Goal: Task Accomplishment & Management: Manage account settings

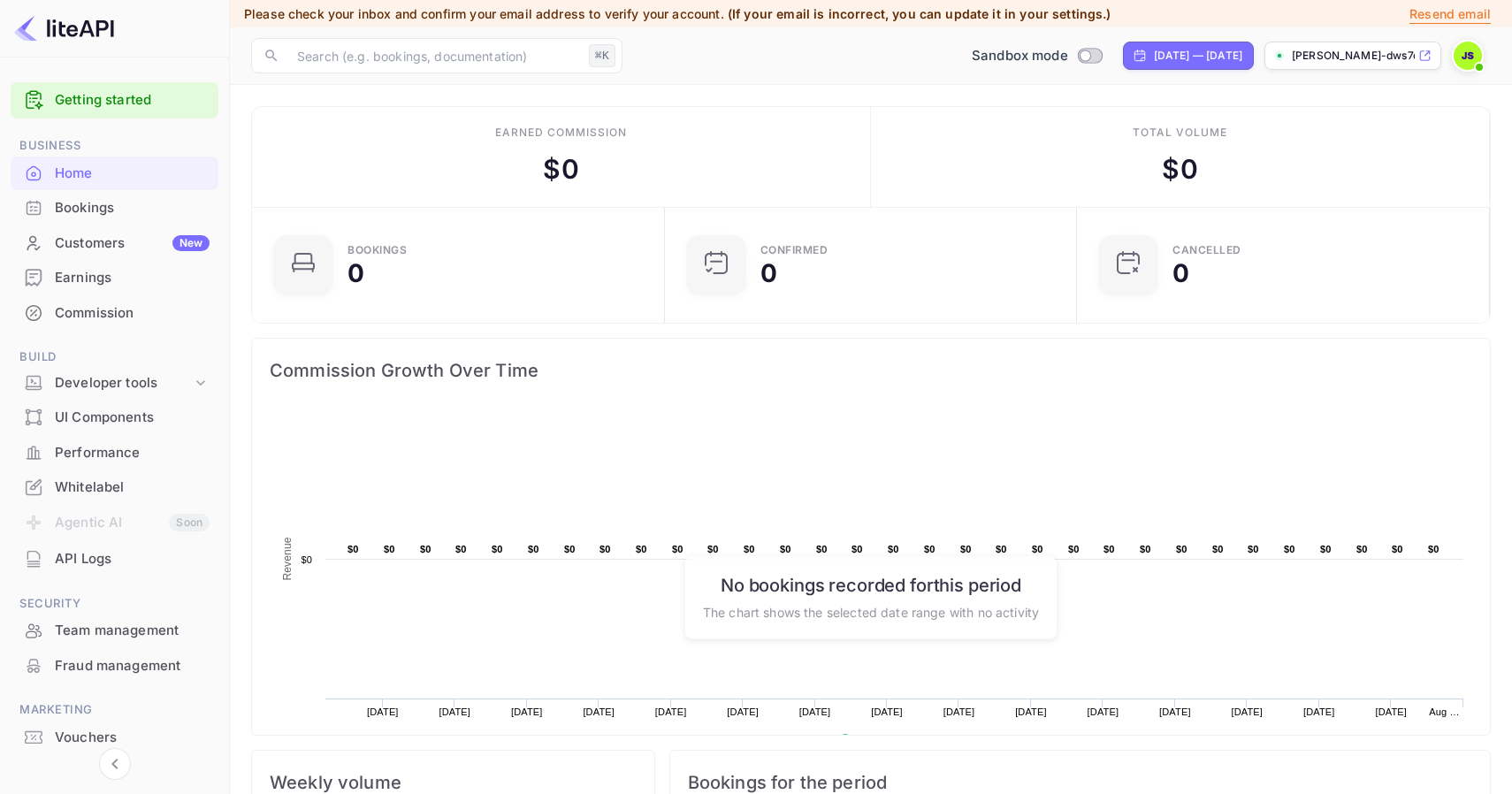
scroll to position [288, 403]
click at [120, 198] on div "Bookings" at bounding box center [132, 208] width 155 height 20
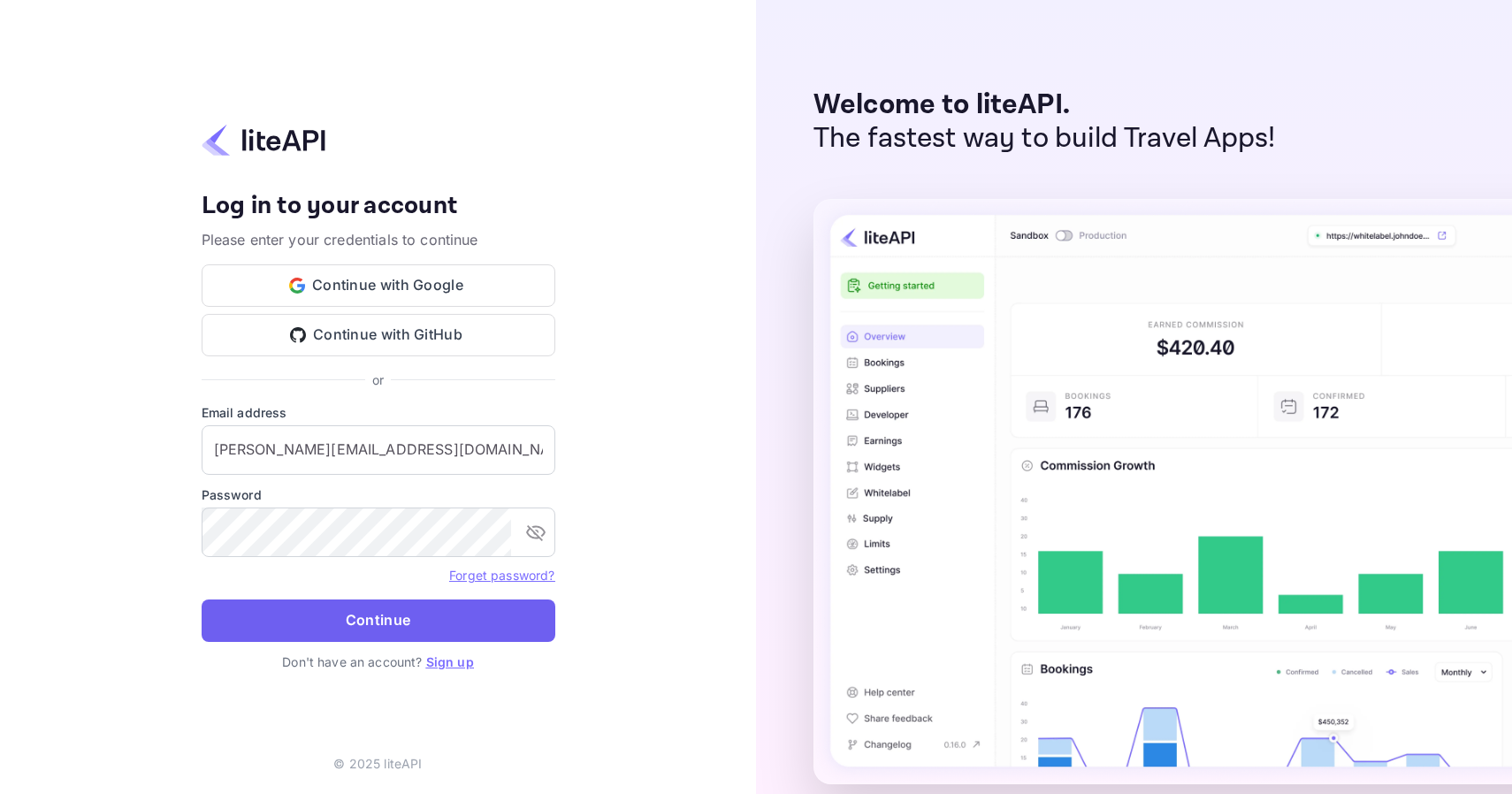
click at [350, 620] on button "Continue" at bounding box center [379, 620] width 354 height 42
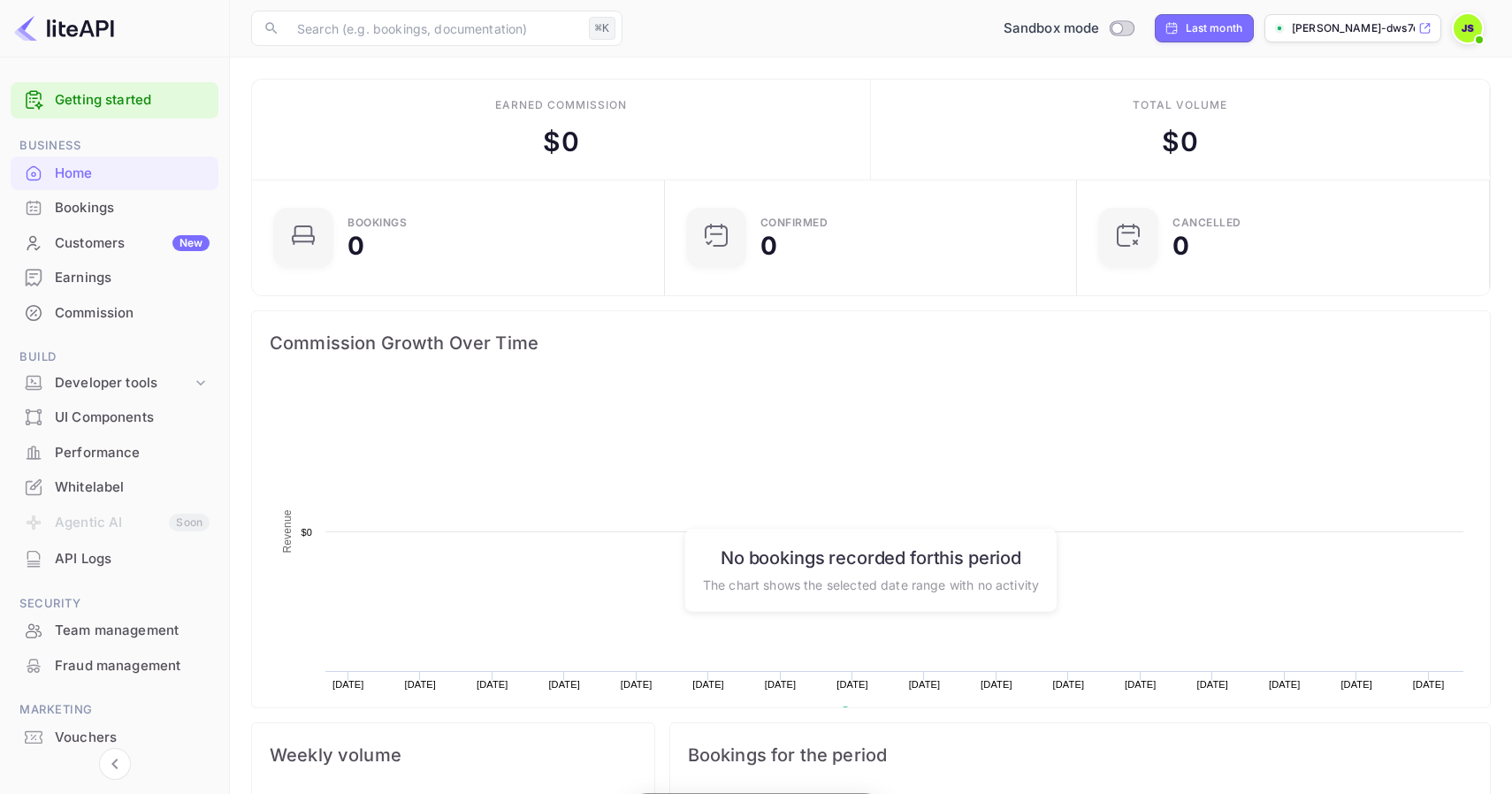
scroll to position [288, 403]
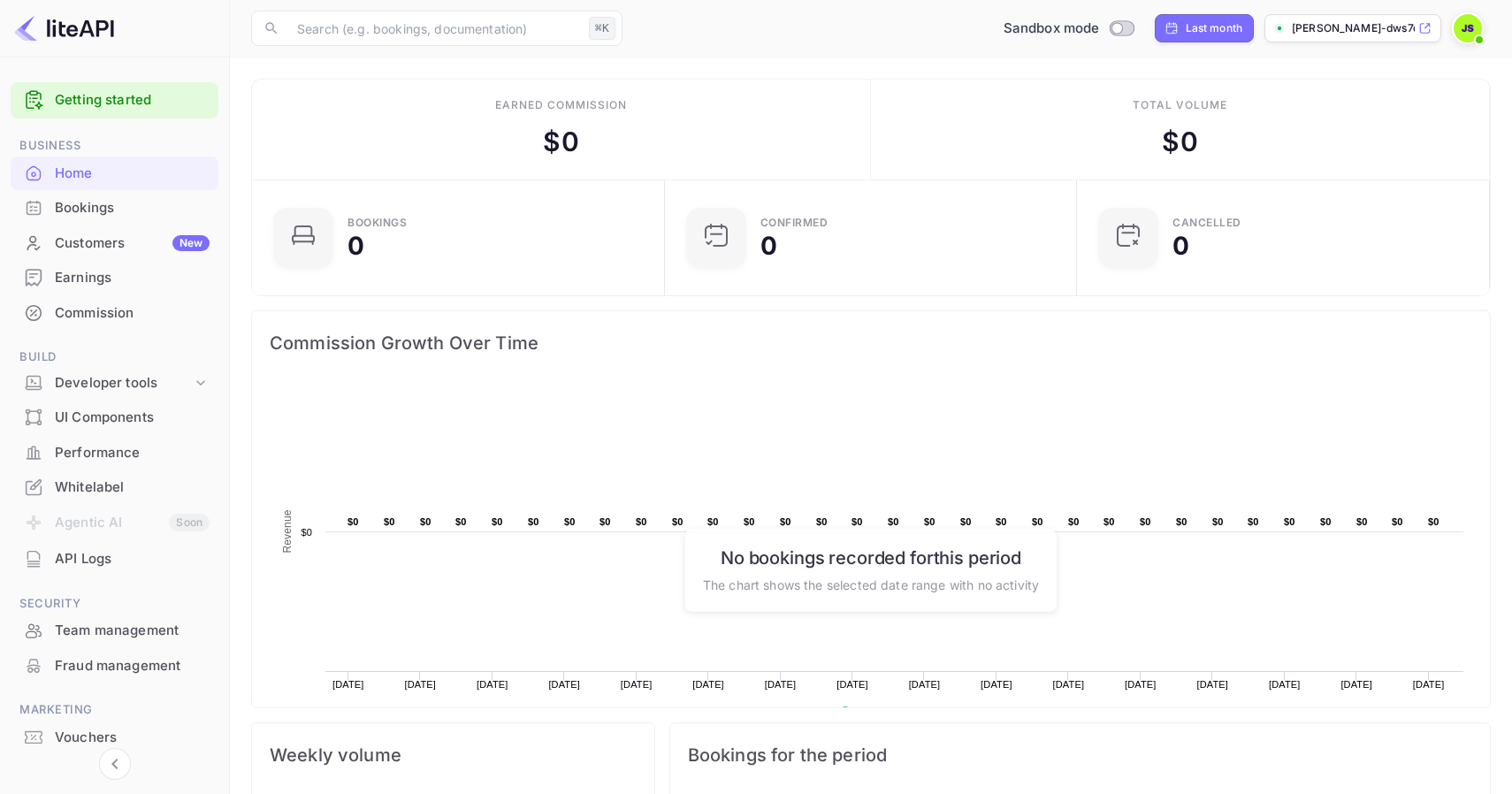
click at [114, 416] on div "UI Components" at bounding box center [132, 417] width 155 height 20
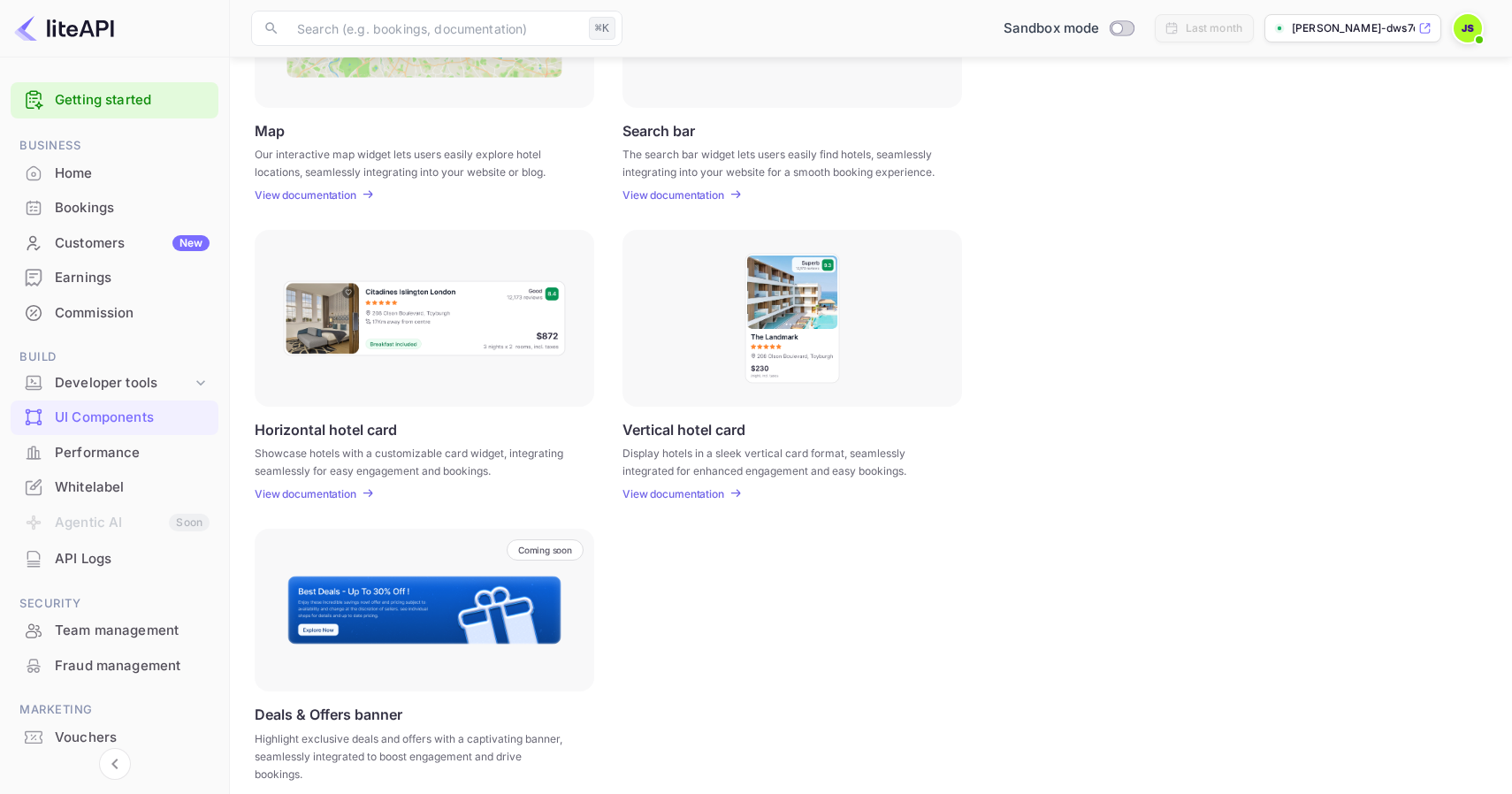
scroll to position [397, 0]
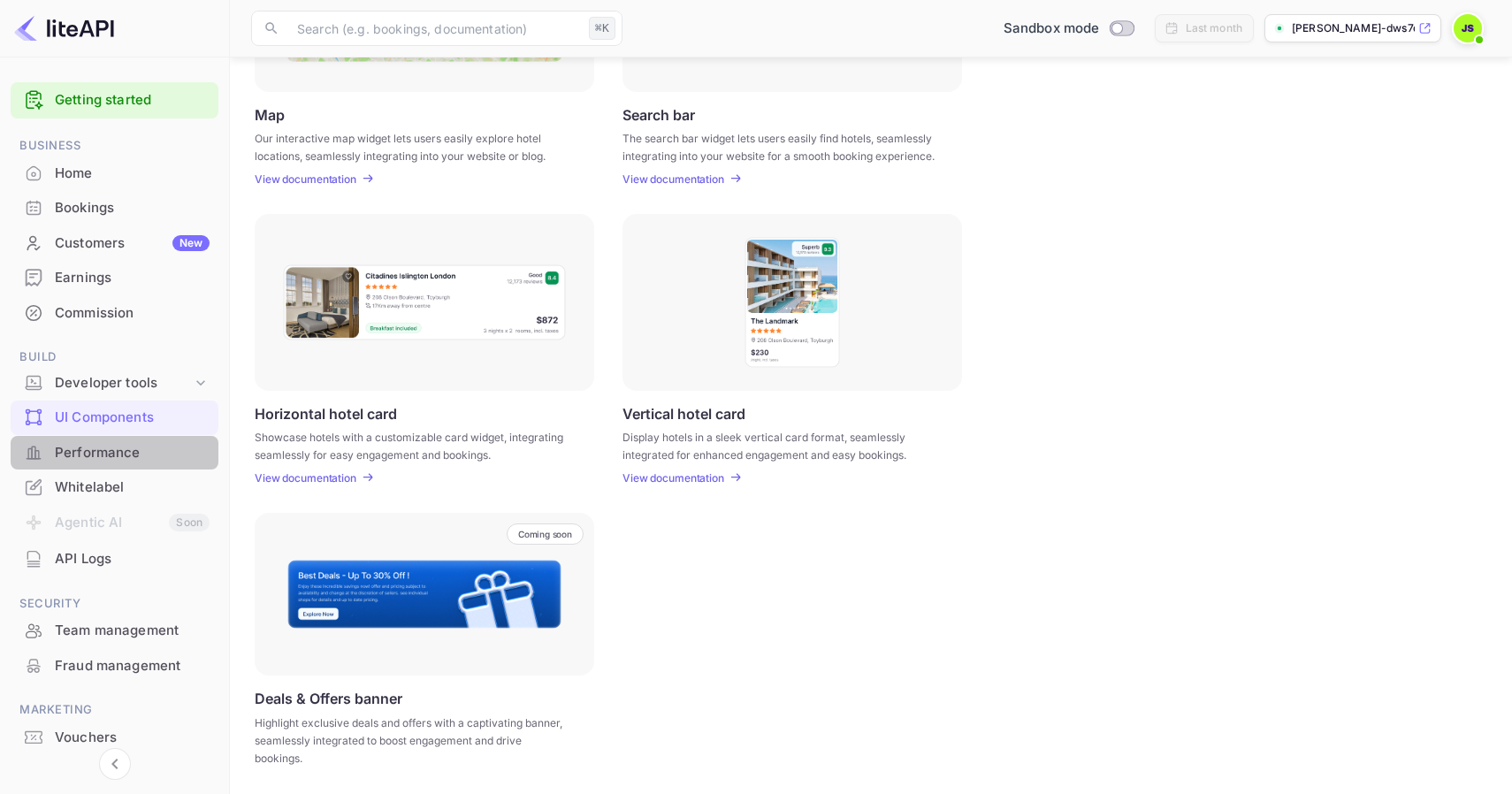
click at [109, 455] on div "Performance" at bounding box center [132, 452] width 155 height 20
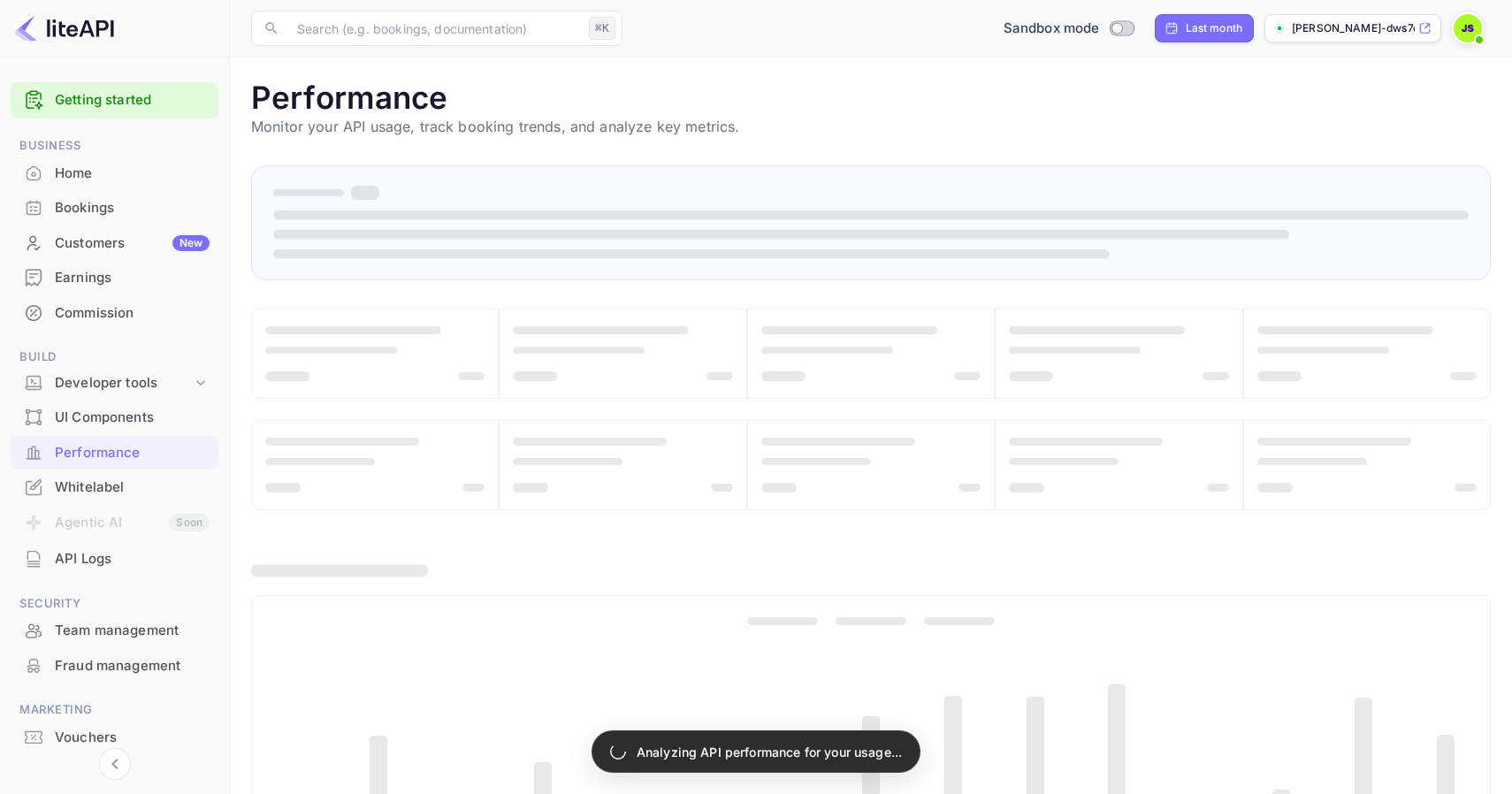
click at [110, 483] on div "Whitelabel" at bounding box center [132, 487] width 155 height 20
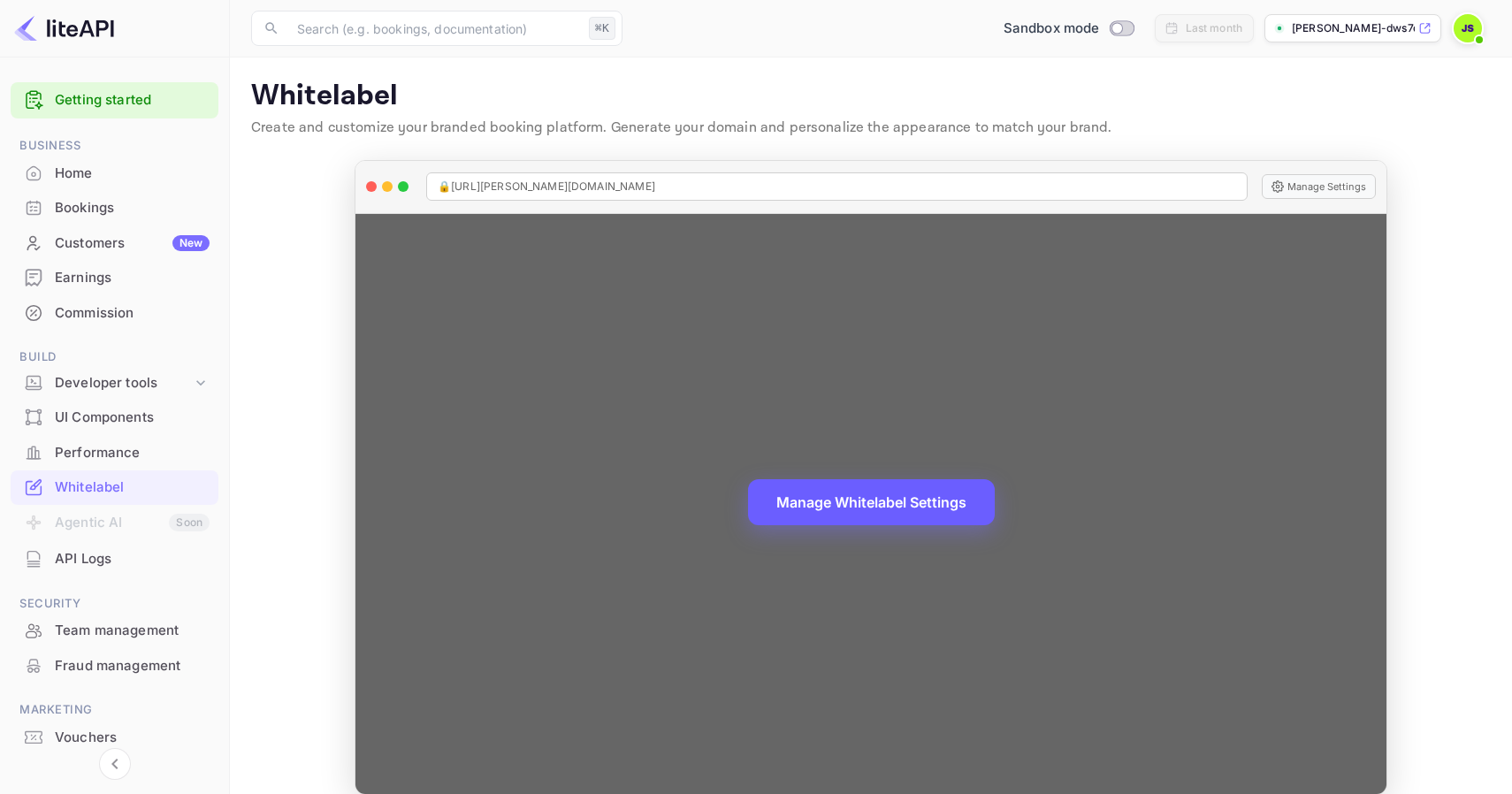
click at [899, 496] on button "Manage Whitelabel Settings" at bounding box center [871, 502] width 247 height 46
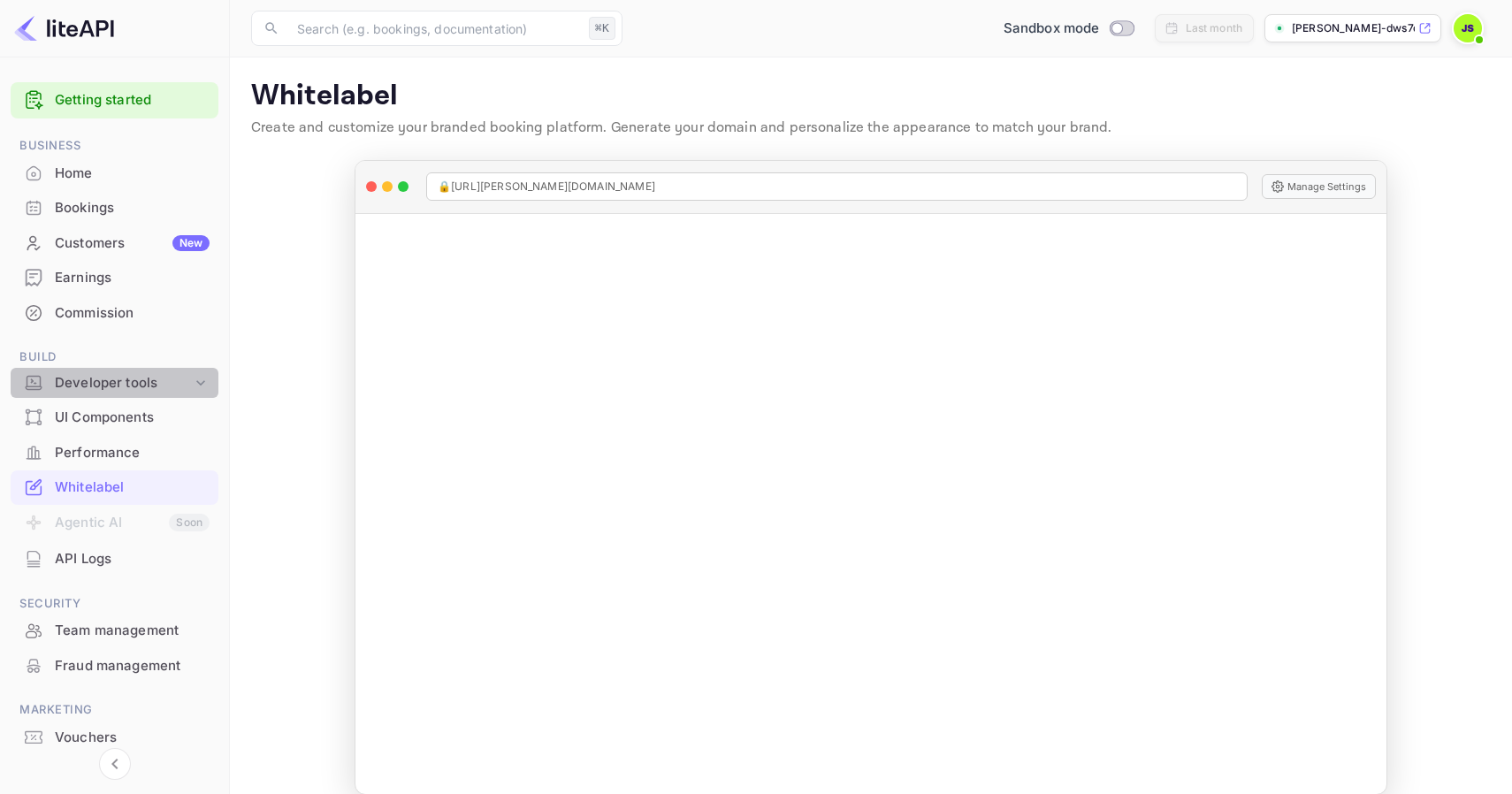
click at [135, 387] on div "Developer tools" at bounding box center [123, 383] width 137 height 20
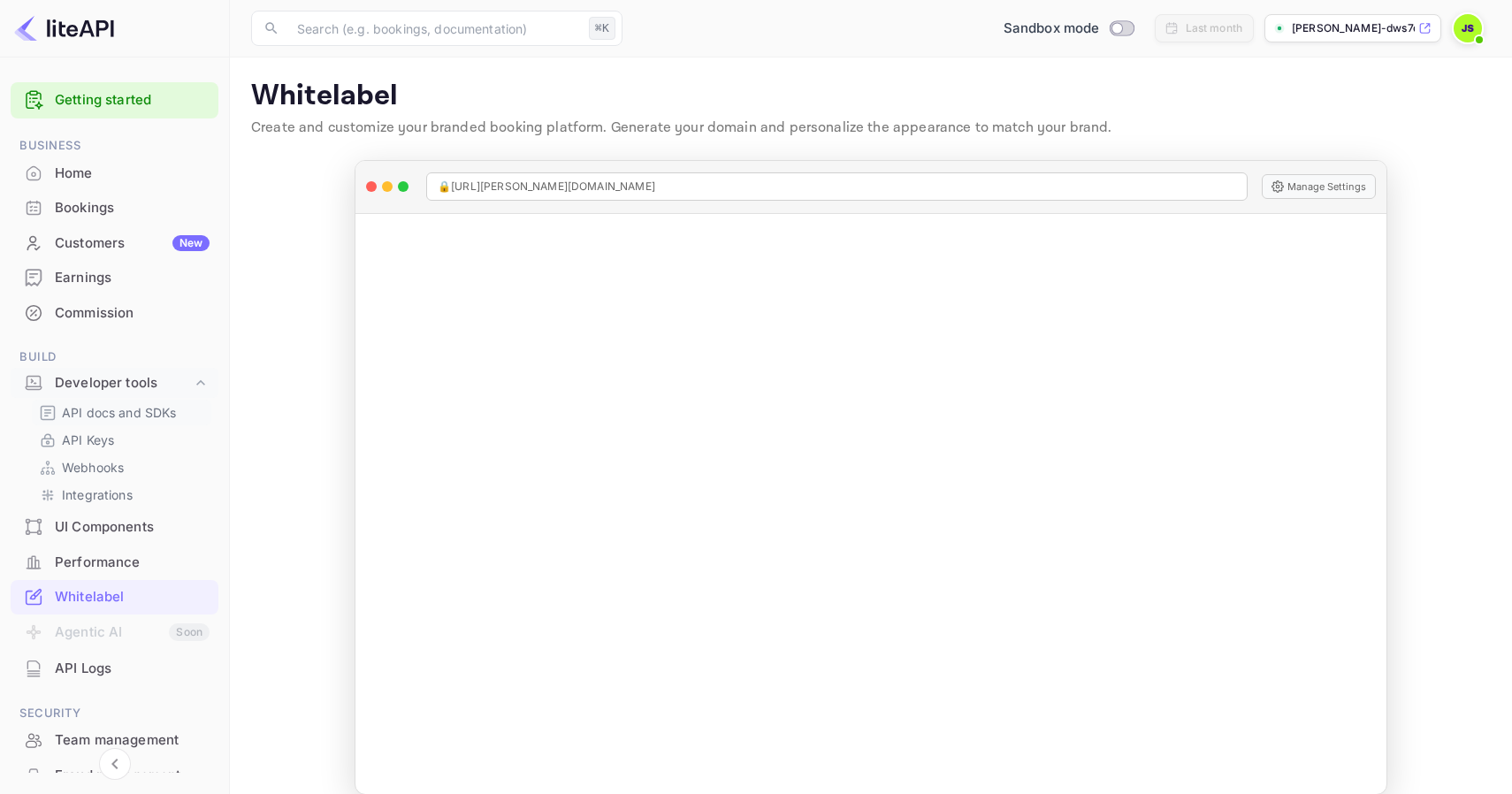
click at [90, 416] on p "API docs and SDKs" at bounding box center [119, 412] width 115 height 19
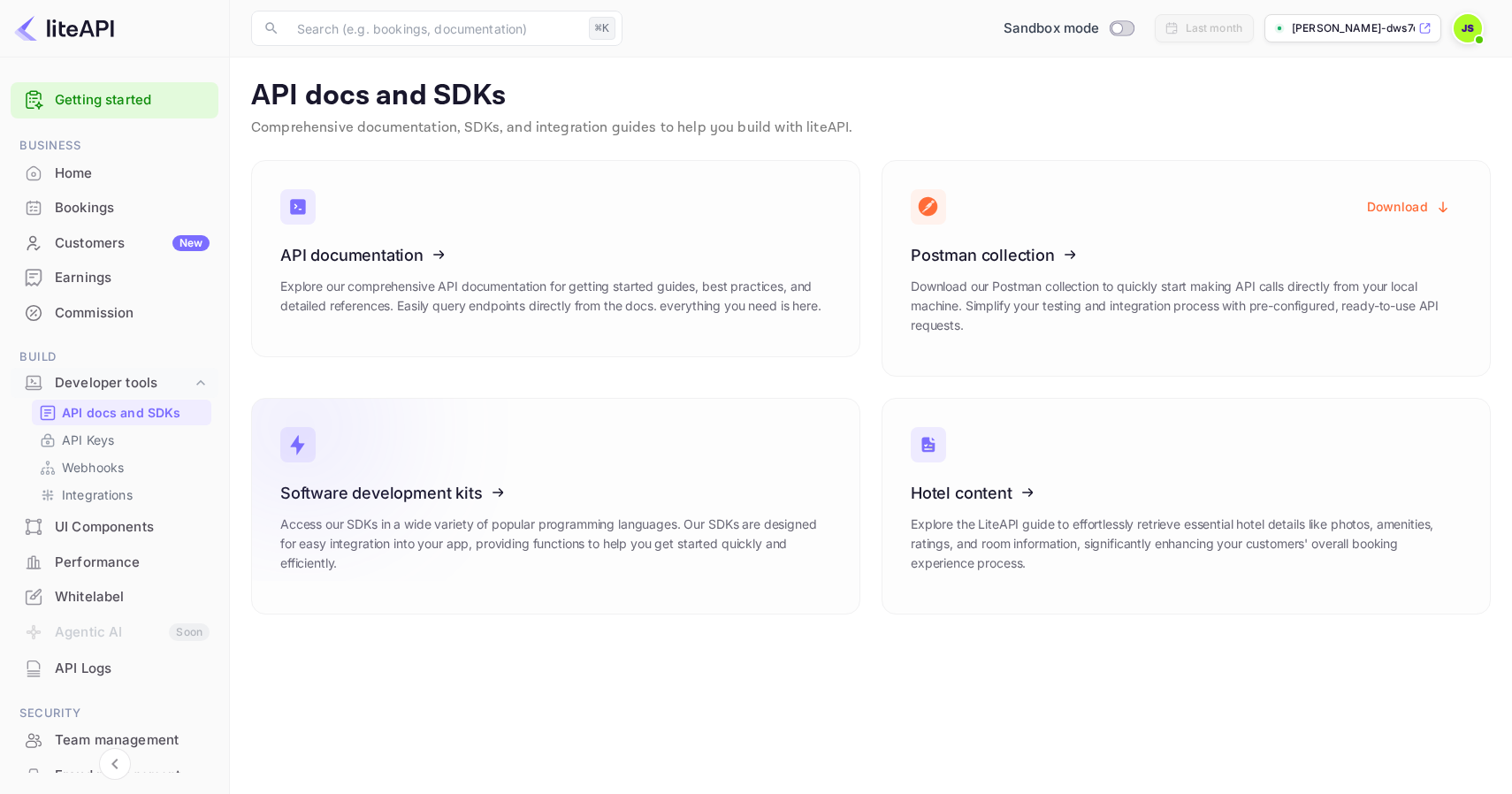
click at [568, 452] on link "Software development kits Access our SDKs in a wide variety of popular programm…" at bounding box center [556, 505] width 610 height 217
click at [493, 242] on icon at bounding box center [389, 252] width 275 height 182
click at [120, 306] on div "Commission" at bounding box center [132, 314] width 155 height 20
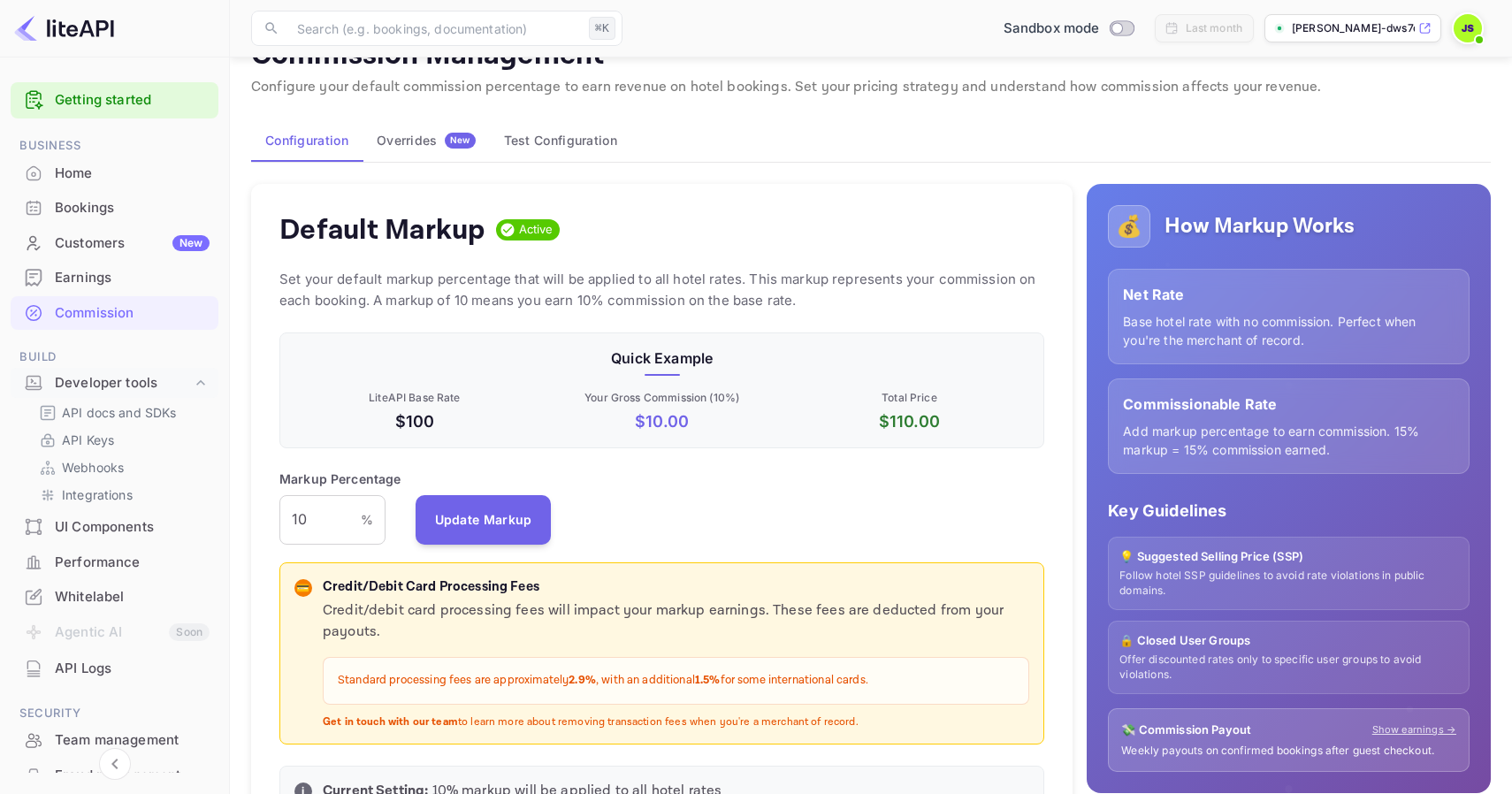
scroll to position [39, 0]
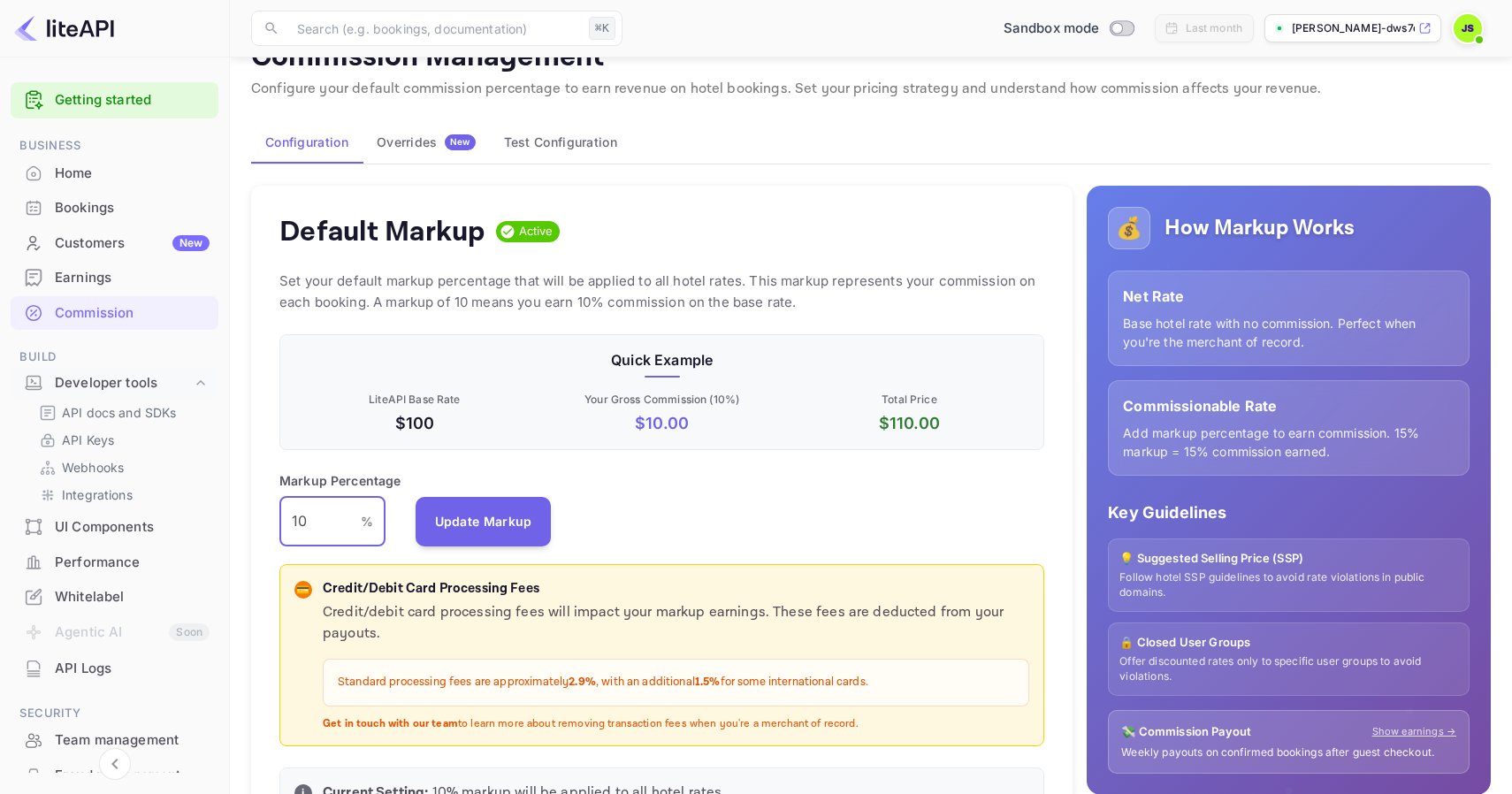
click at [321, 524] on input "10" at bounding box center [320, 521] width 81 height 50
type input "12"
click at [480, 515] on button "Update Markup" at bounding box center [484, 520] width 136 height 50
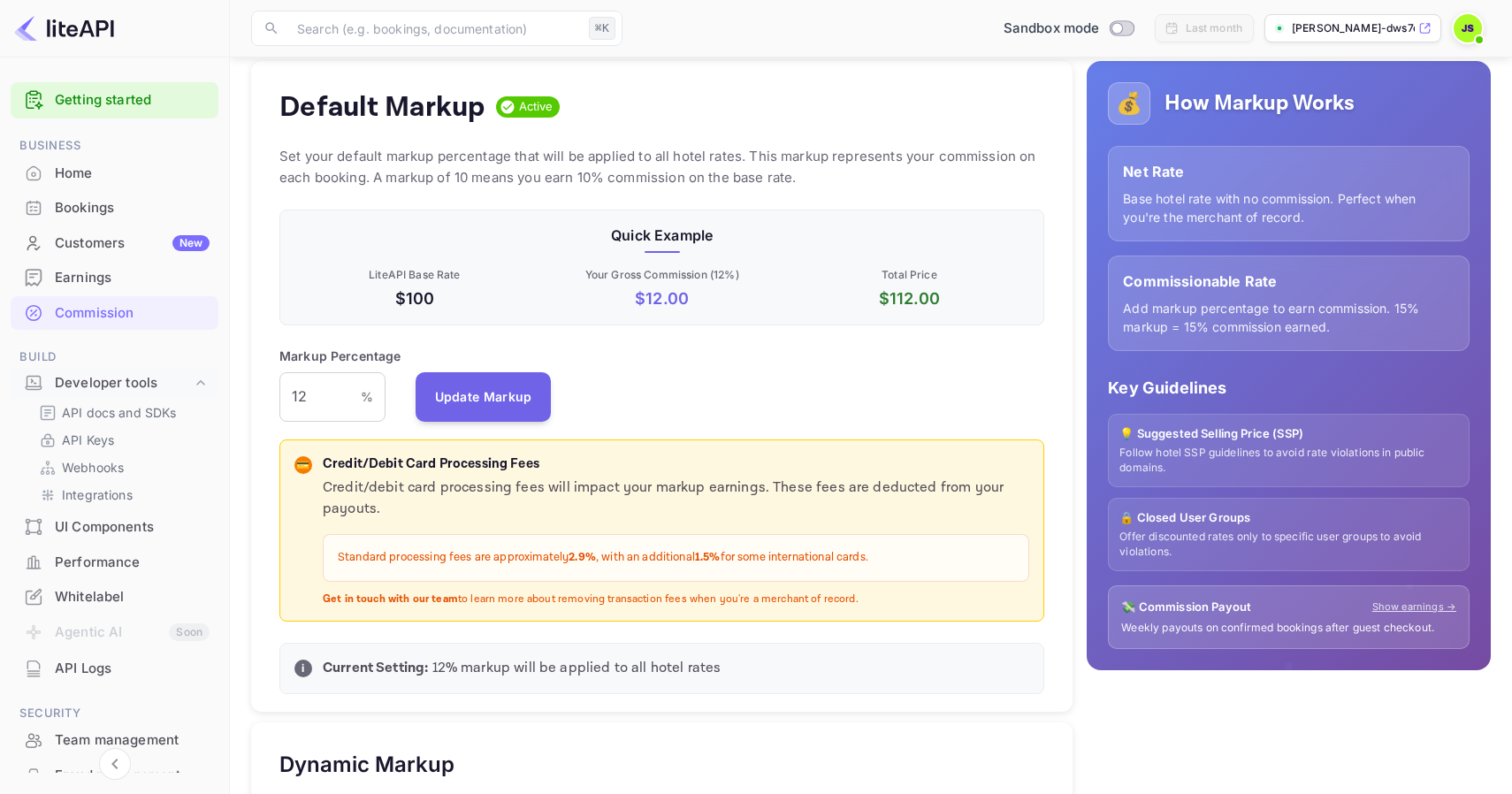
scroll to position [156, 0]
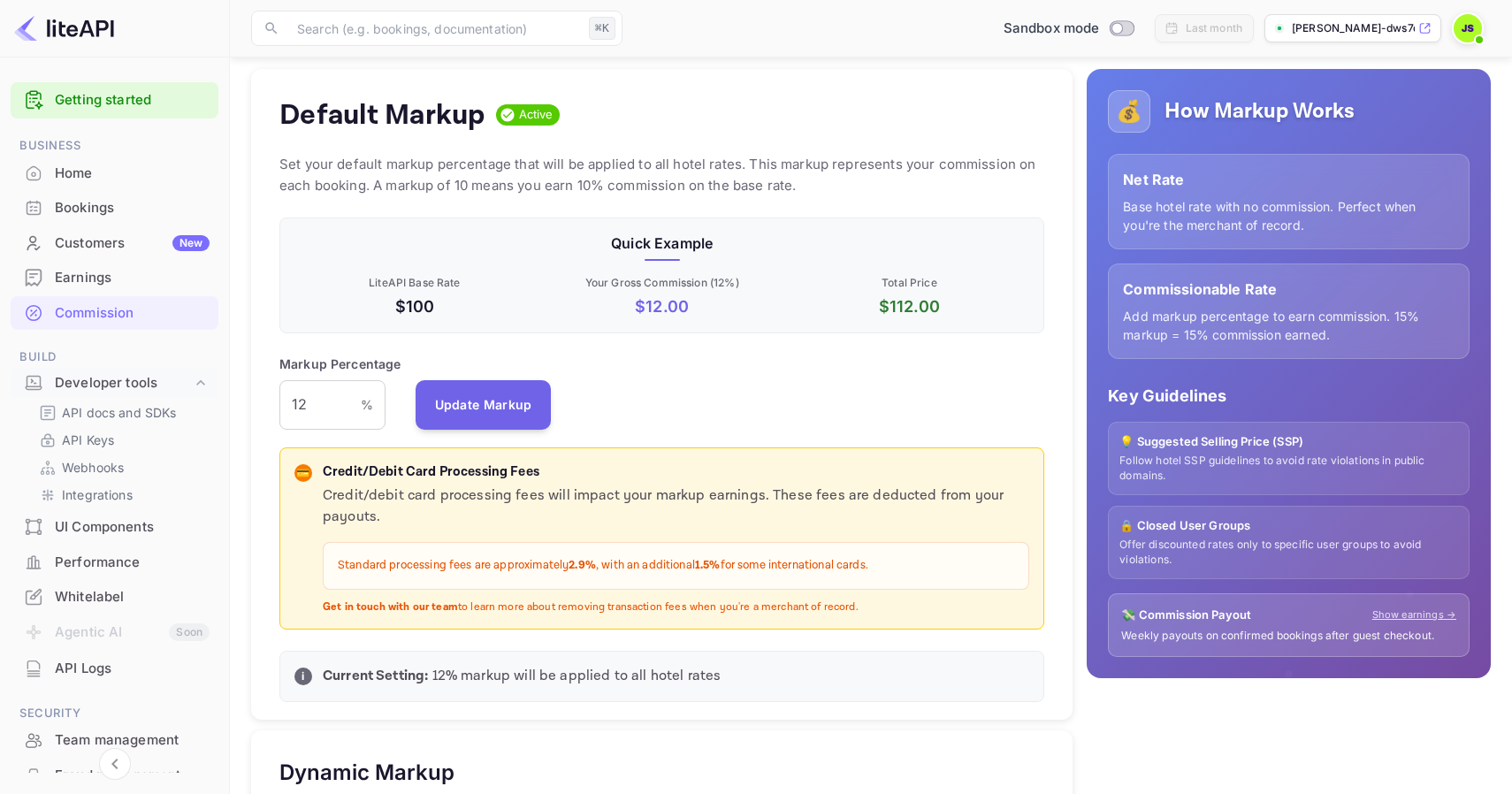
click at [1215, 305] on div "Commissionable Rate Add markup percentage to earn commission. 15% markup = 15% …" at bounding box center [1289, 312] width 362 height 96
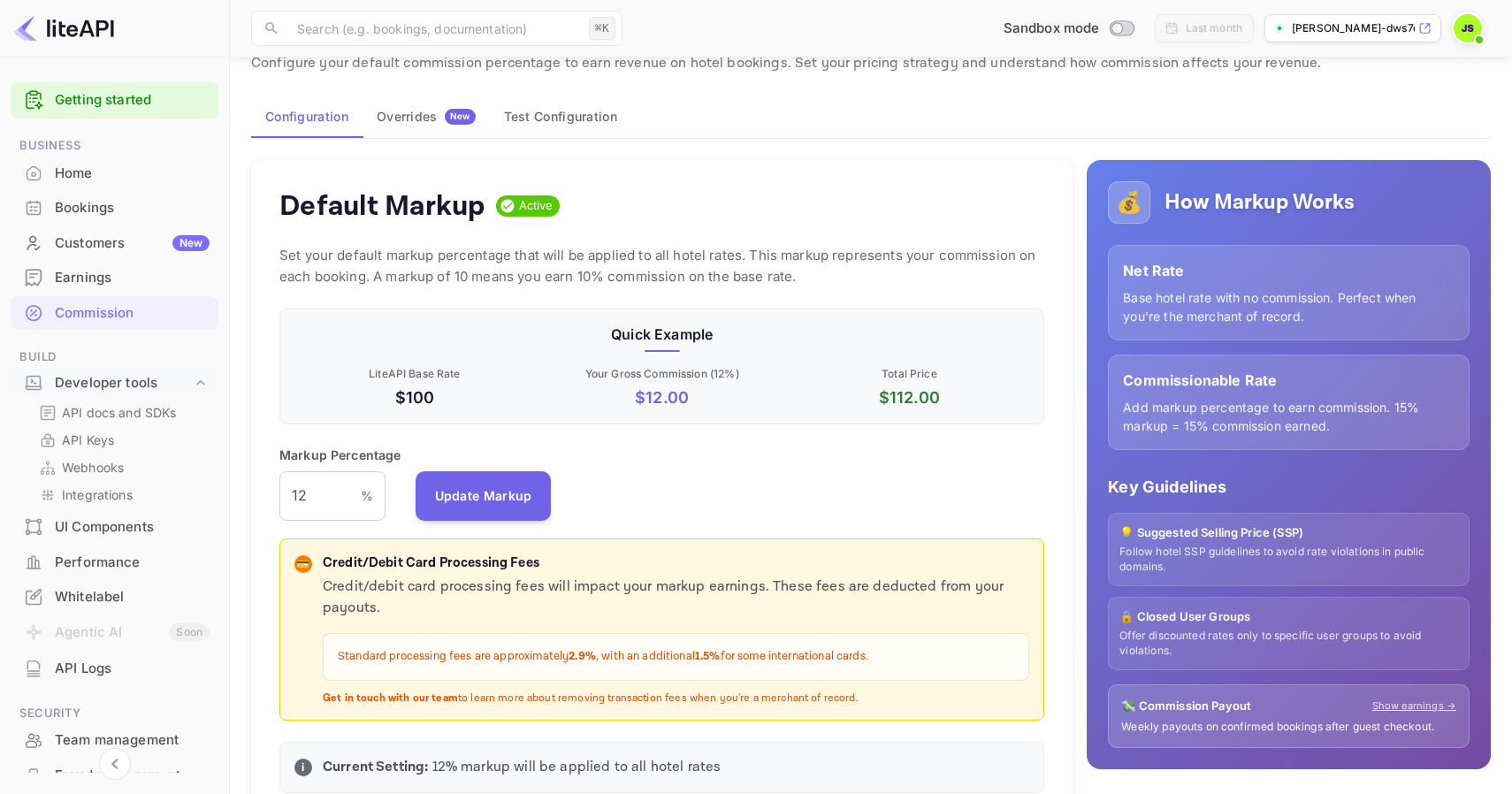
scroll to position [63, 0]
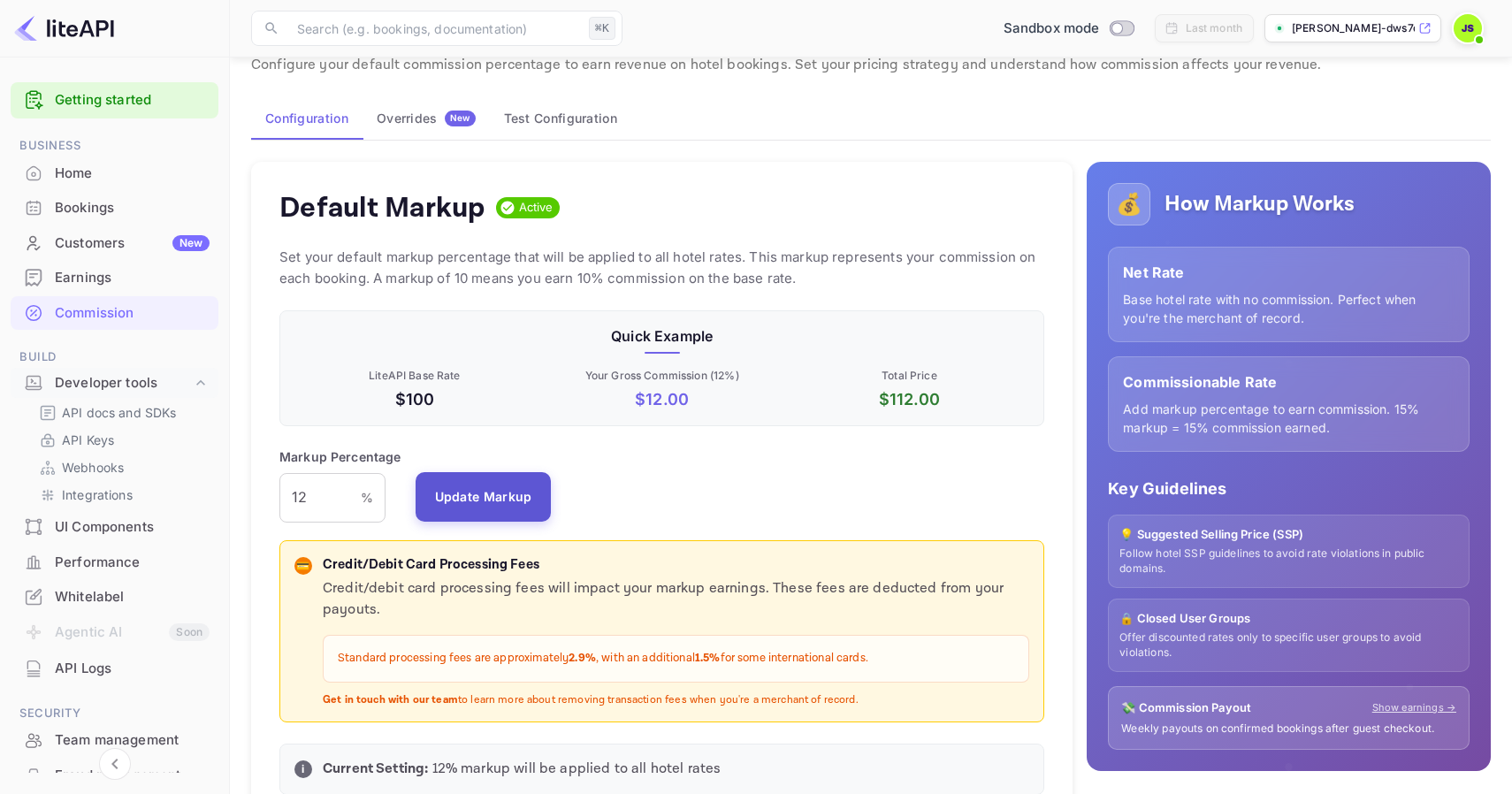
click at [493, 494] on button "Update Markup" at bounding box center [484, 497] width 136 height 50
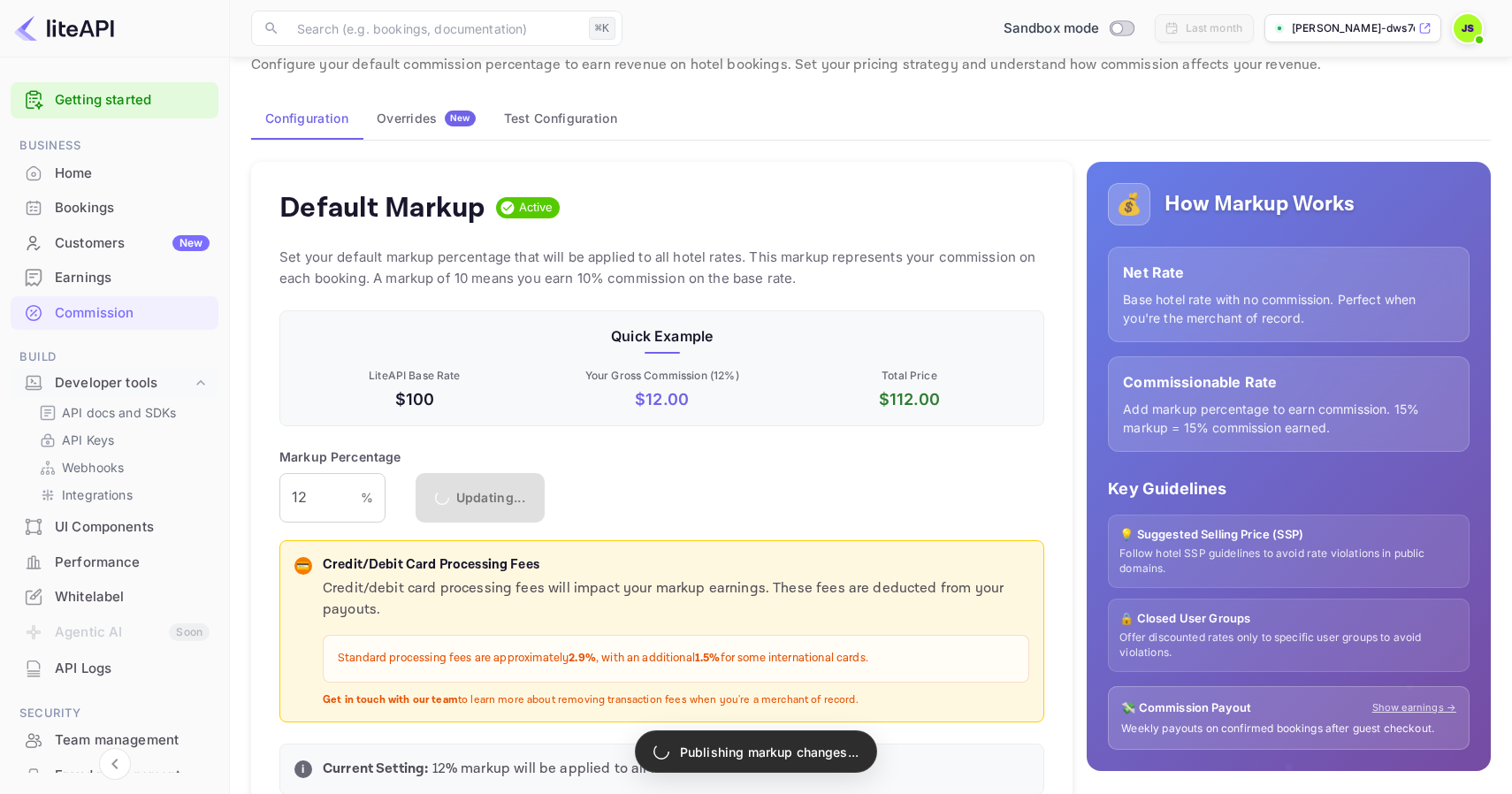
click at [390, 123] on div "Overrides New" at bounding box center [426, 119] width 99 height 16
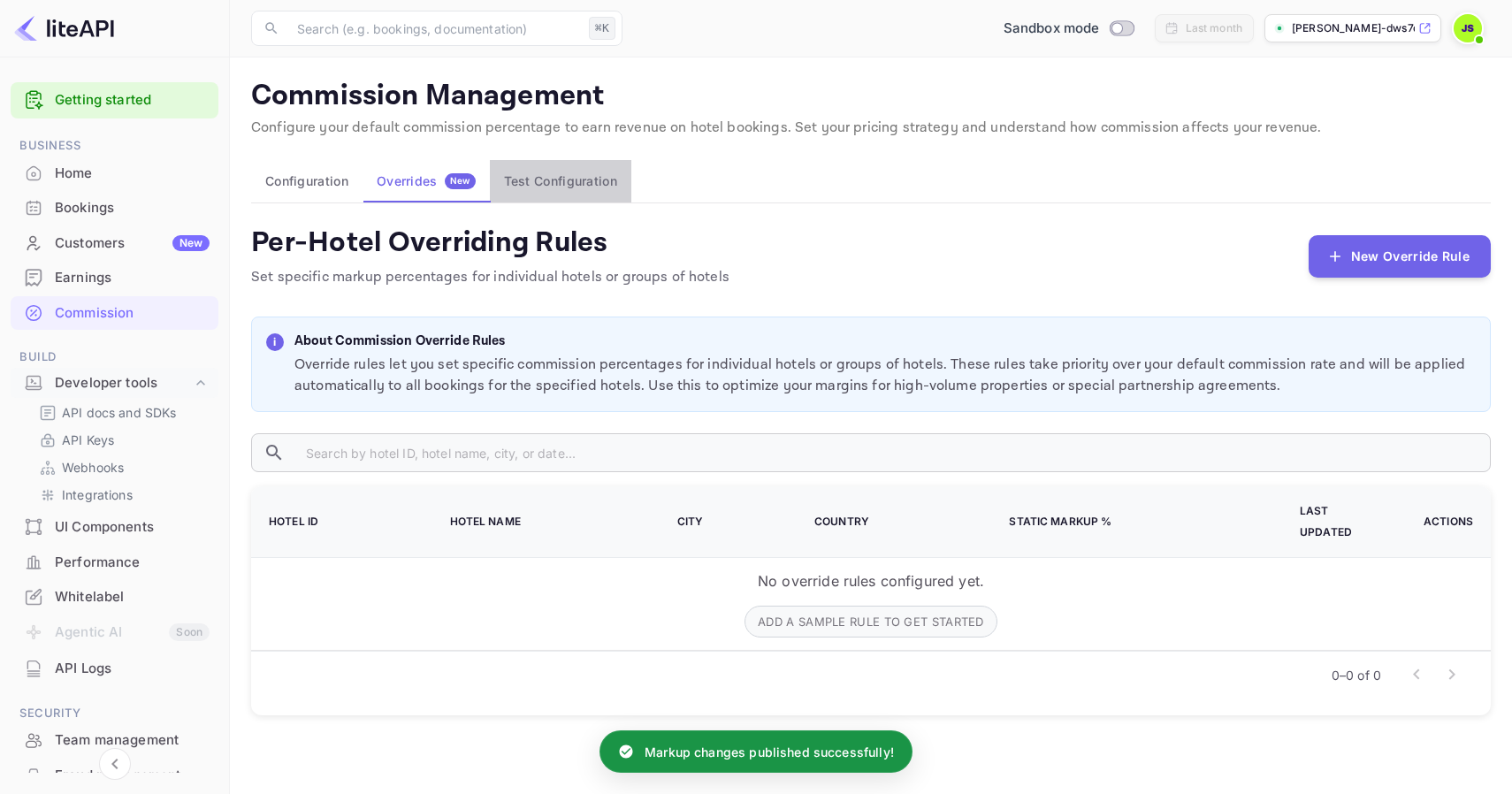
click at [540, 186] on button "Test Configuration" at bounding box center [561, 181] width 142 height 42
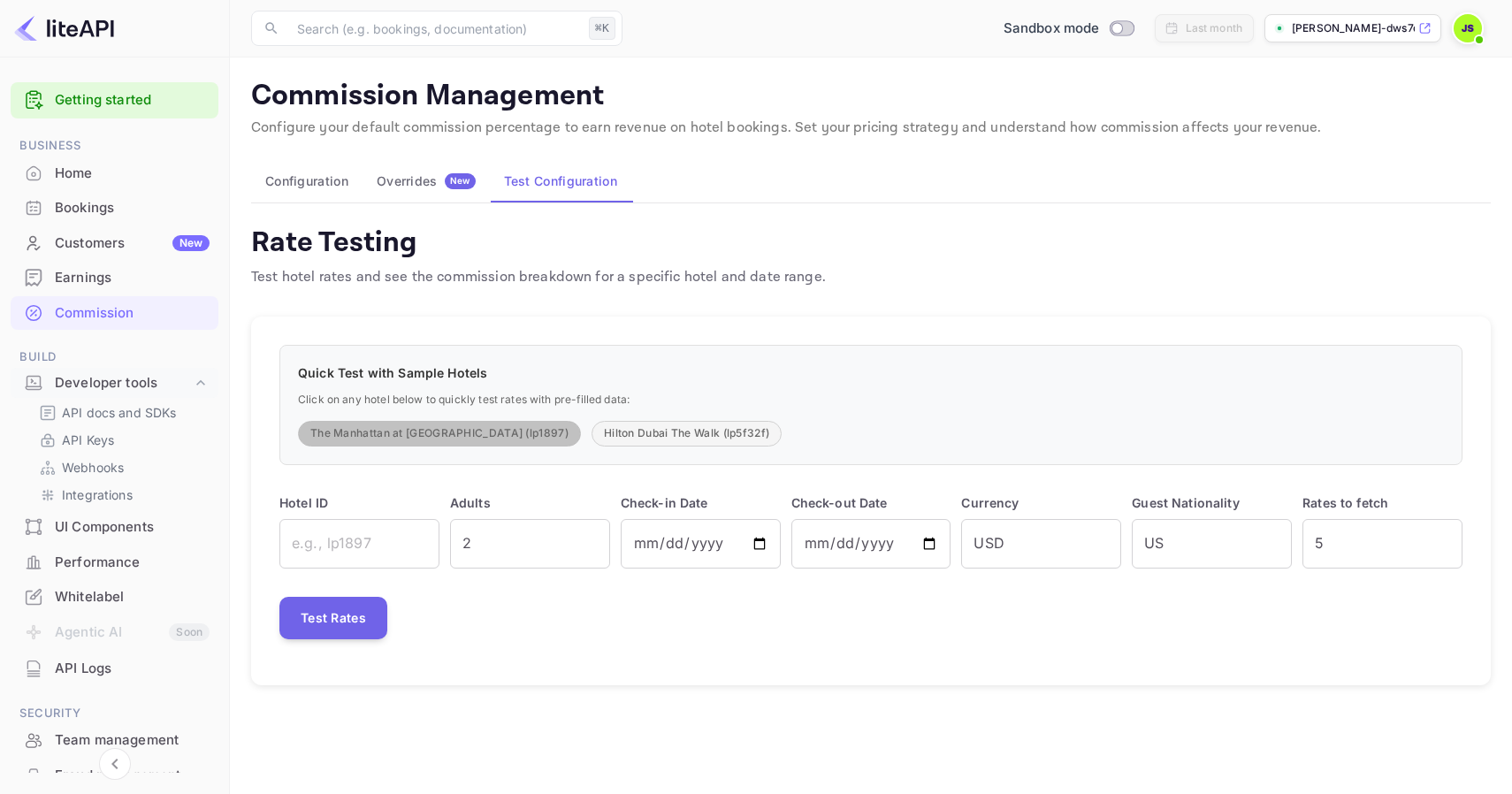
click at [481, 430] on button "The Manhattan at Times Square (lp1897)" at bounding box center [439, 433] width 283 height 26
type input "lp1897"
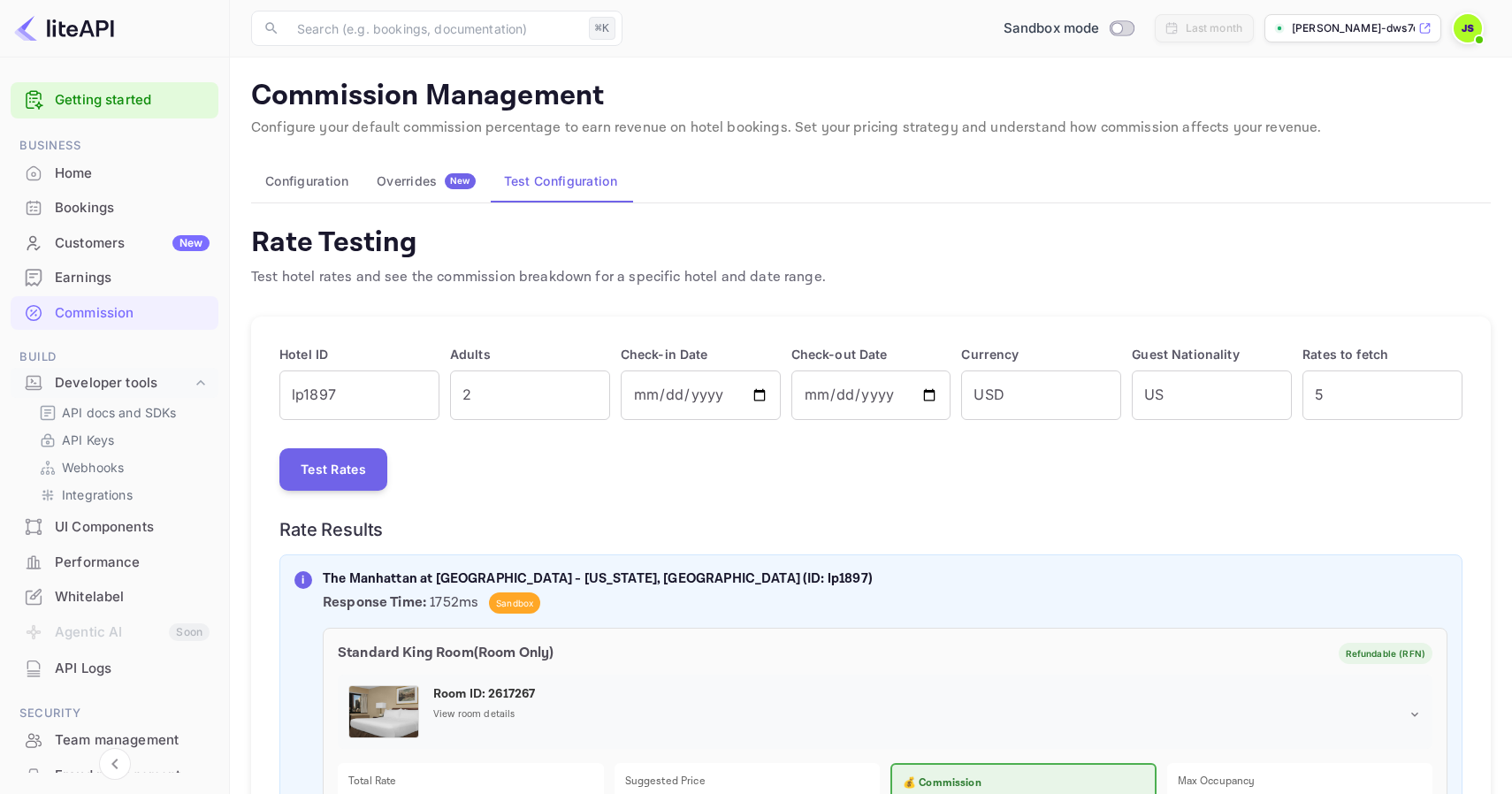
click at [413, 181] on div "Overrides New" at bounding box center [426, 181] width 99 height 16
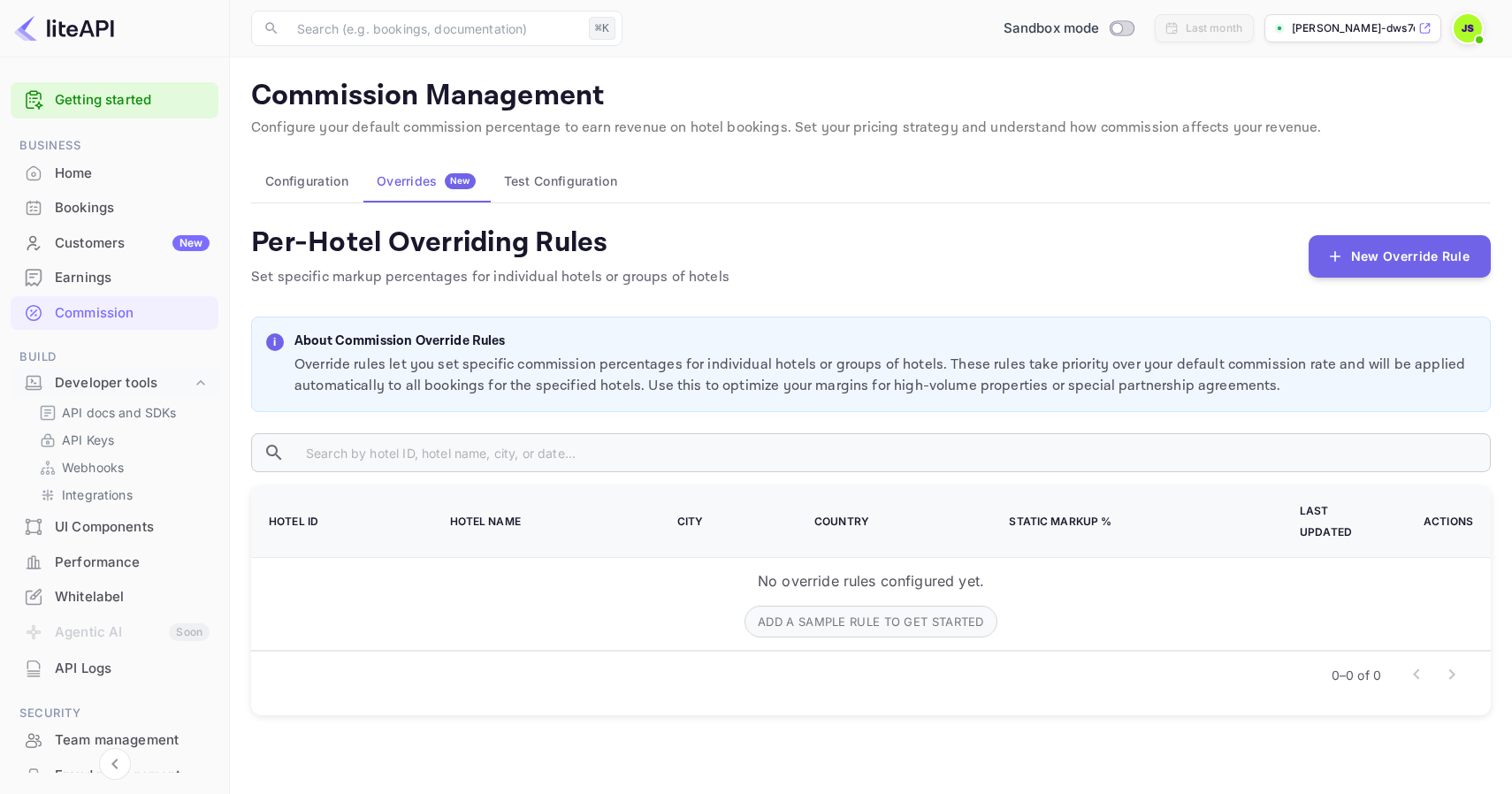
click at [323, 189] on button "Configuration" at bounding box center [307, 181] width 112 height 42
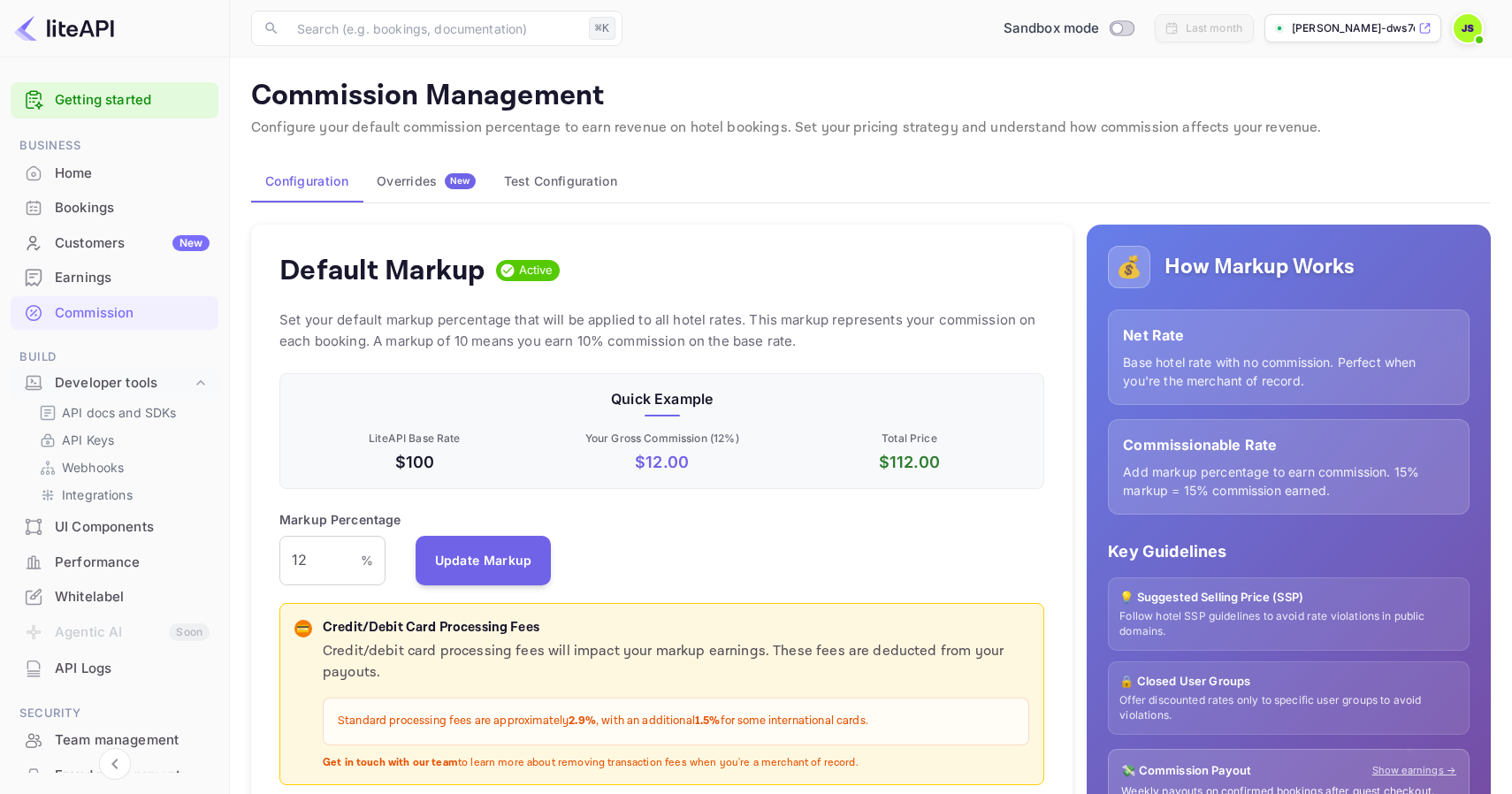
scroll to position [314, 765]
click at [106, 526] on div "UI Components" at bounding box center [132, 527] width 155 height 20
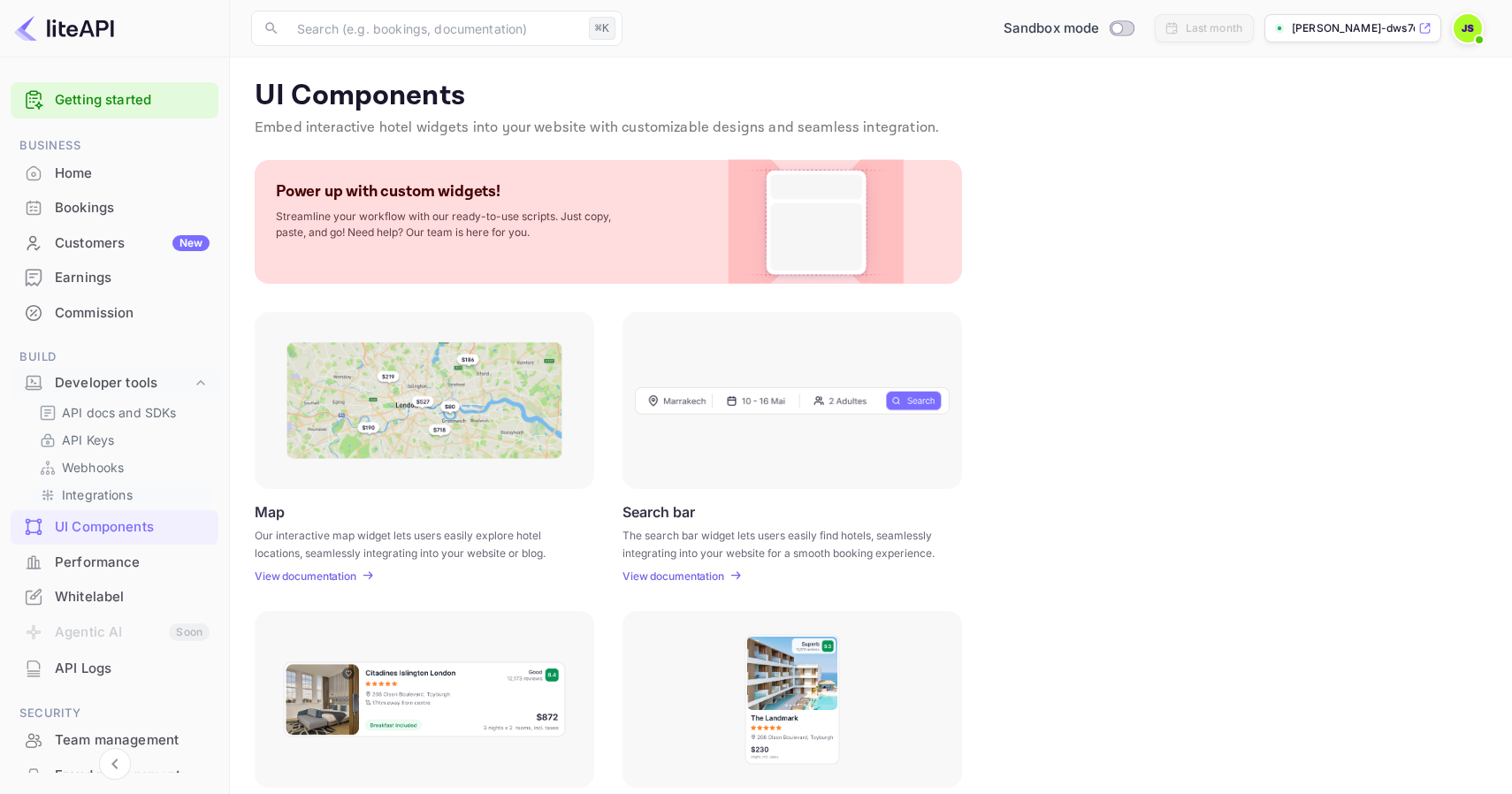
click at [102, 487] on p "Integrations" at bounding box center [97, 494] width 71 height 19
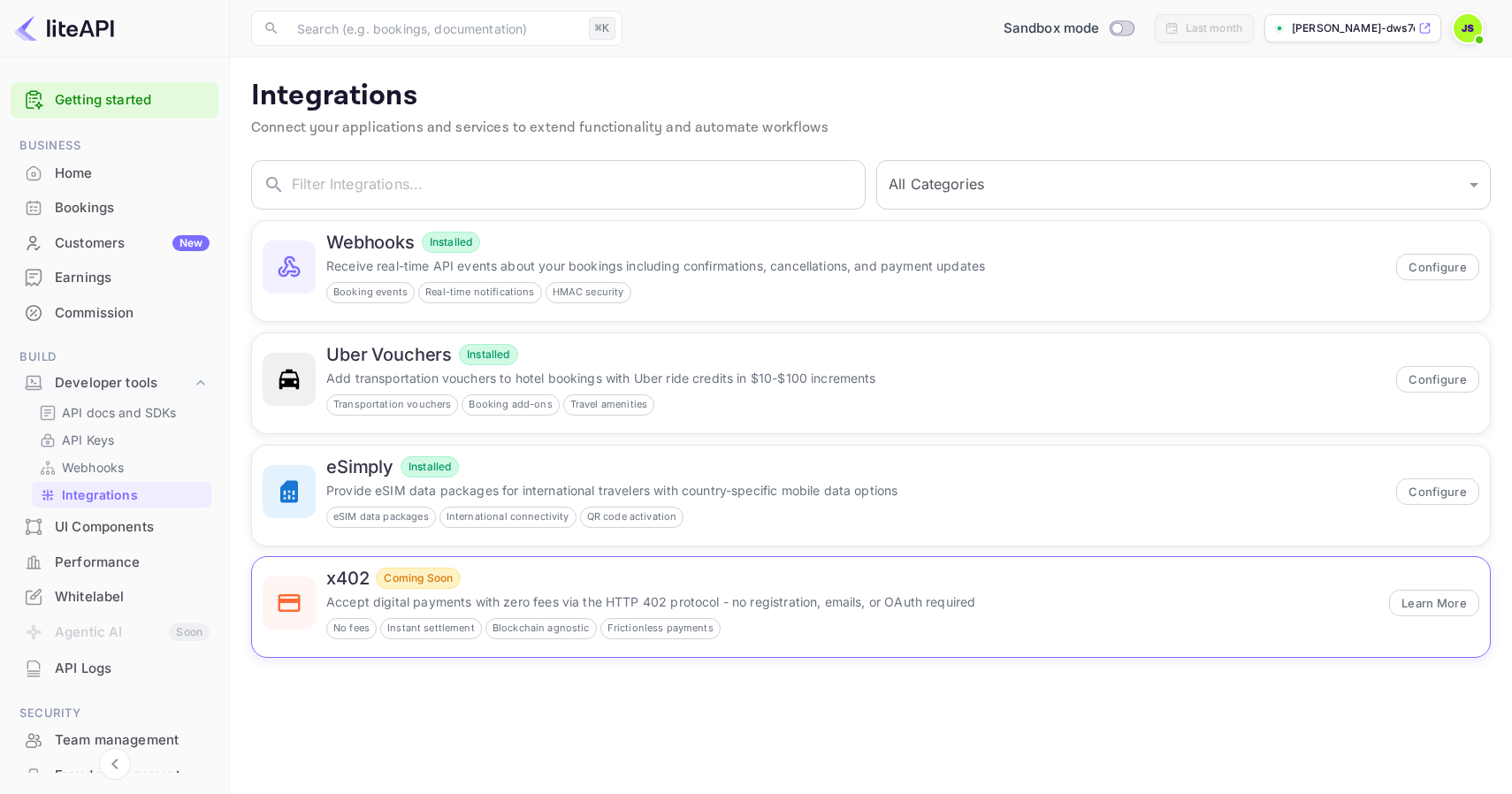
click at [558, 572] on div "x402 Coming Soon" at bounding box center [852, 577] width 1052 height 21
click at [107, 466] on p "Webhooks" at bounding box center [93, 466] width 62 height 19
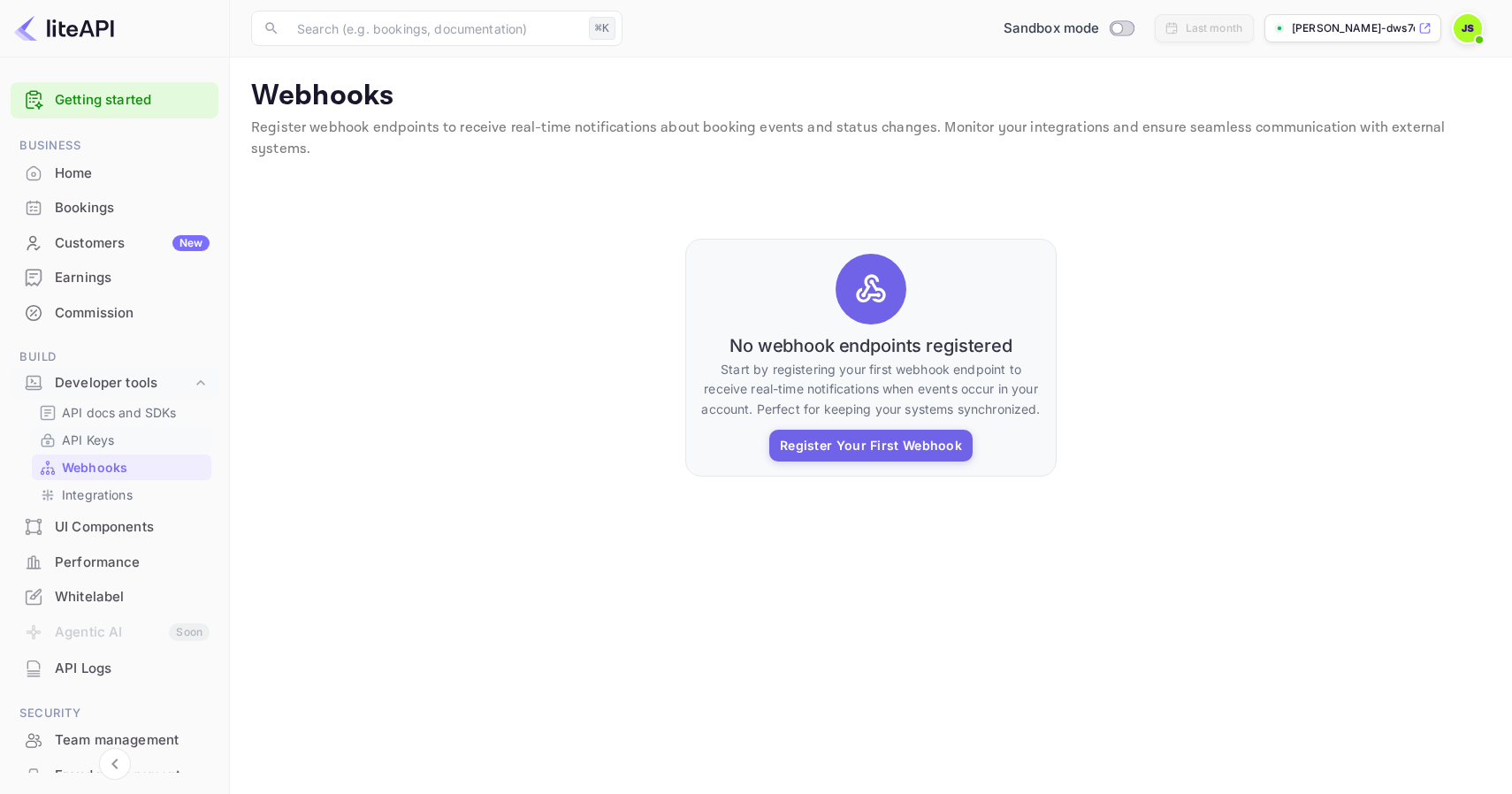
click at [96, 437] on p "API Keys" at bounding box center [88, 439] width 52 height 19
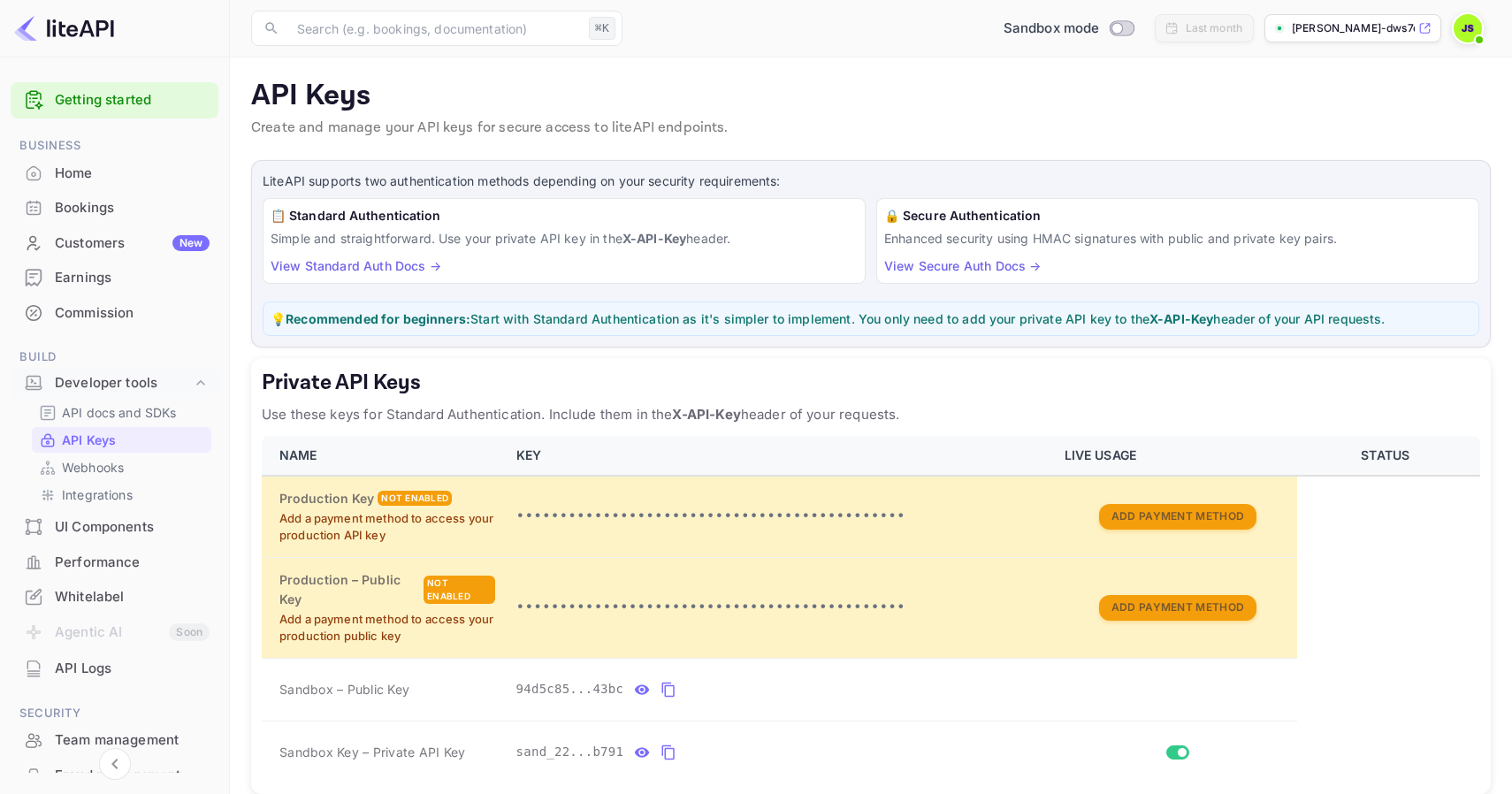
click at [92, 525] on div "UI Components" at bounding box center [132, 527] width 155 height 20
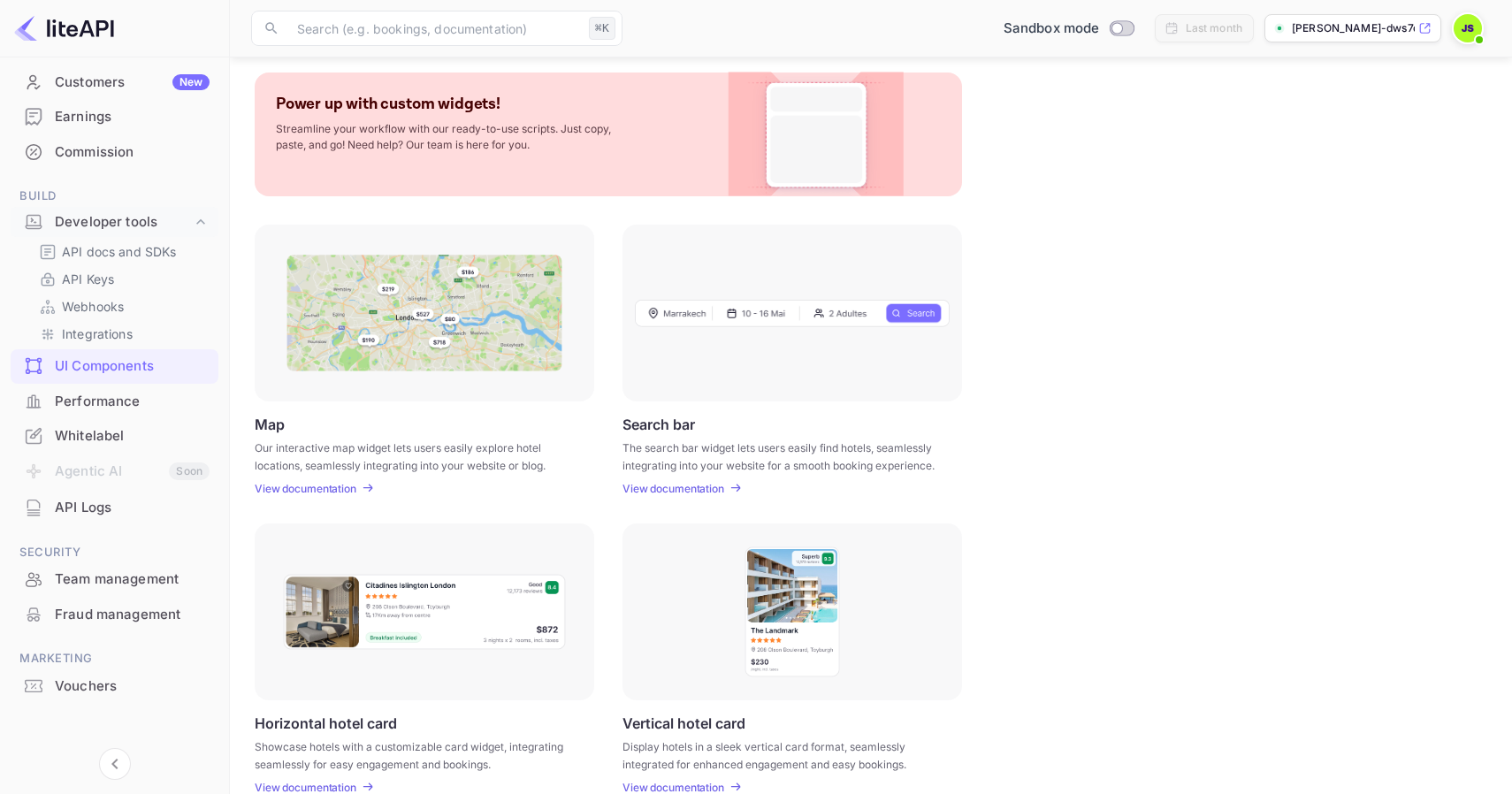
scroll to position [168, 0]
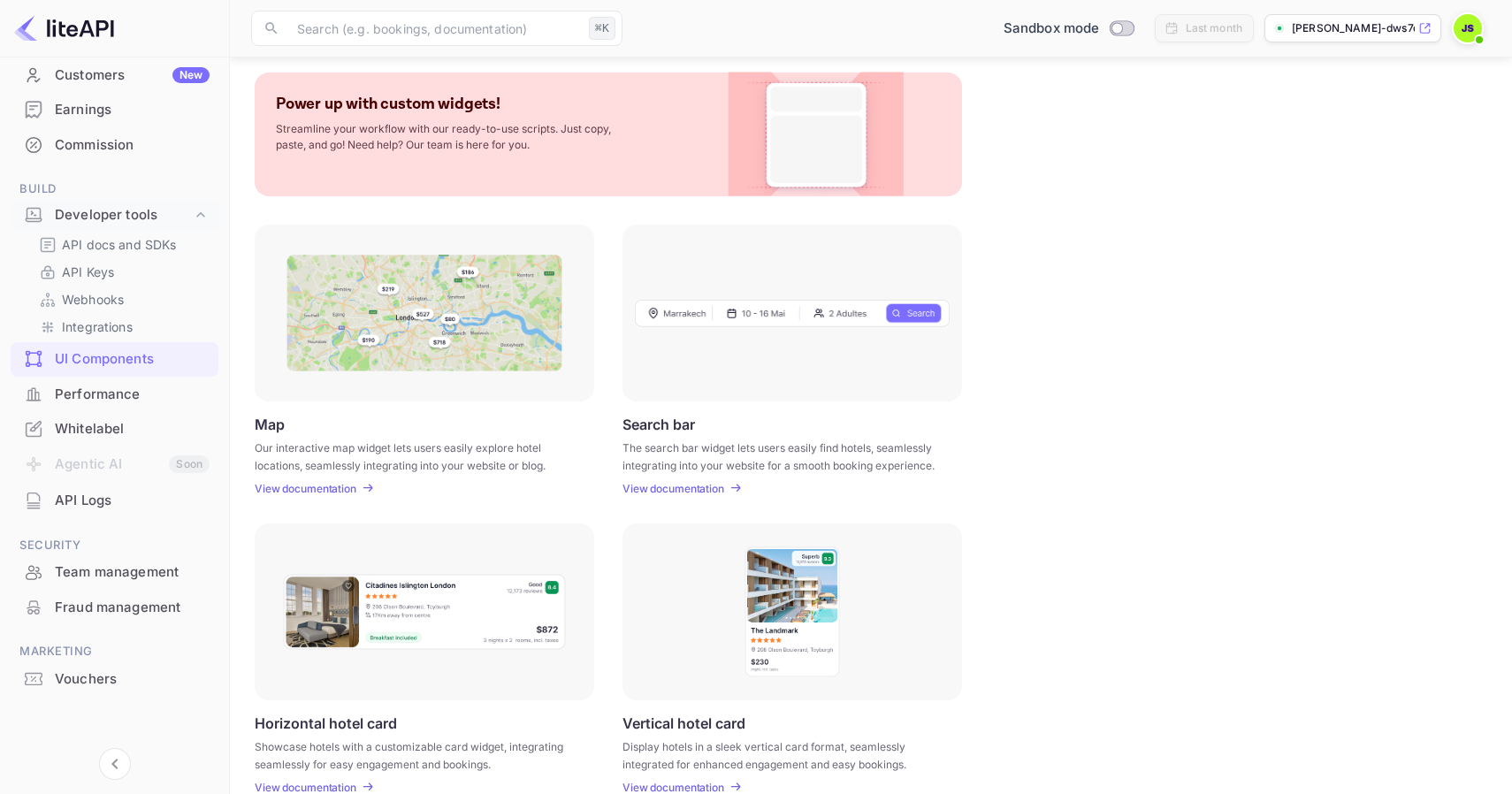
click at [132, 575] on div "Team management" at bounding box center [132, 572] width 155 height 20
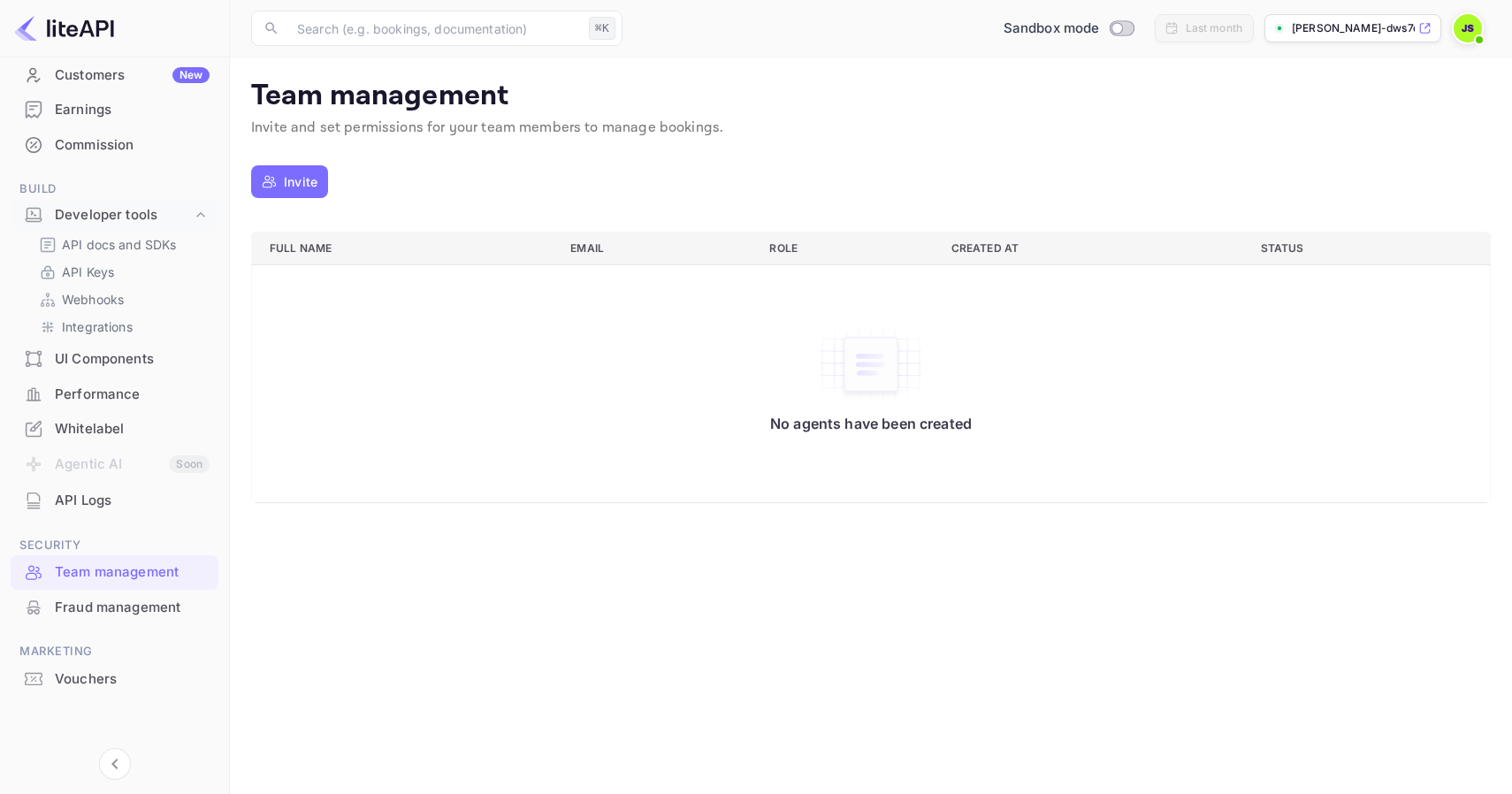
click at [114, 599] on div "Fraud management" at bounding box center [132, 607] width 155 height 20
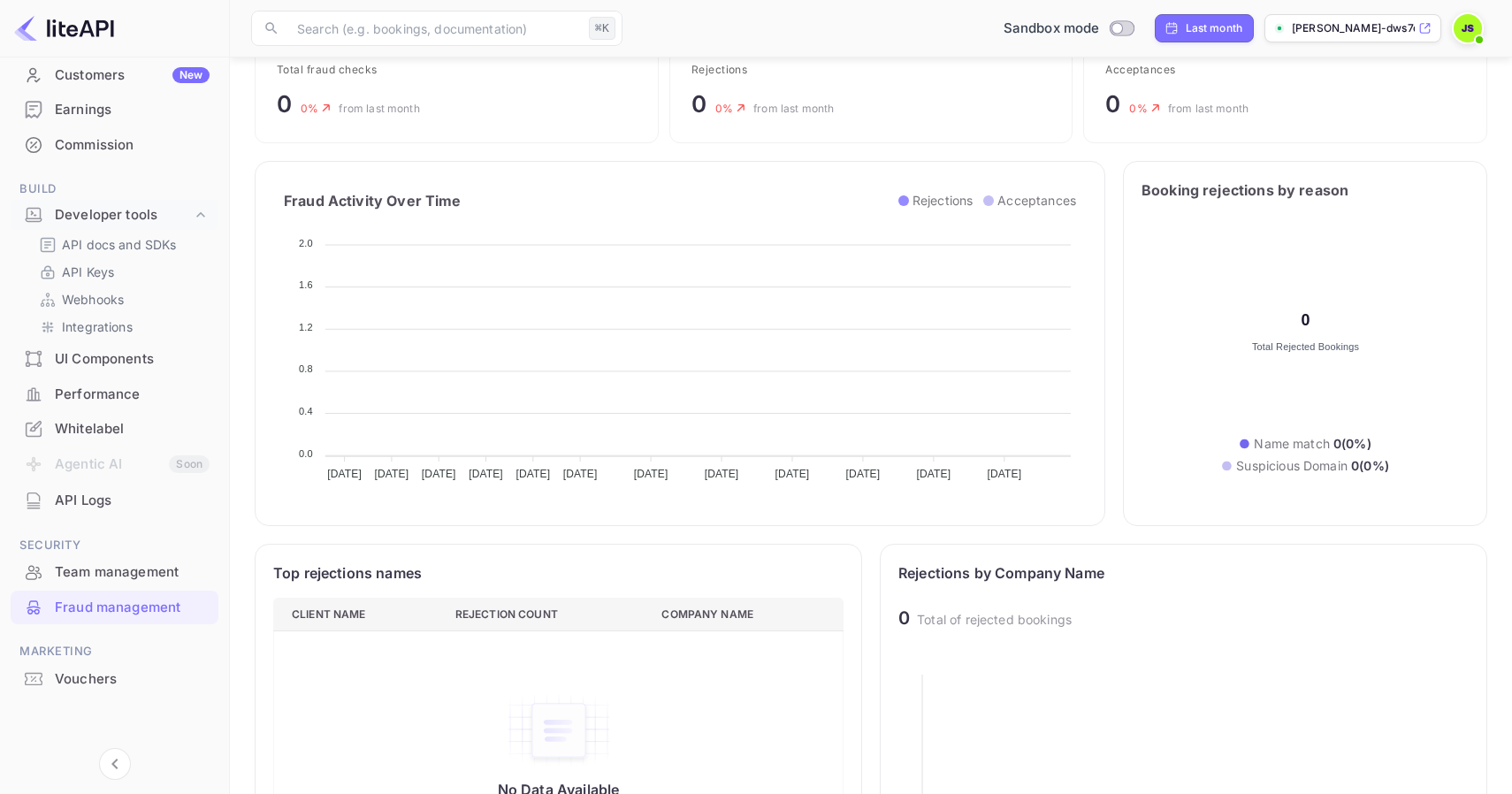
scroll to position [173, 0]
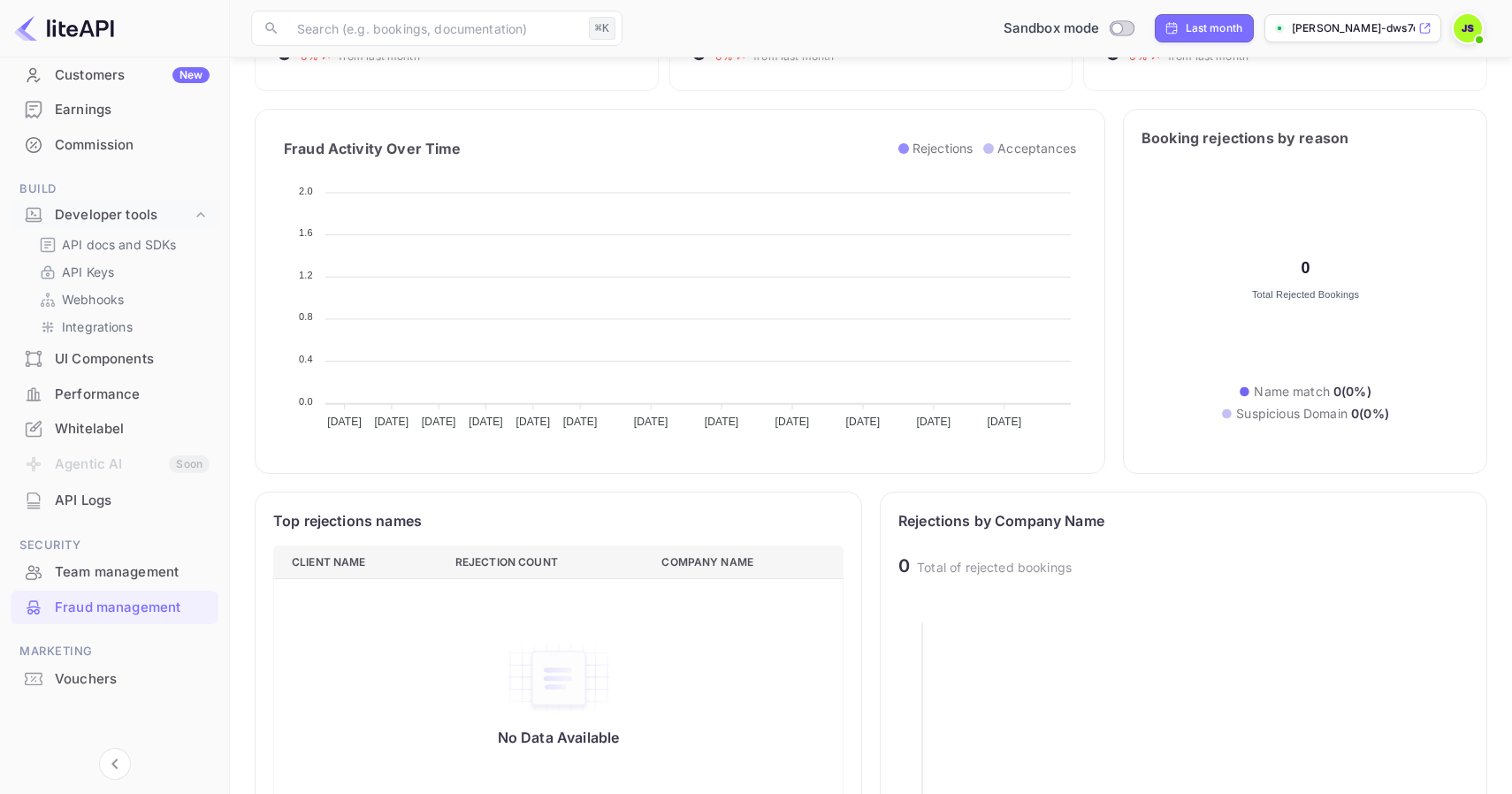
click at [102, 685] on div "Vouchers" at bounding box center [132, 679] width 155 height 20
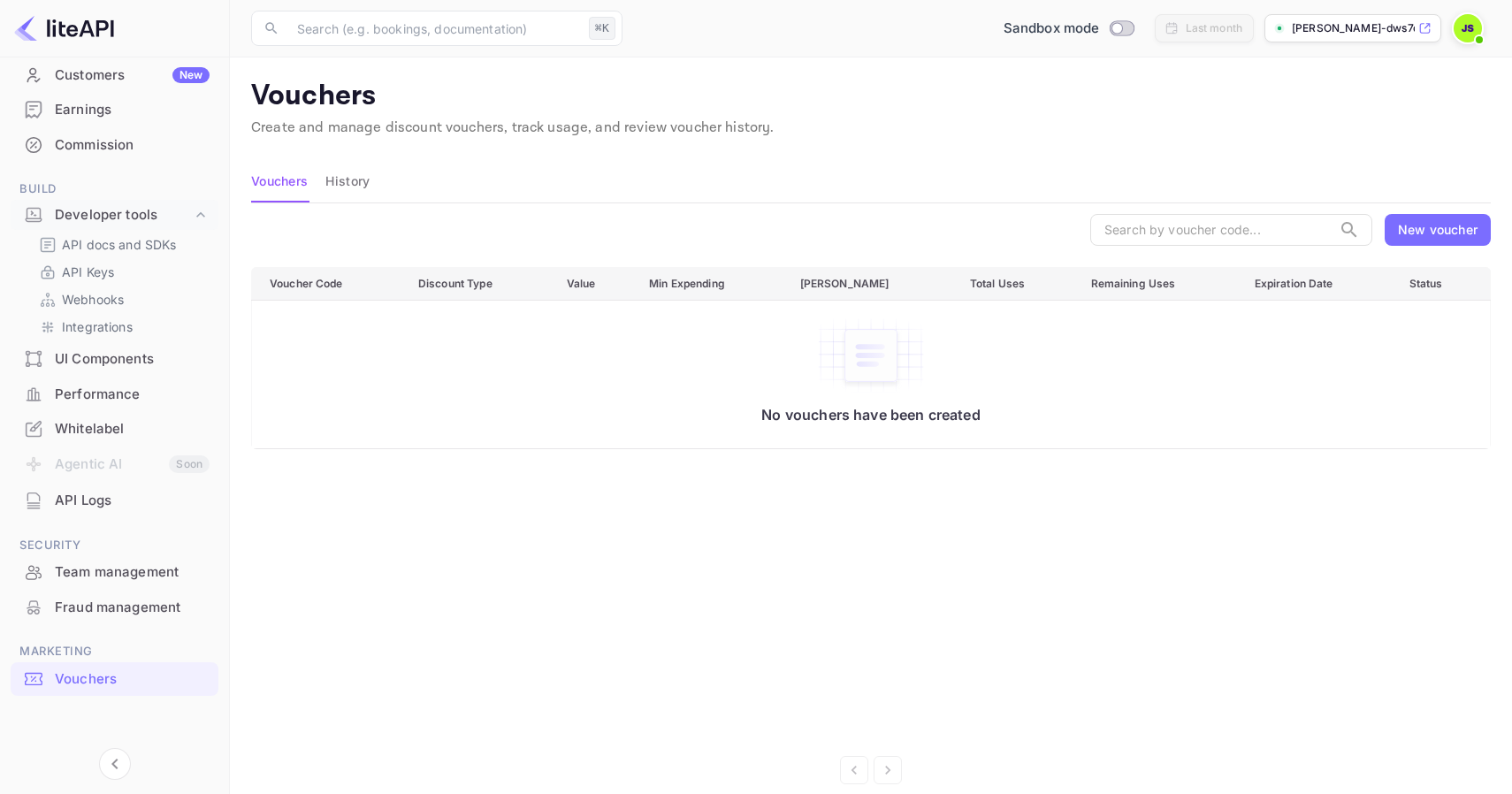
click at [1435, 235] on div "New voucher" at bounding box center [1438, 229] width 80 height 19
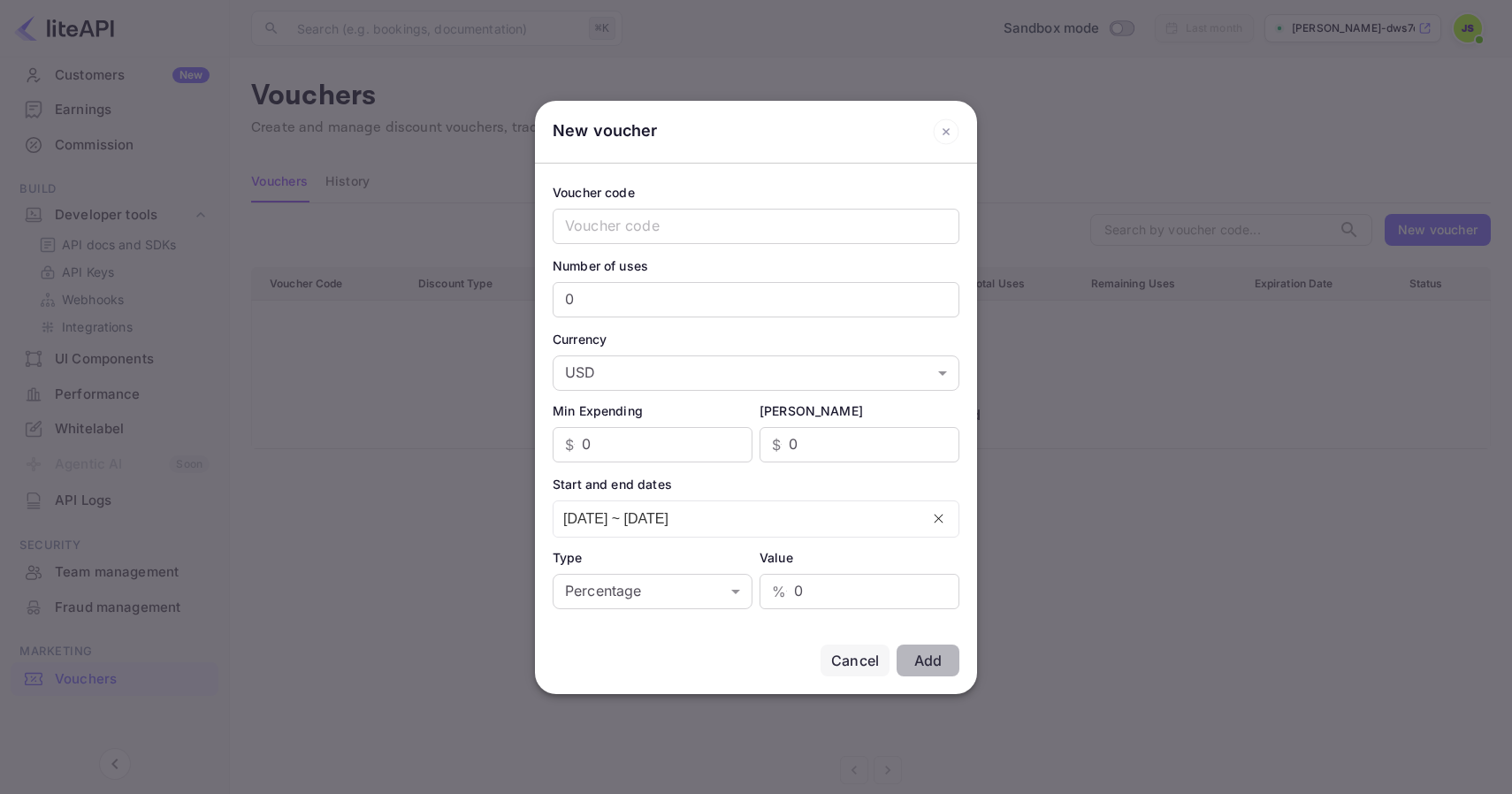
click at [950, 134] on icon at bounding box center [946, 132] width 27 height 27
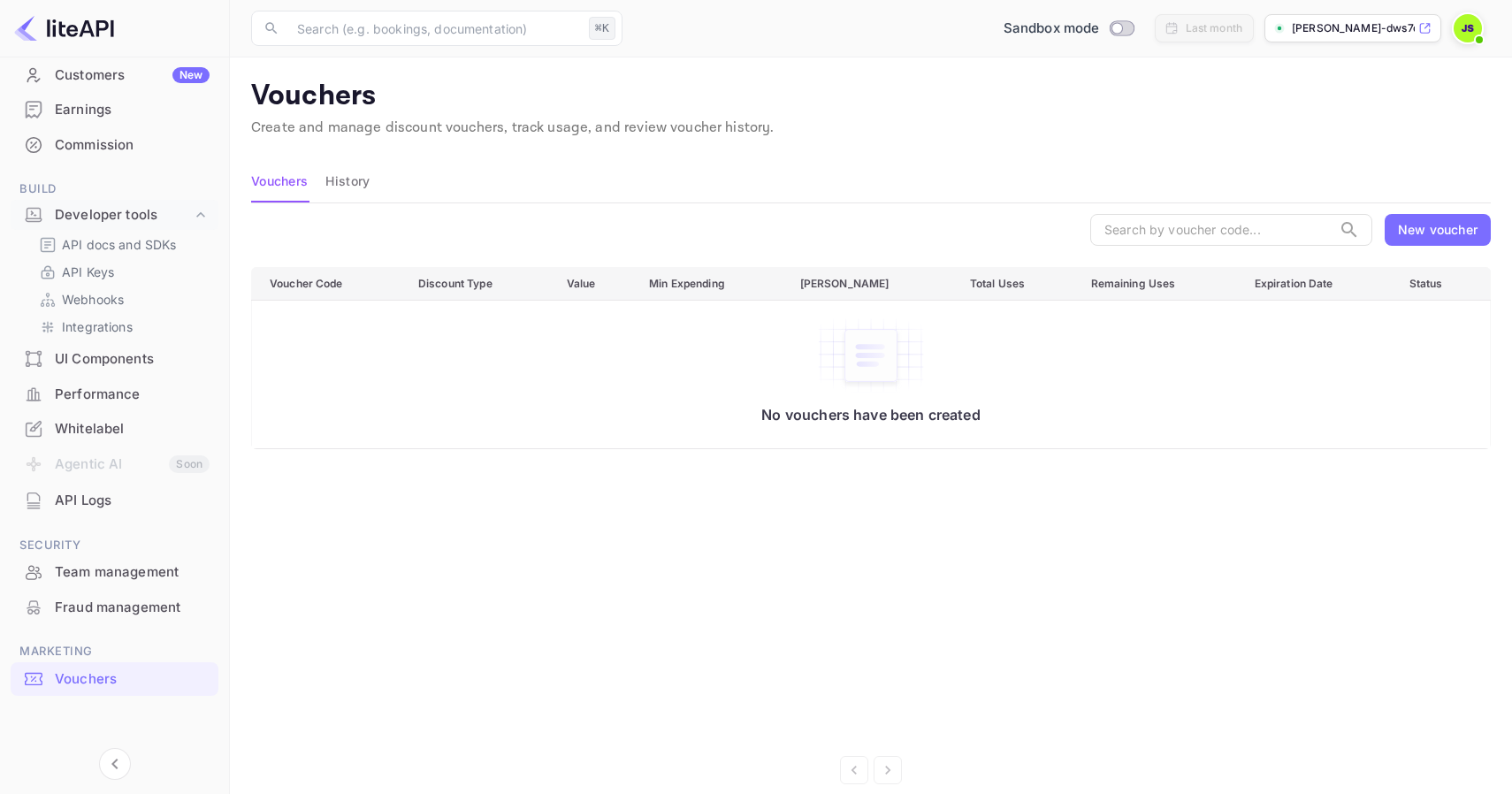
click at [97, 77] on div "Customers New" at bounding box center [132, 75] width 155 height 20
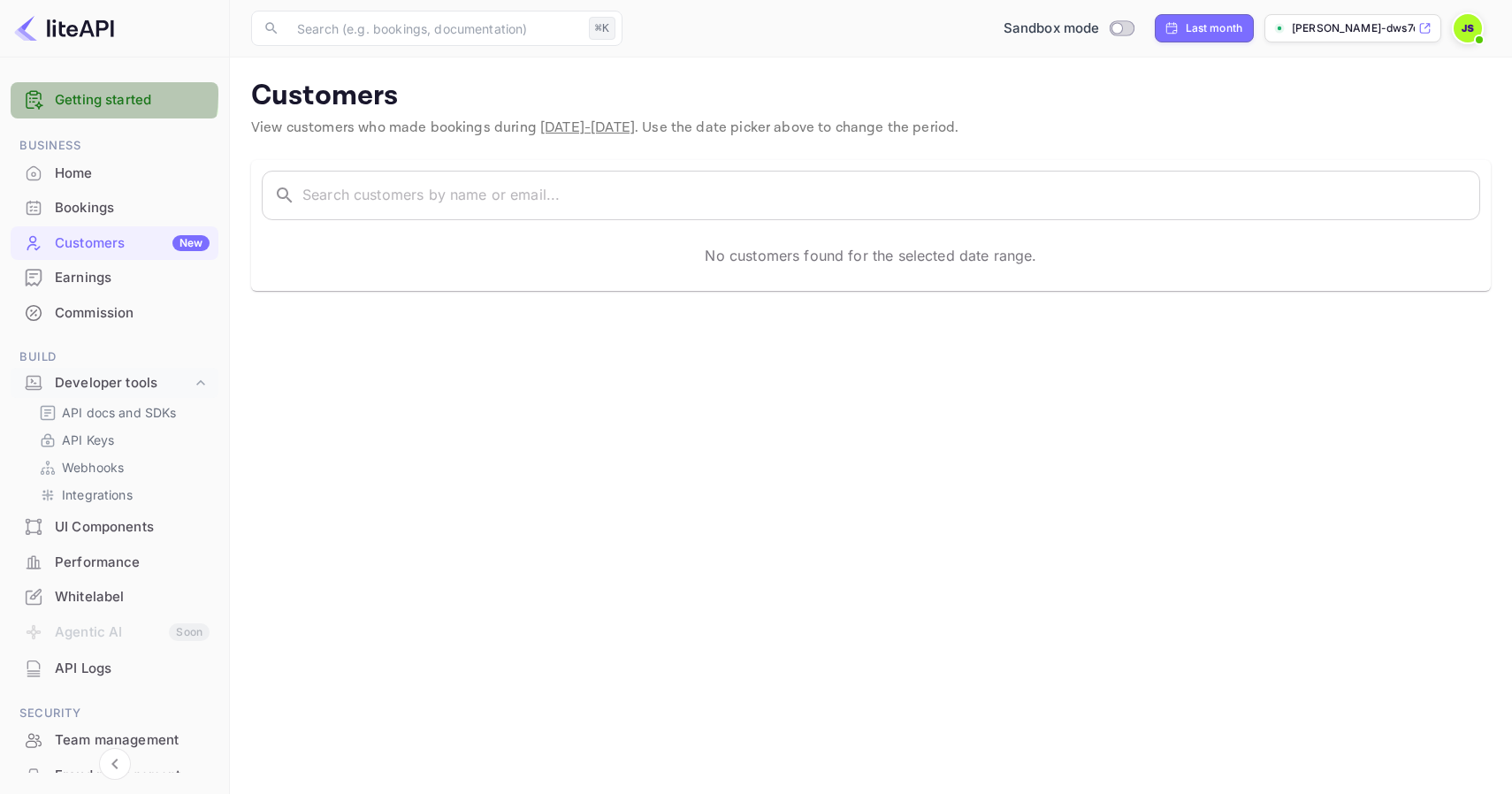
click at [88, 95] on link "Getting started" at bounding box center [132, 100] width 155 height 20
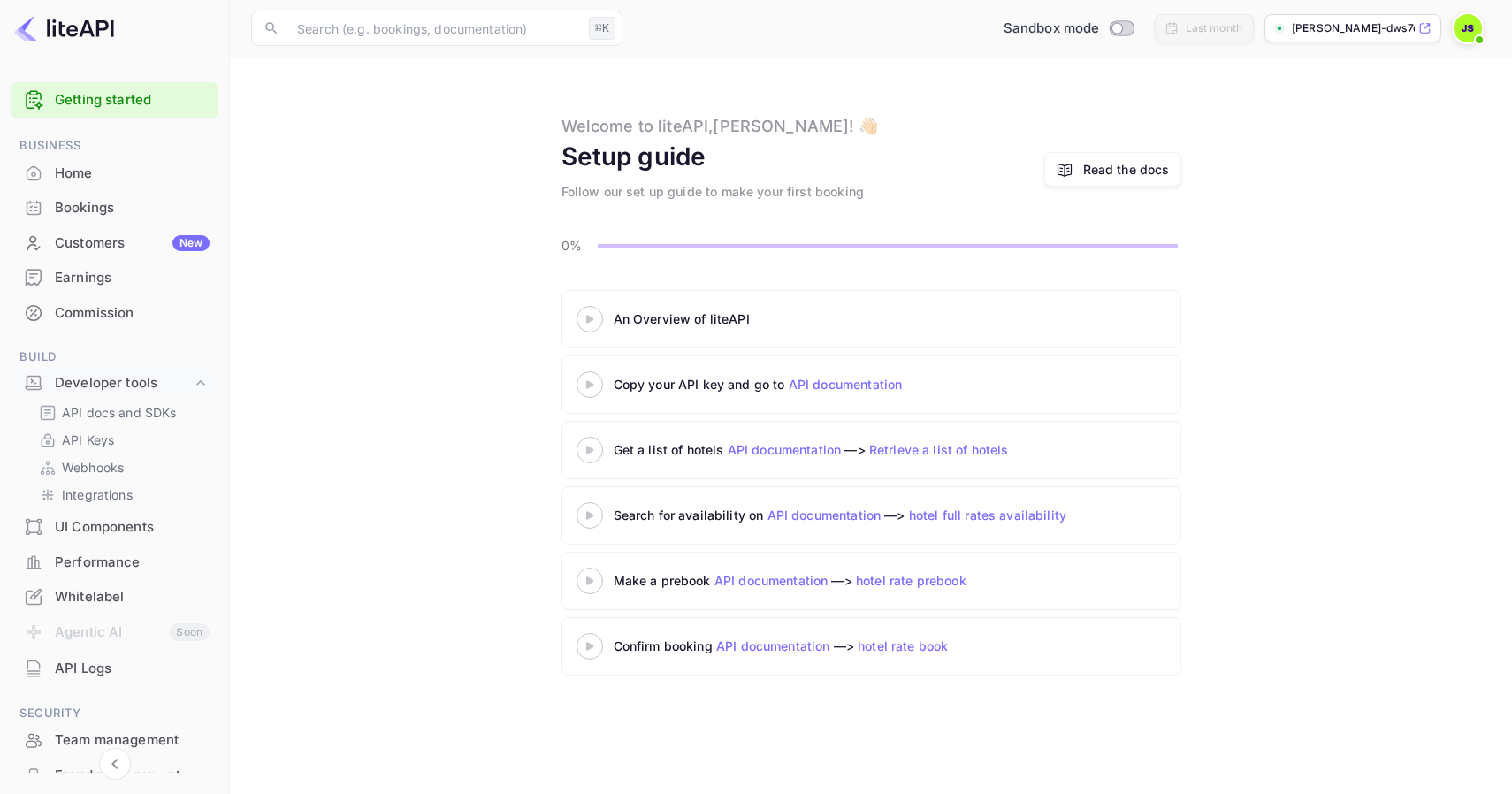
click at [589, 324] on icon at bounding box center [590, 319] width 62 height 9
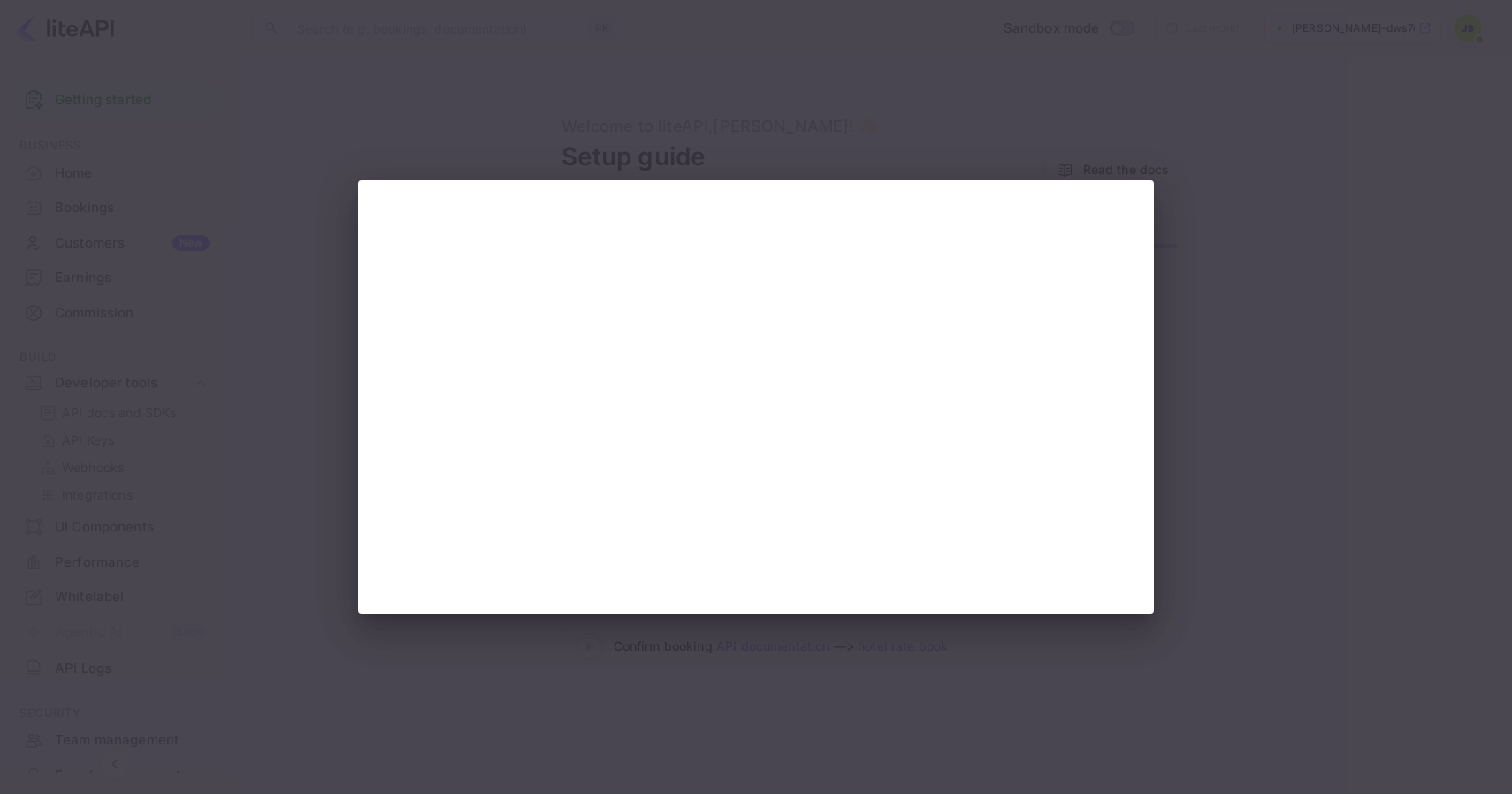
click at [748, 96] on div at bounding box center [756, 397] width 1512 height 794
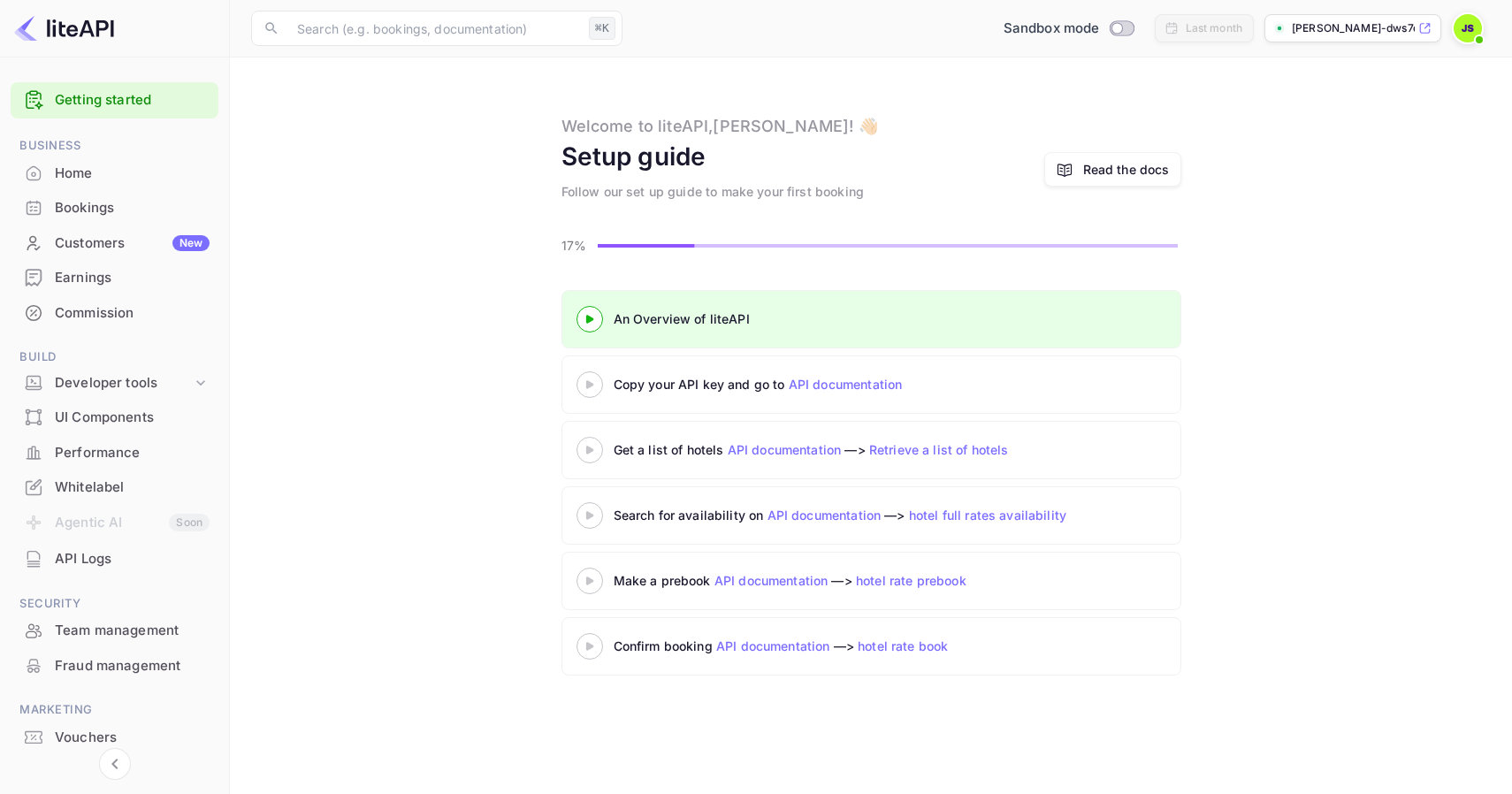
click at [592, 383] on 3 at bounding box center [589, 385] width 7 height 8
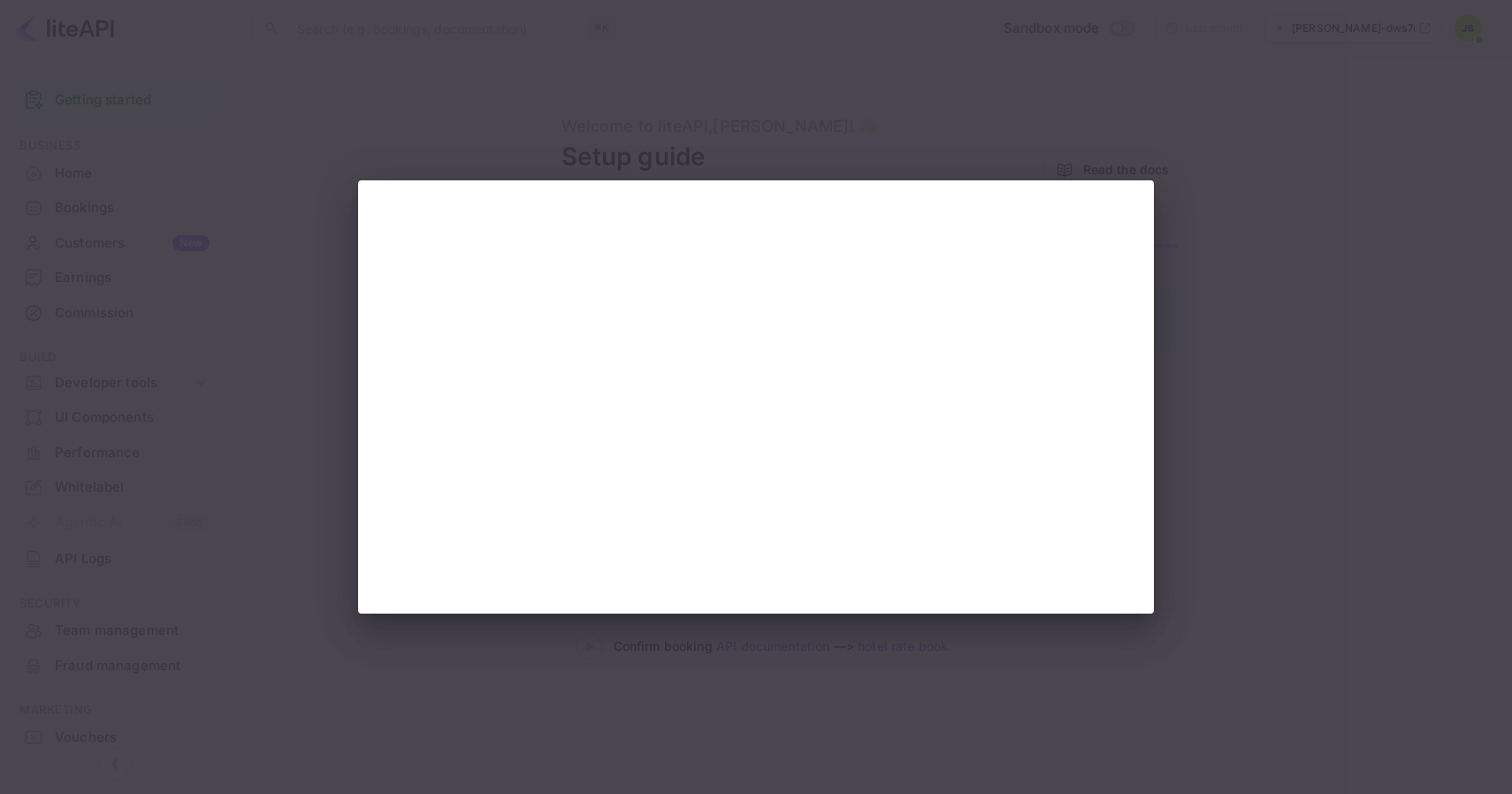
click at [1065, 135] on div at bounding box center [756, 397] width 1512 height 794
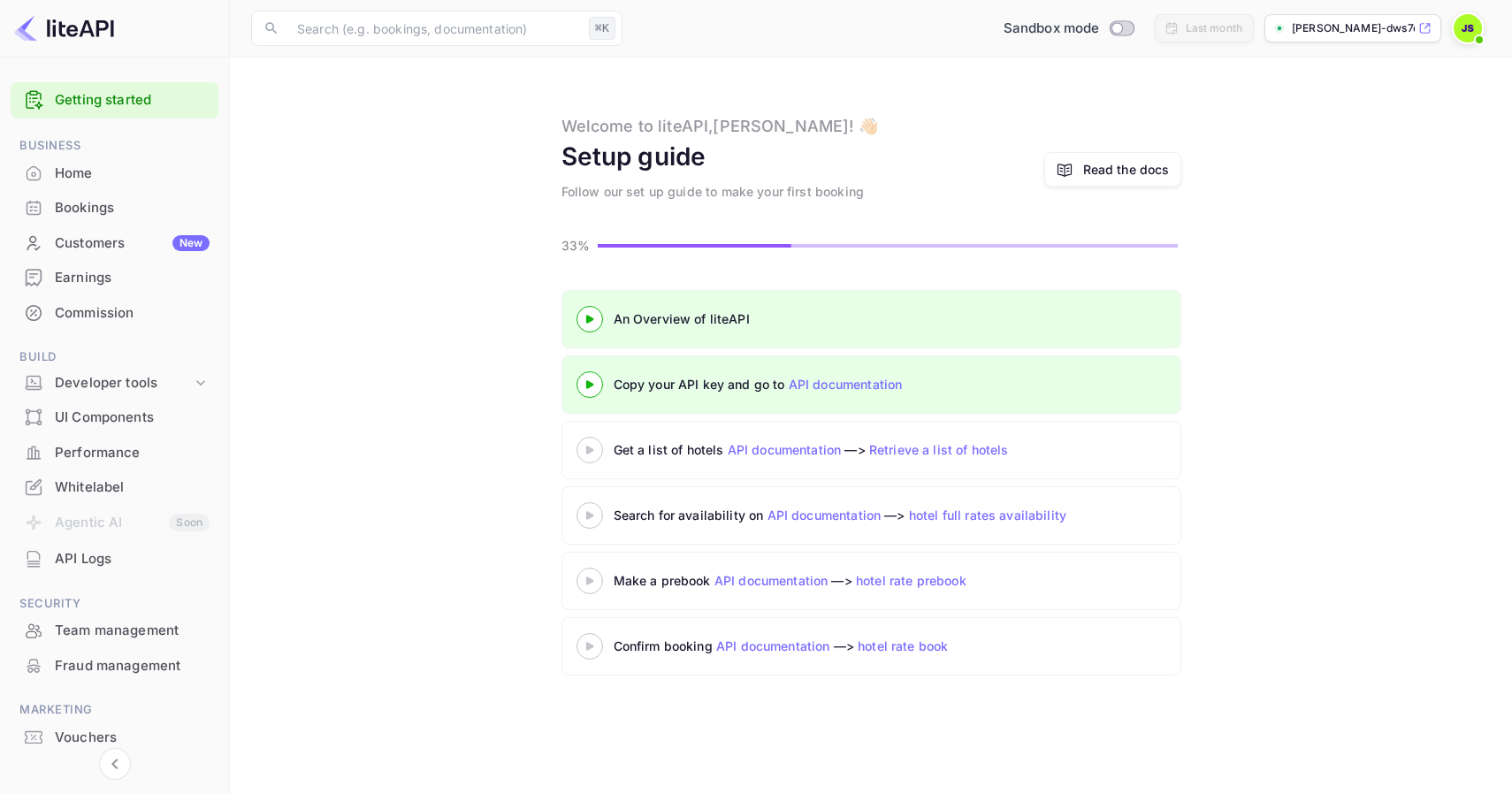
scroll to position [58, 0]
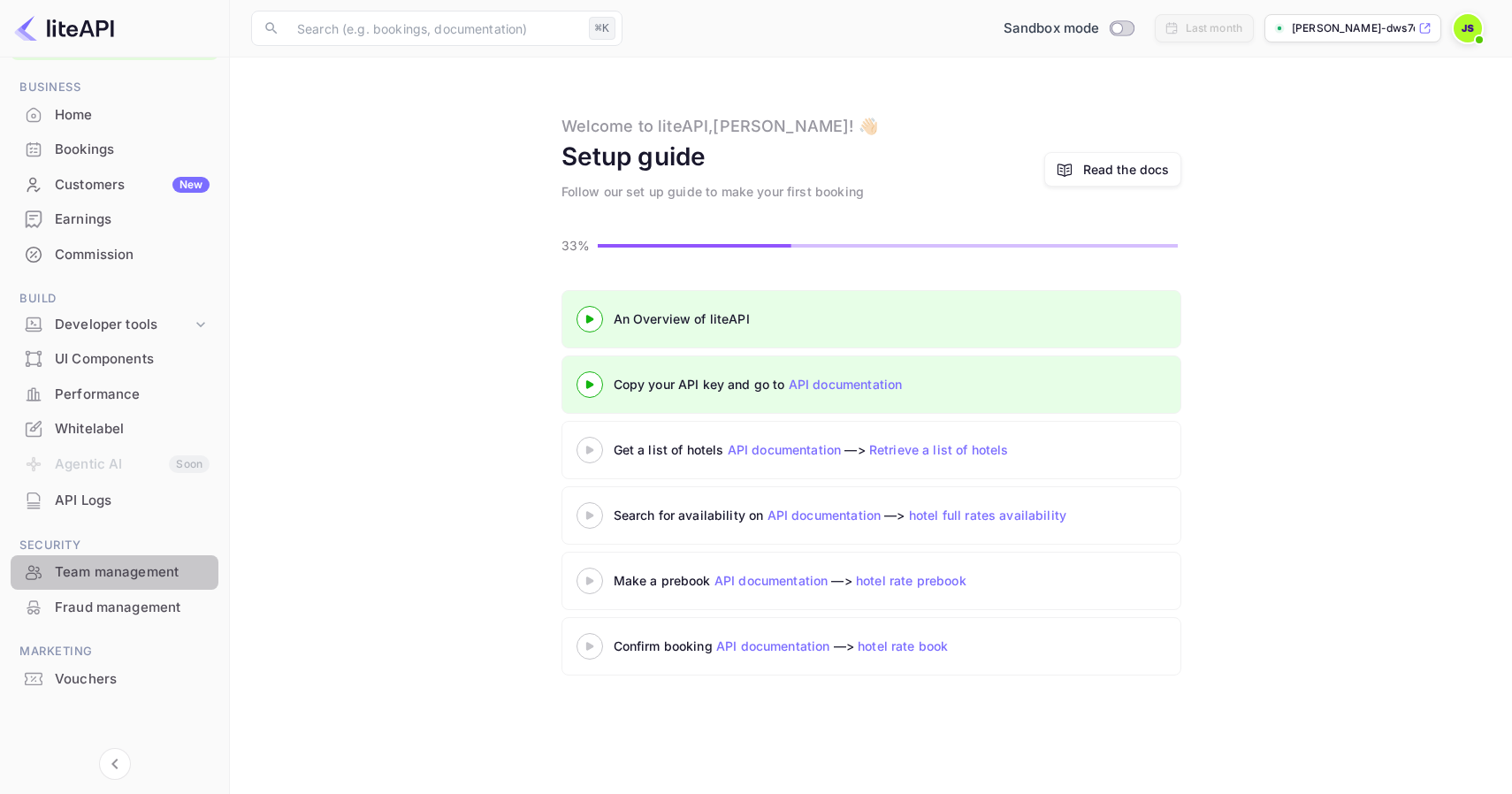
click at [128, 565] on div "Team management" at bounding box center [132, 572] width 155 height 20
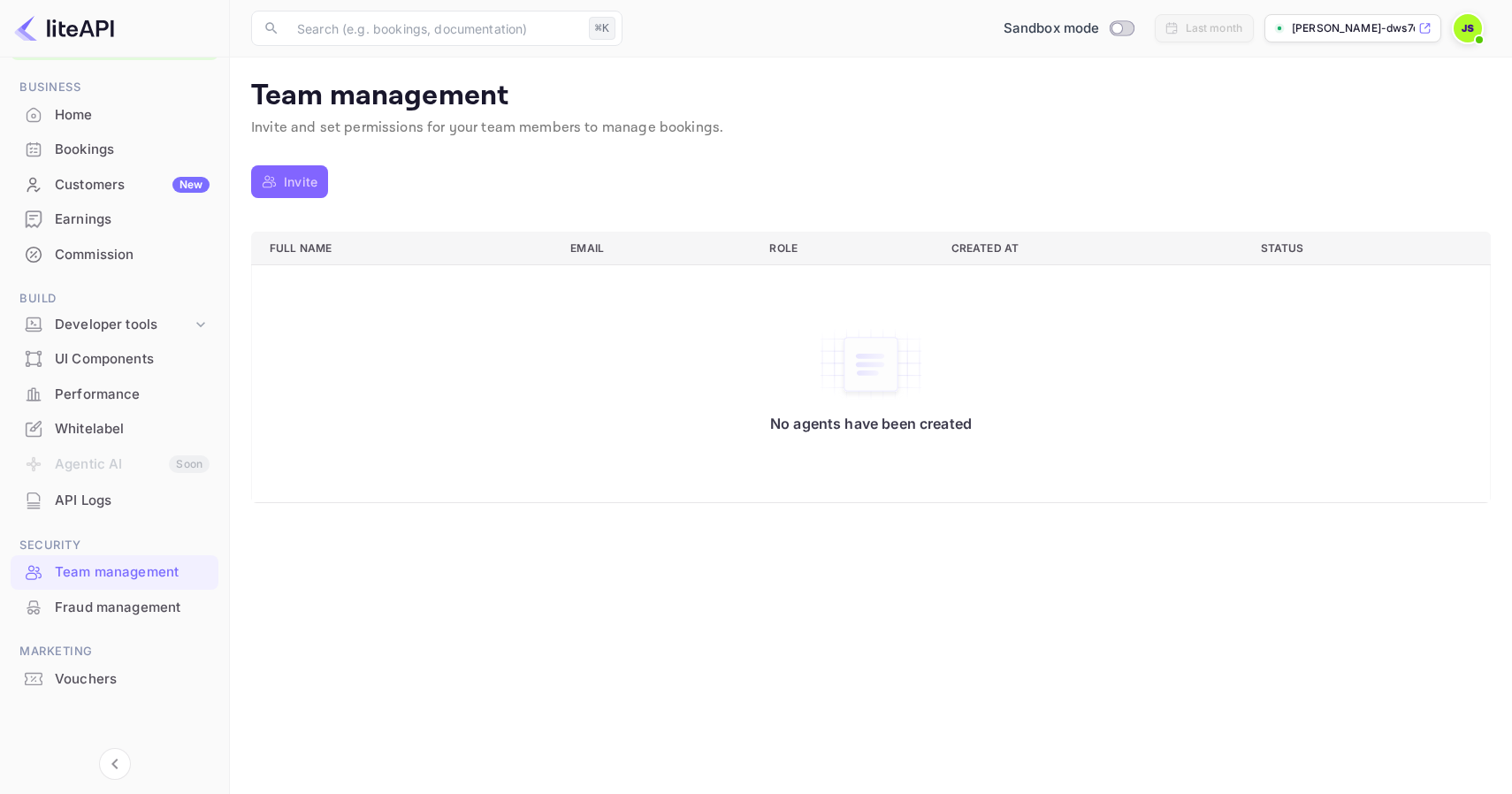
click at [295, 180] on p "Invite" at bounding box center [301, 182] width 34 height 19
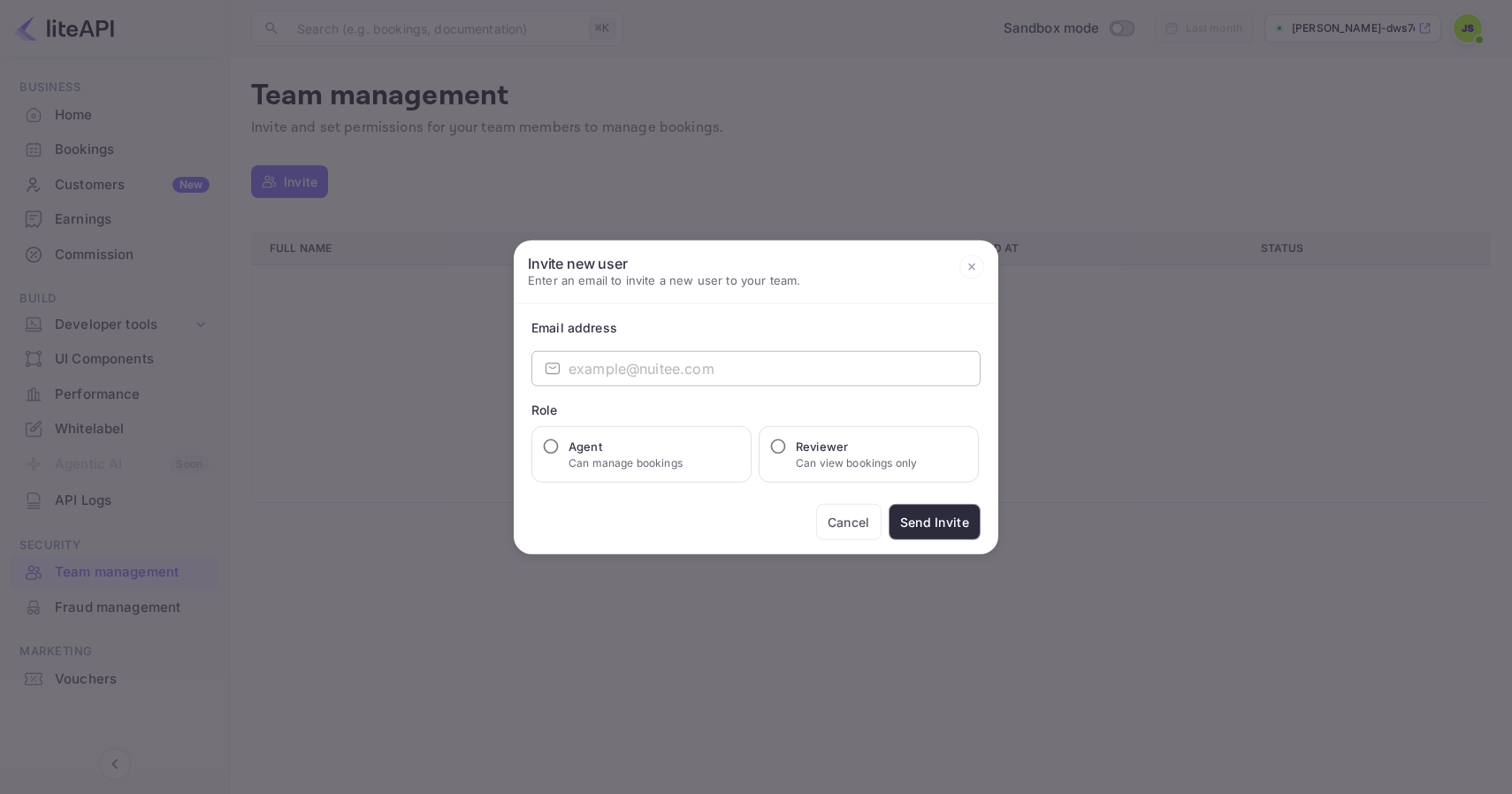
click at [688, 370] on input "email" at bounding box center [774, 368] width 412 height 35
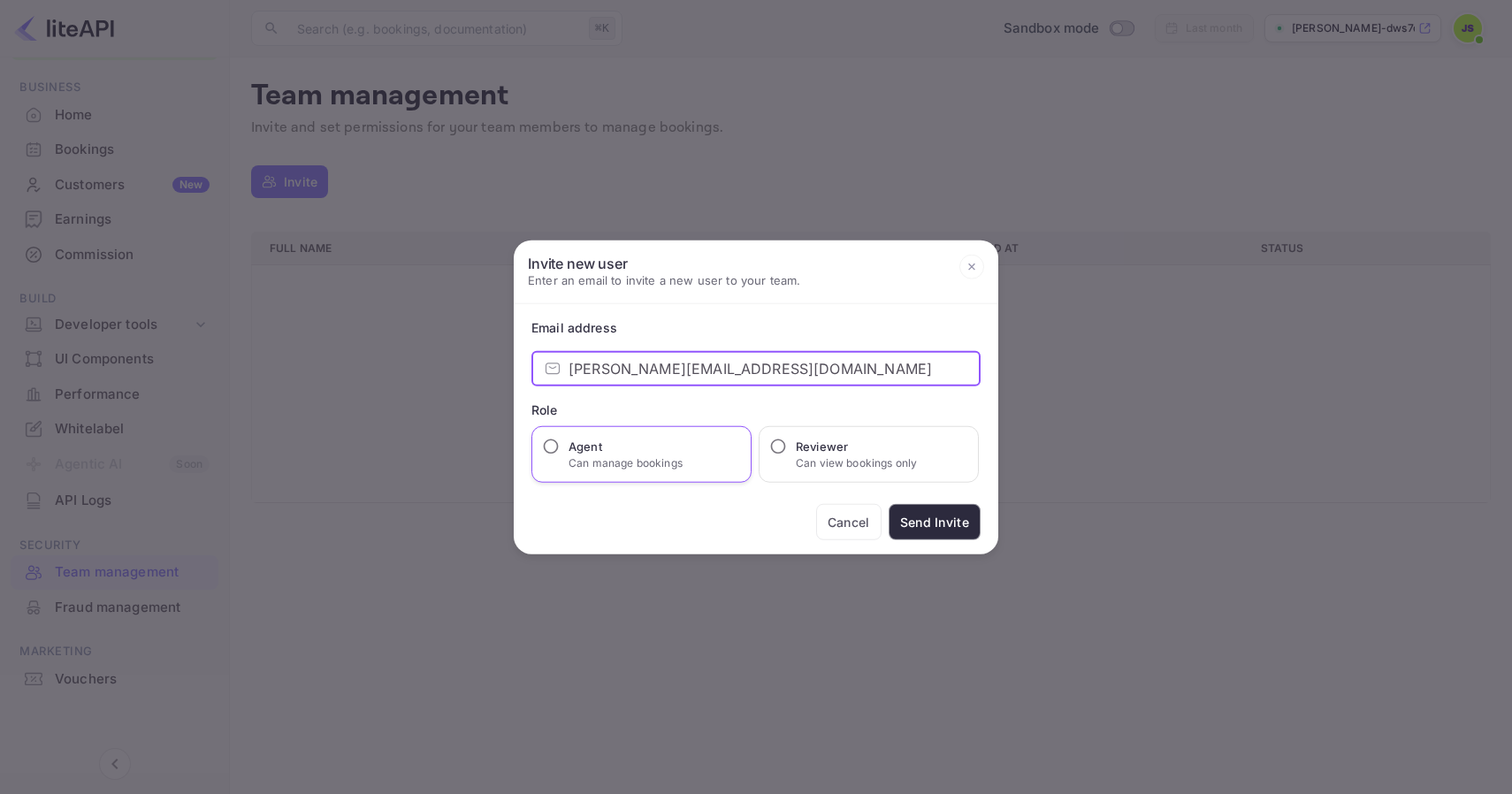
type input "[PERSON_NAME][EMAIL_ADDRESS][DOMAIN_NAME]"
click at [628, 452] on h6 "Agent" at bounding box center [626, 446] width 114 height 18
click at [560, 452] on input "Agent Can manage bookings" at bounding box center [552, 446] width 18 height 18
radio input "true"
click at [732, 372] on input "[PERSON_NAME][EMAIL_ADDRESS][DOMAIN_NAME]" at bounding box center [774, 368] width 412 height 35
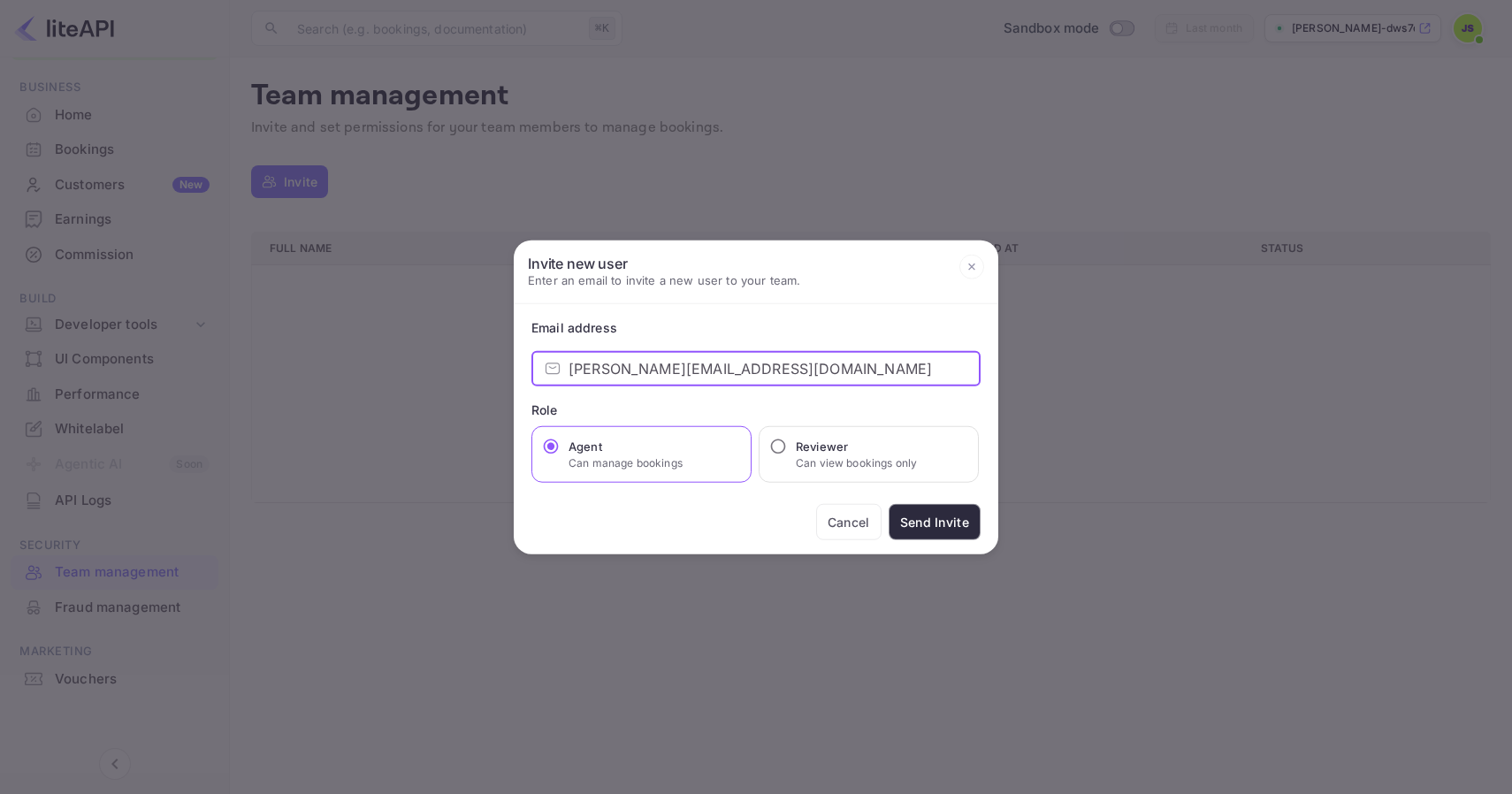
click at [732, 372] on input "[PERSON_NAME][EMAIL_ADDRESS][DOMAIN_NAME]" at bounding box center [774, 368] width 412 height 35
click at [721, 406] on div "Role" at bounding box center [756, 409] width 450 height 19
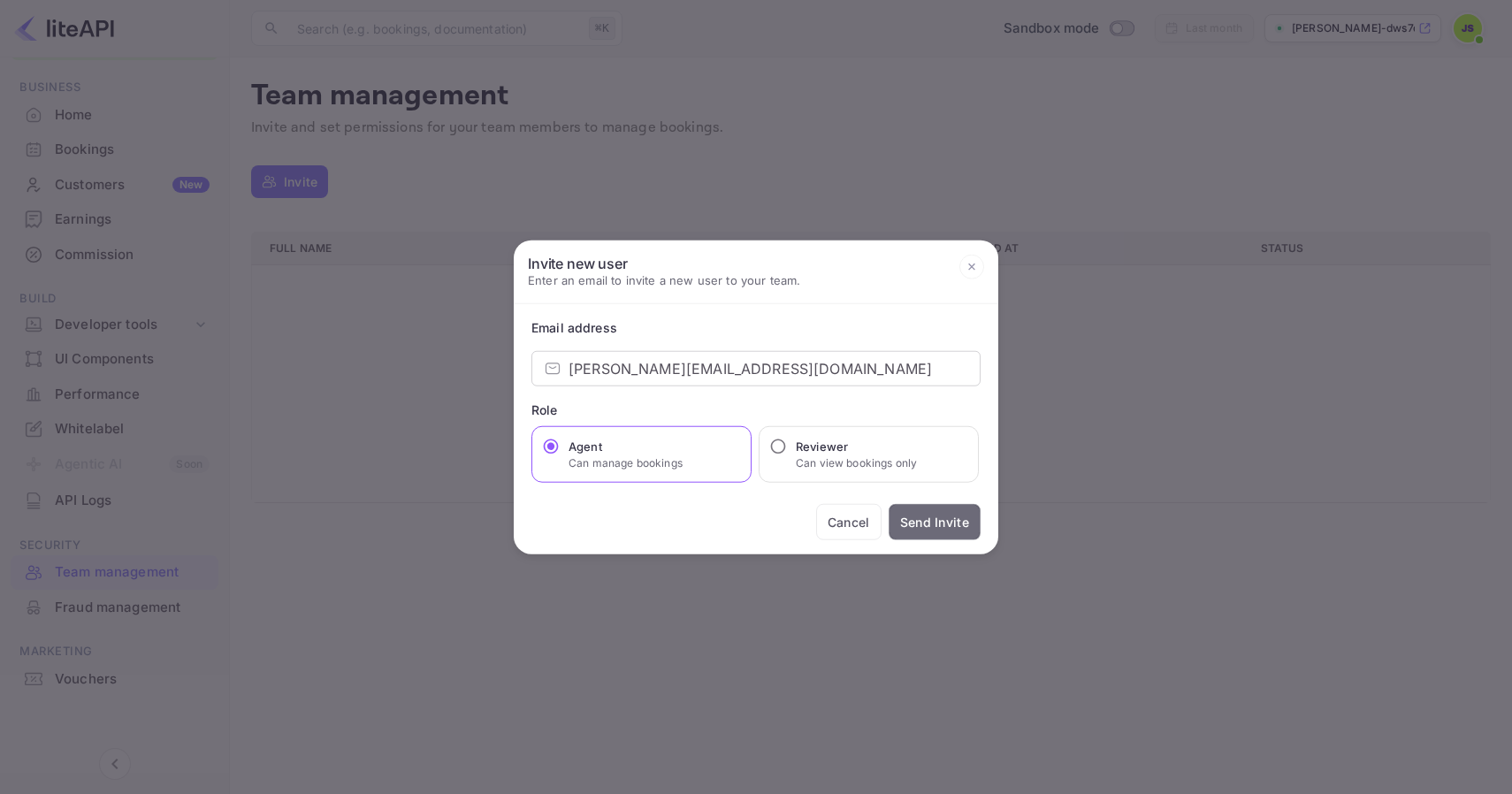
click at [955, 519] on button "Send Invite" at bounding box center [934, 521] width 92 height 36
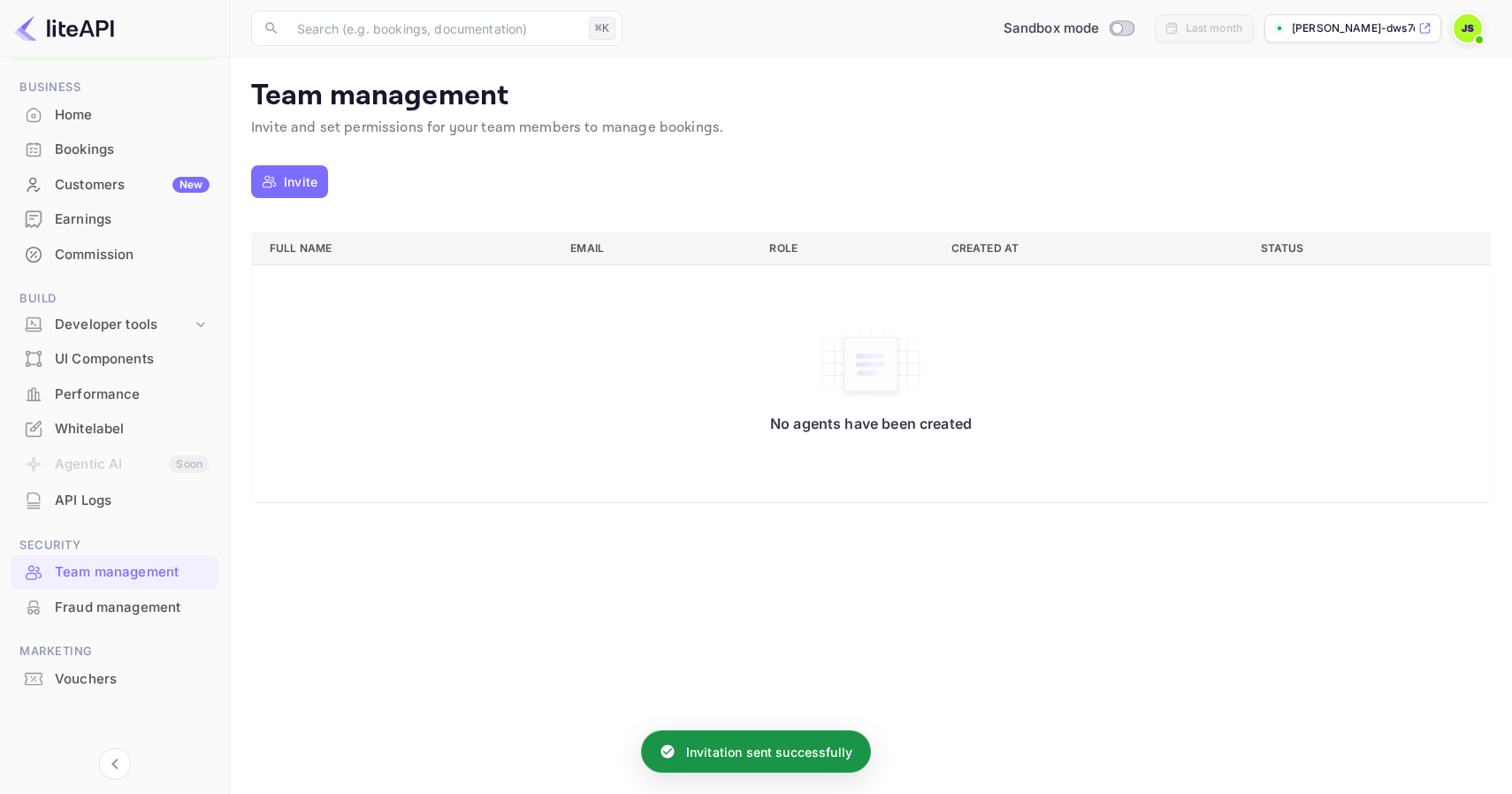
click at [289, 179] on p "Invite" at bounding box center [301, 182] width 34 height 19
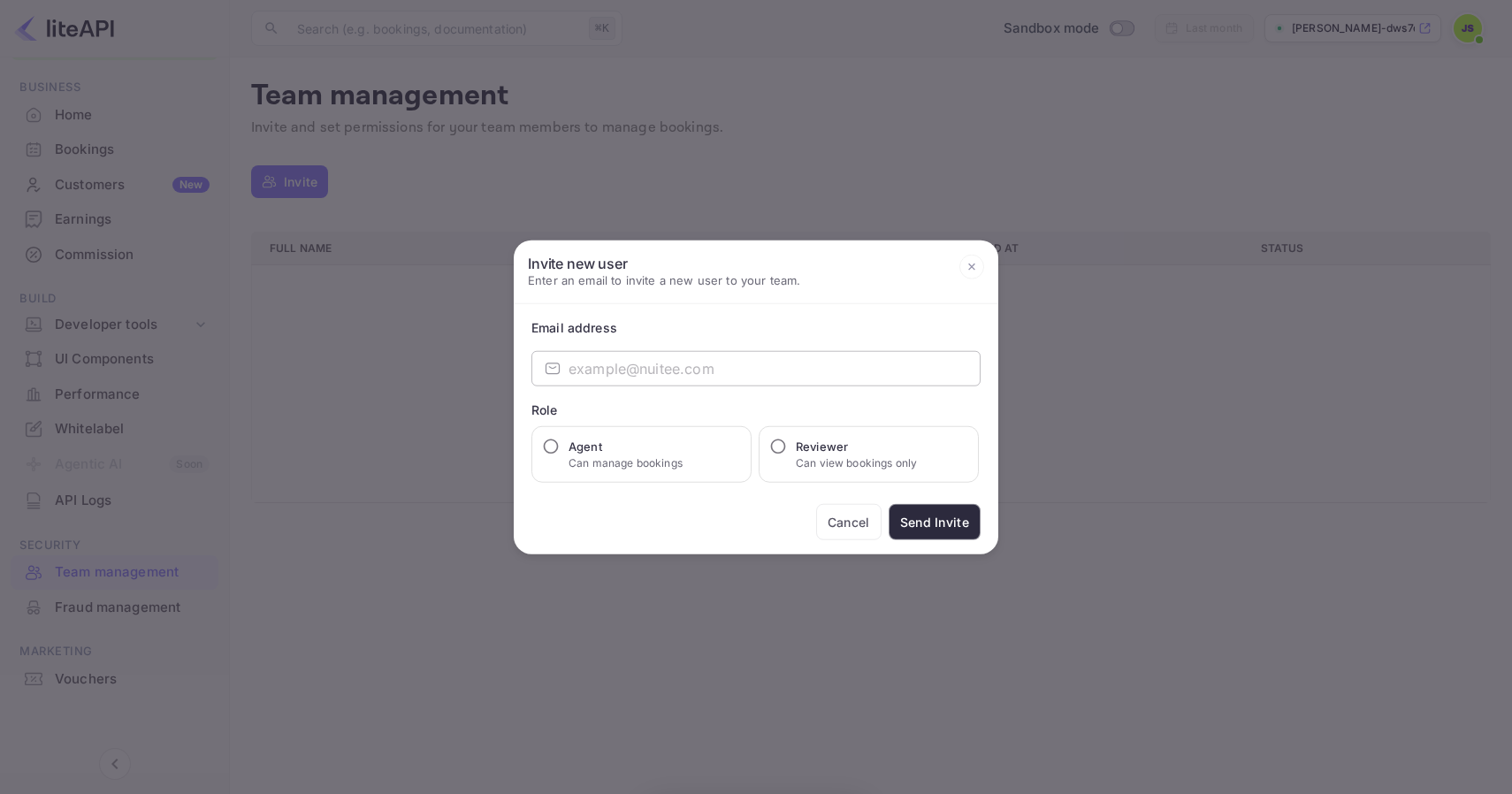
click at [613, 373] on input "email" at bounding box center [774, 368] width 412 height 35
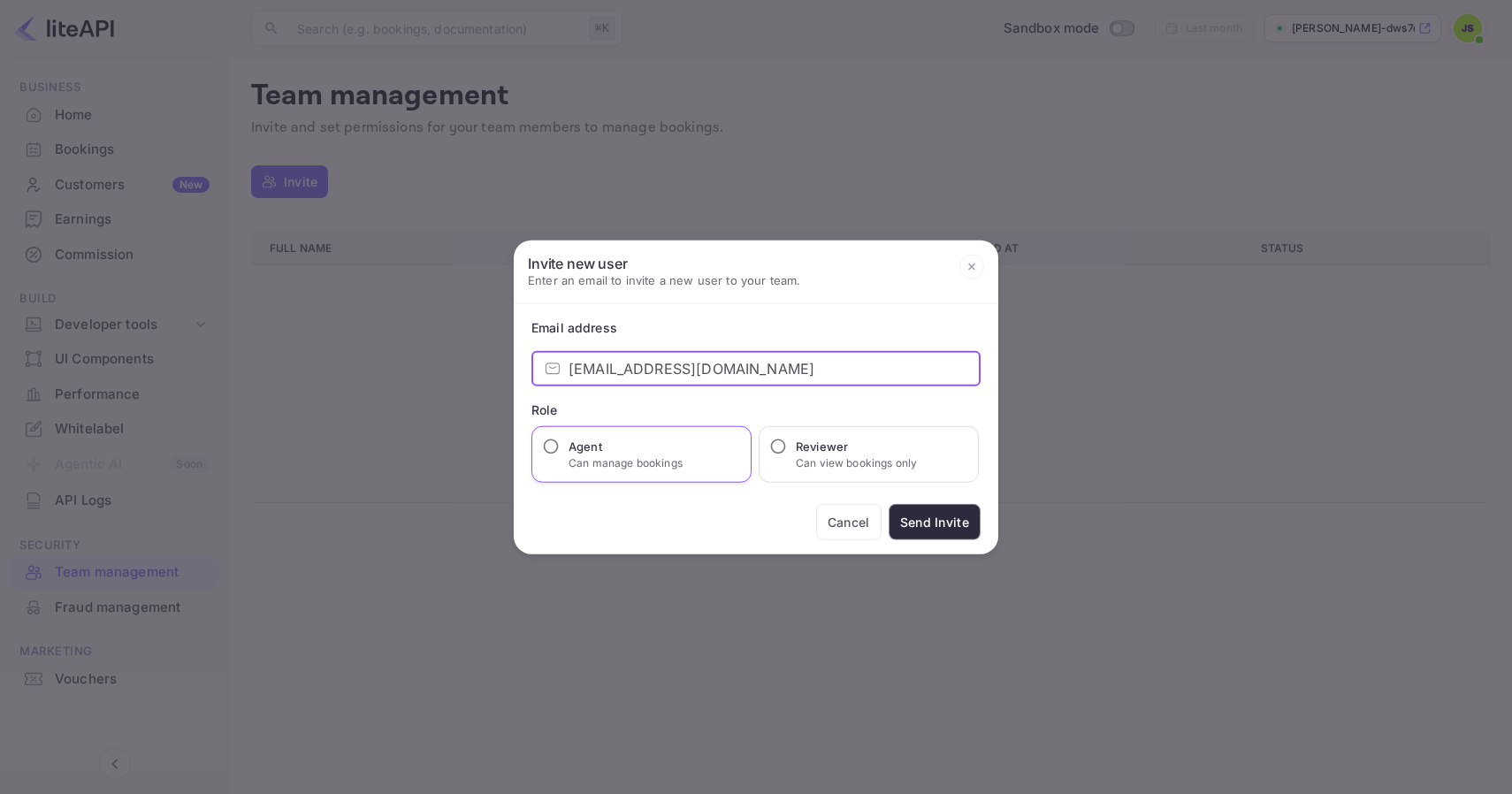
type input "[EMAIL_ADDRESS][DOMAIN_NAME]"
click at [617, 473] on div "Agent Can manage bookings" at bounding box center [642, 454] width 220 height 57
click at [619, 466] on p "Can manage bookings" at bounding box center [626, 463] width 114 height 16
click at [560, 455] on input "Agent Can manage bookings" at bounding box center [552, 446] width 18 height 18
radio input "true"
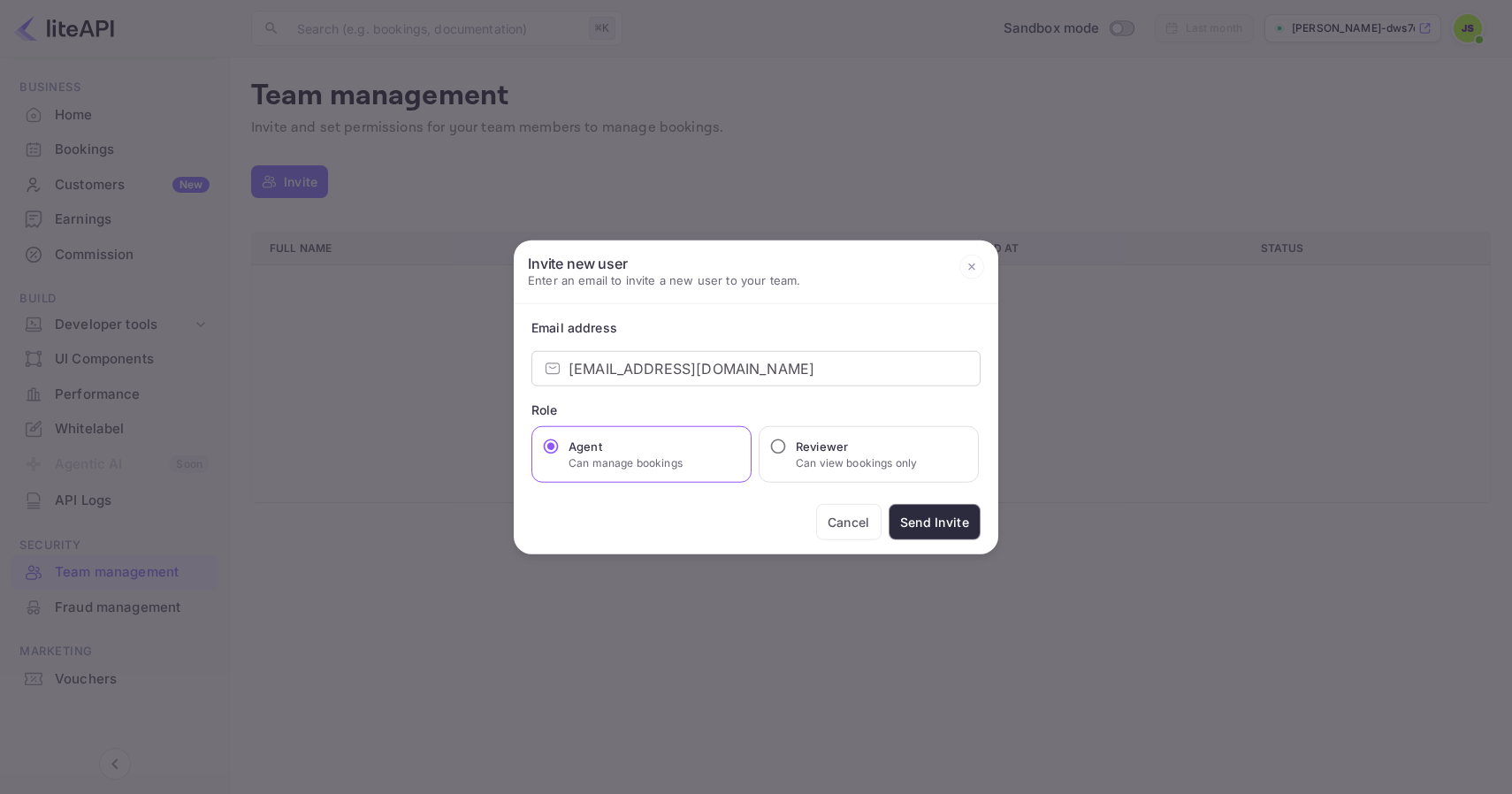
click at [961, 526] on button "Send Invite" at bounding box center [934, 521] width 92 height 36
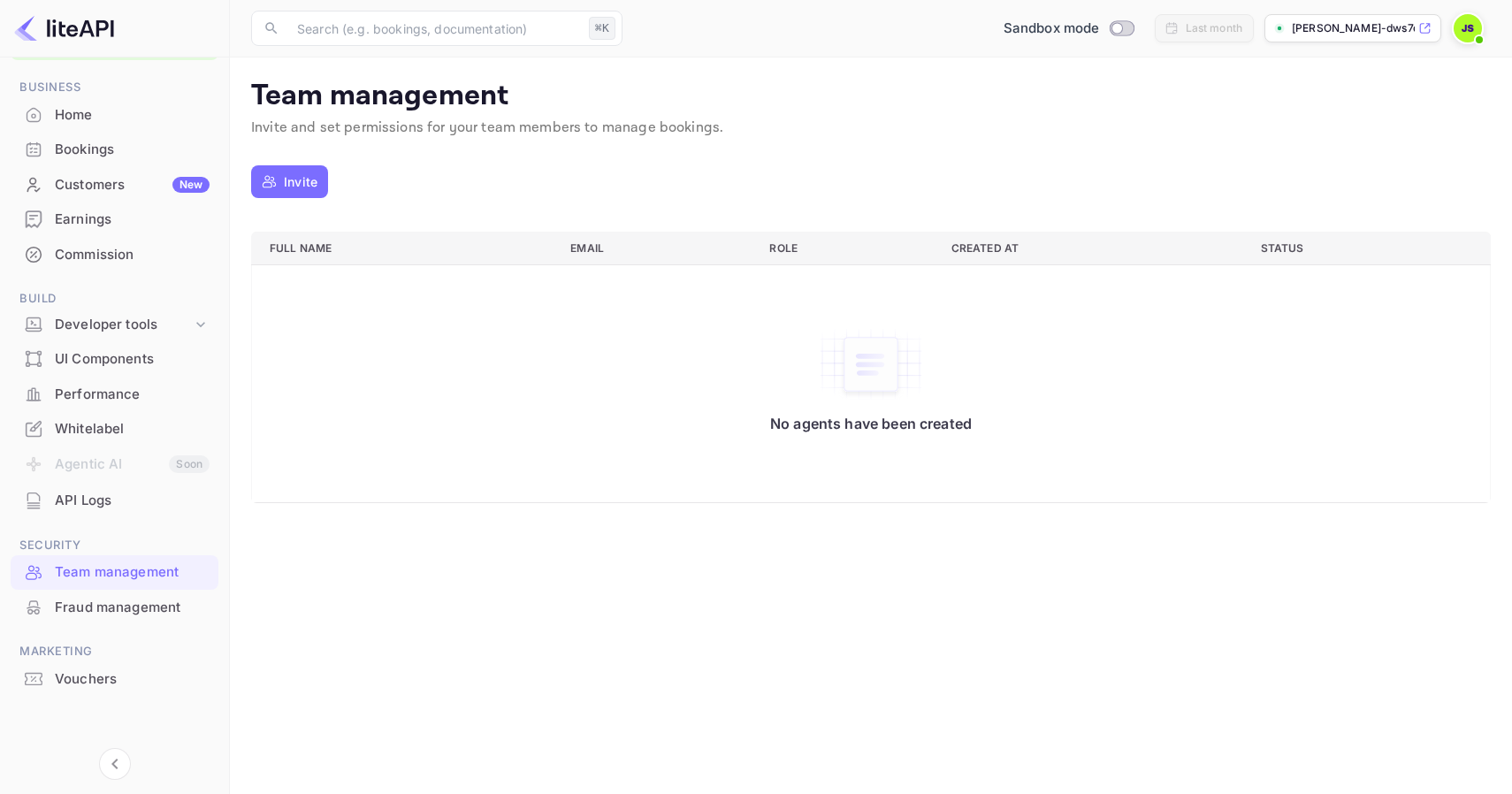
click at [1473, 31] on img at bounding box center [1468, 28] width 28 height 28
click at [1342, 149] on div "Settings" at bounding box center [1383, 140] width 204 height 42
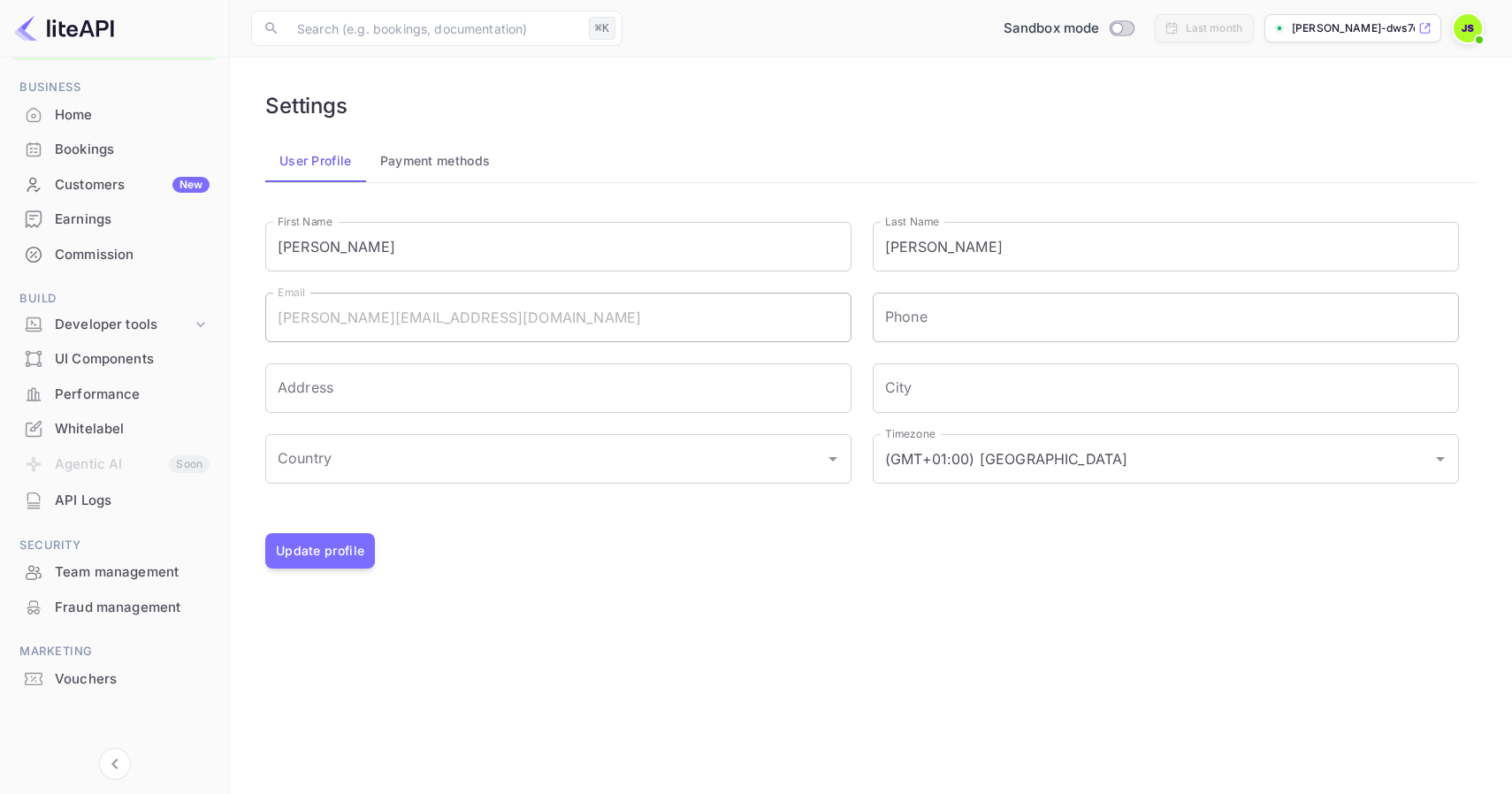
click at [966, 332] on input "Phone" at bounding box center [1166, 318] width 587 height 50
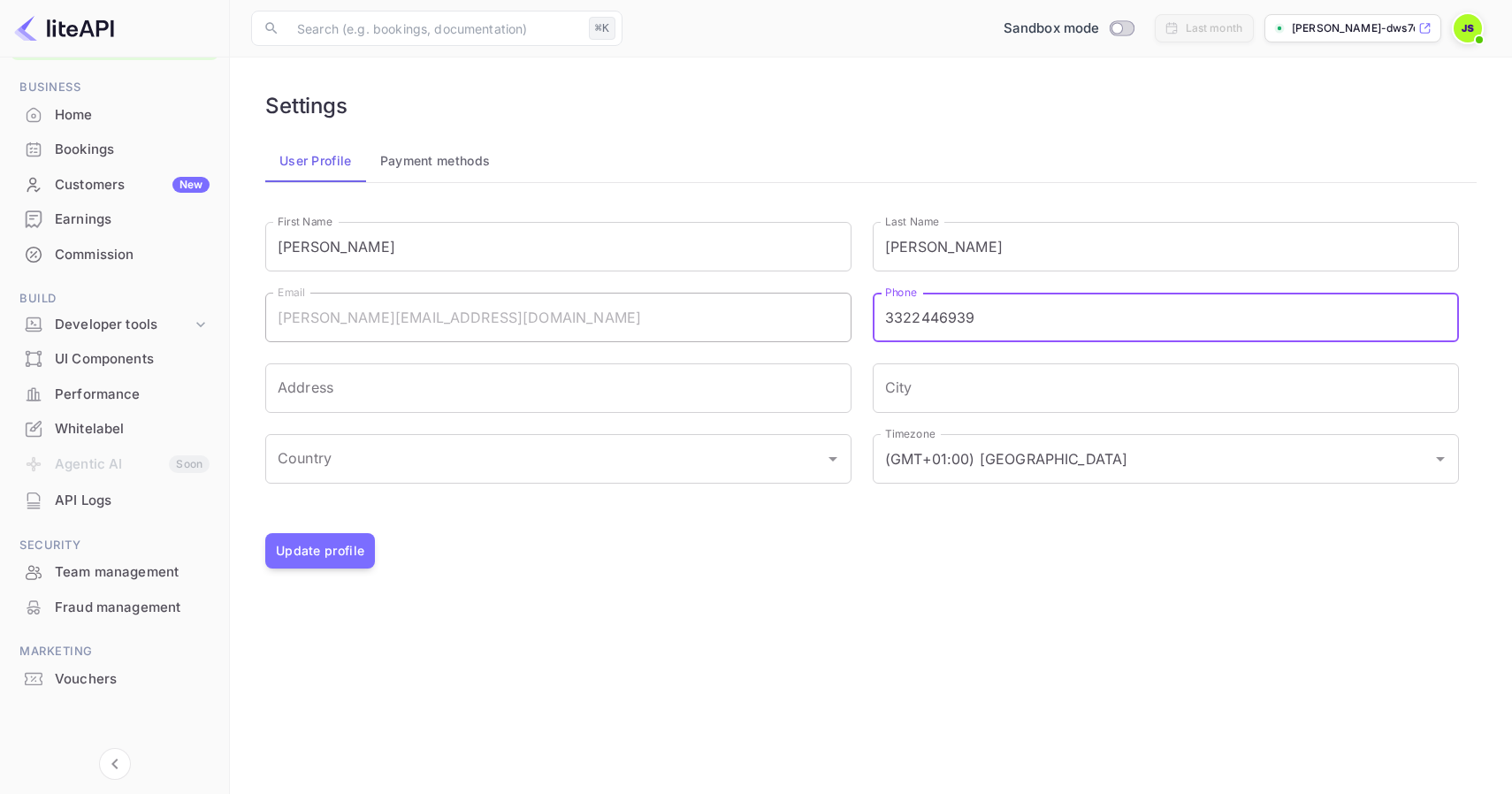
type input "3322446939"
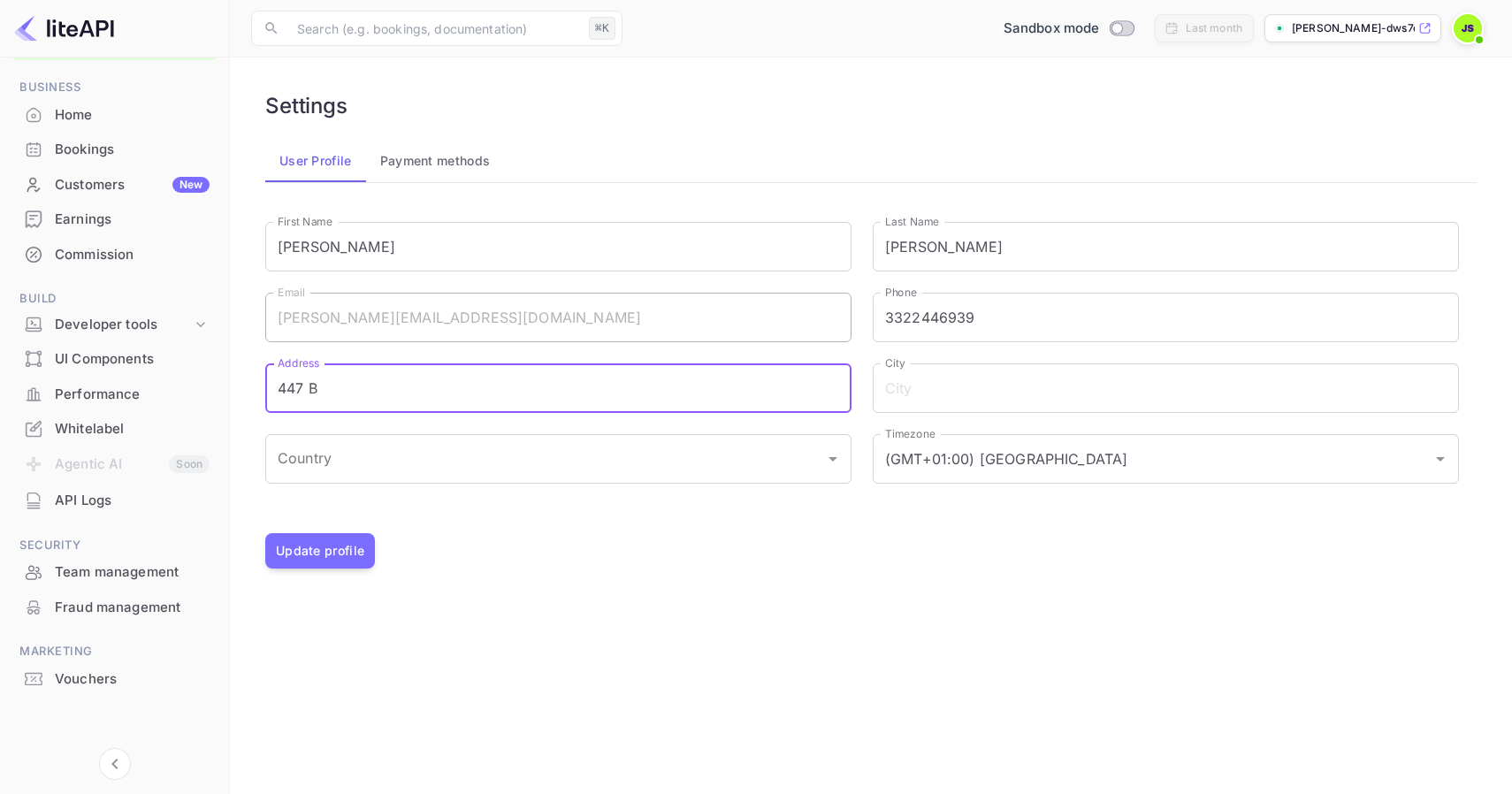
type input "[STREET_ADDRESS]"
type input "[US_STATE]"
type input "[GEOGRAPHIC_DATA]"
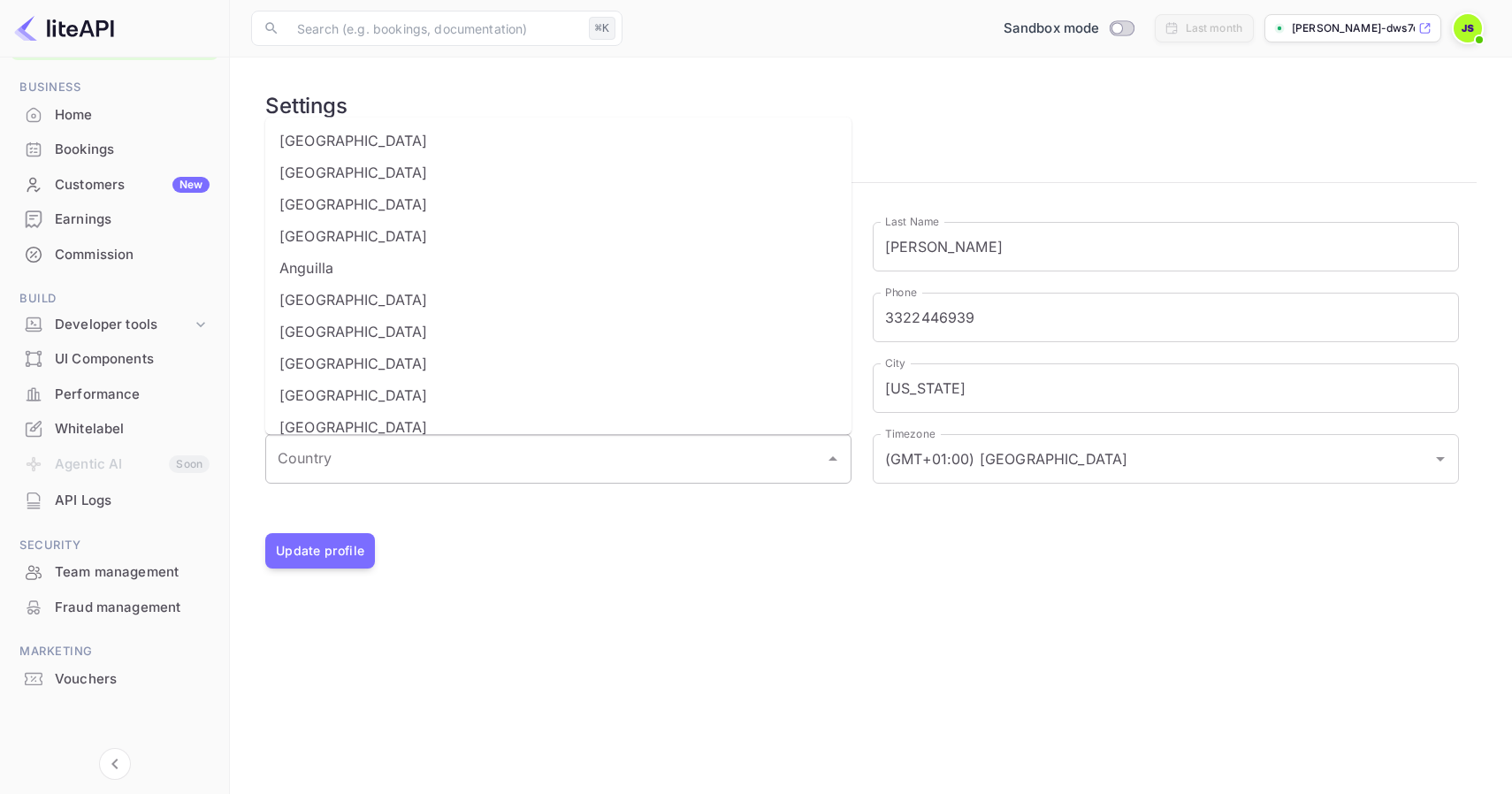
type input "[STREET_ADDRESS]"
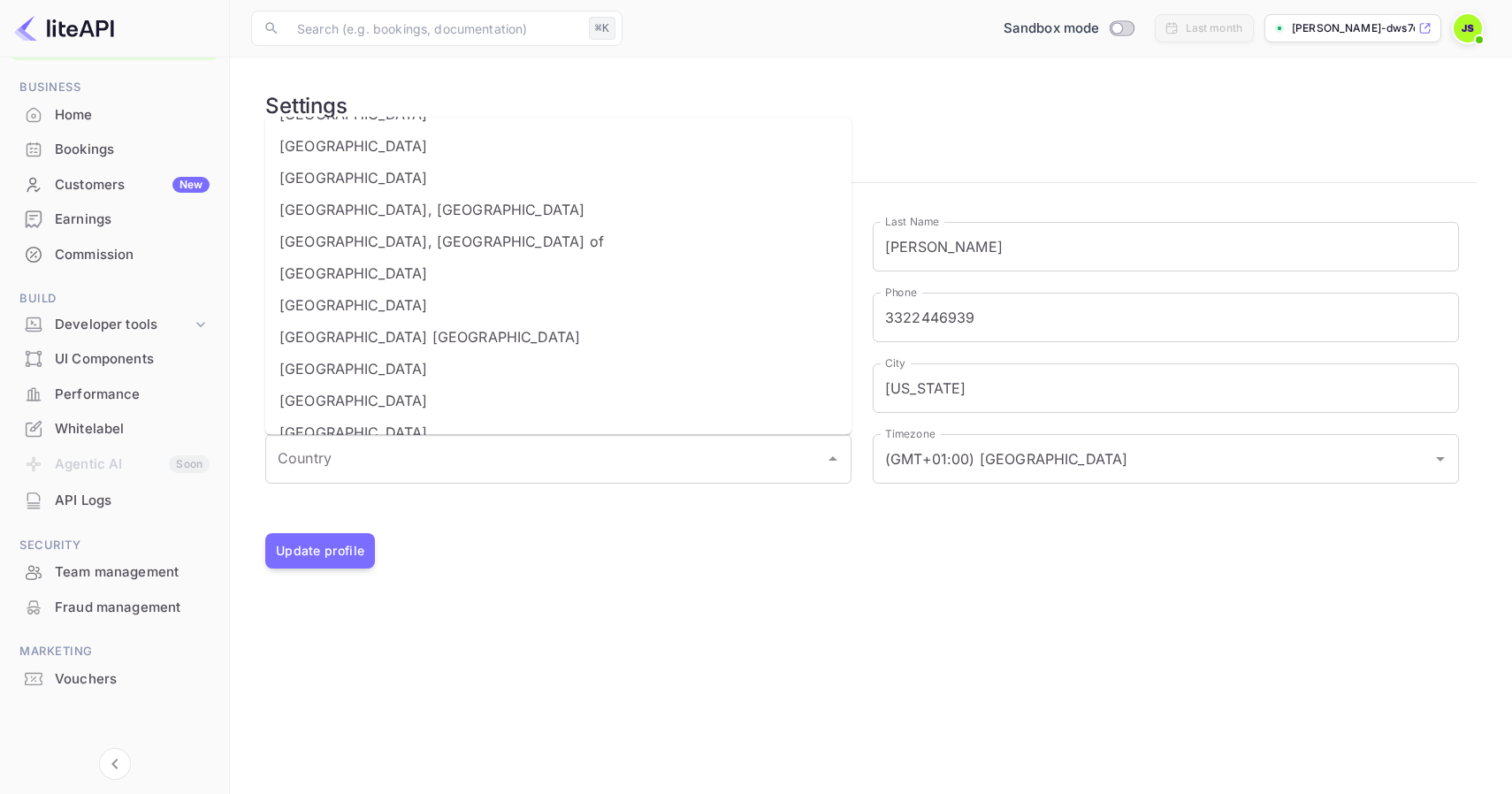
scroll to position [7174, 0]
click at [371, 348] on li "[GEOGRAPHIC_DATA]" at bounding box center [559, 349] width 587 height 32
type input "[GEOGRAPHIC_DATA]"
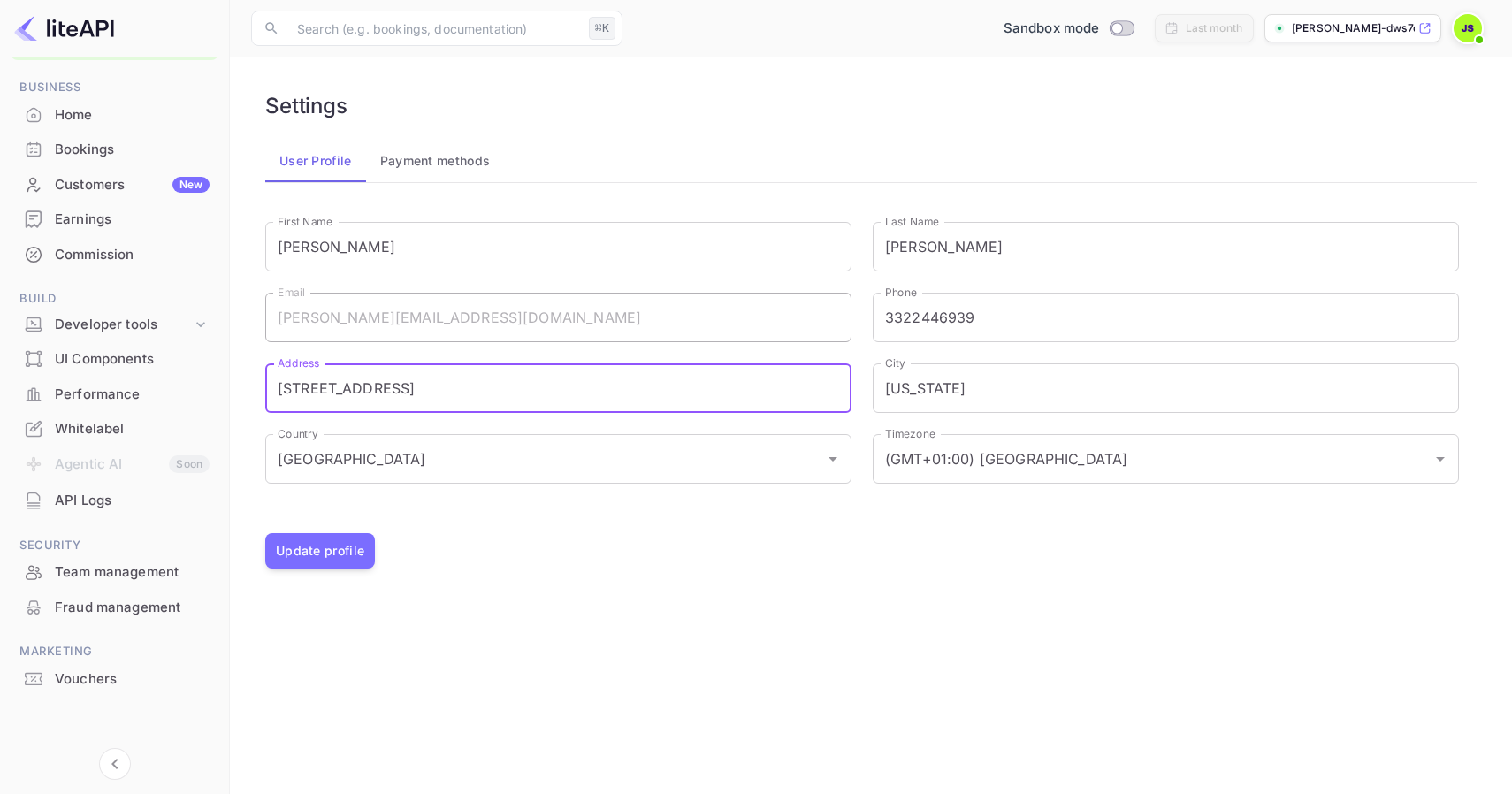
type input "[STREET_ADDRESS]"
click at [865, 502] on div at bounding box center [851, 493] width 1215 height 21
click at [1018, 434] on div "(GMT+01:00) Madrid Timezone" at bounding box center [1166, 459] width 587 height 50
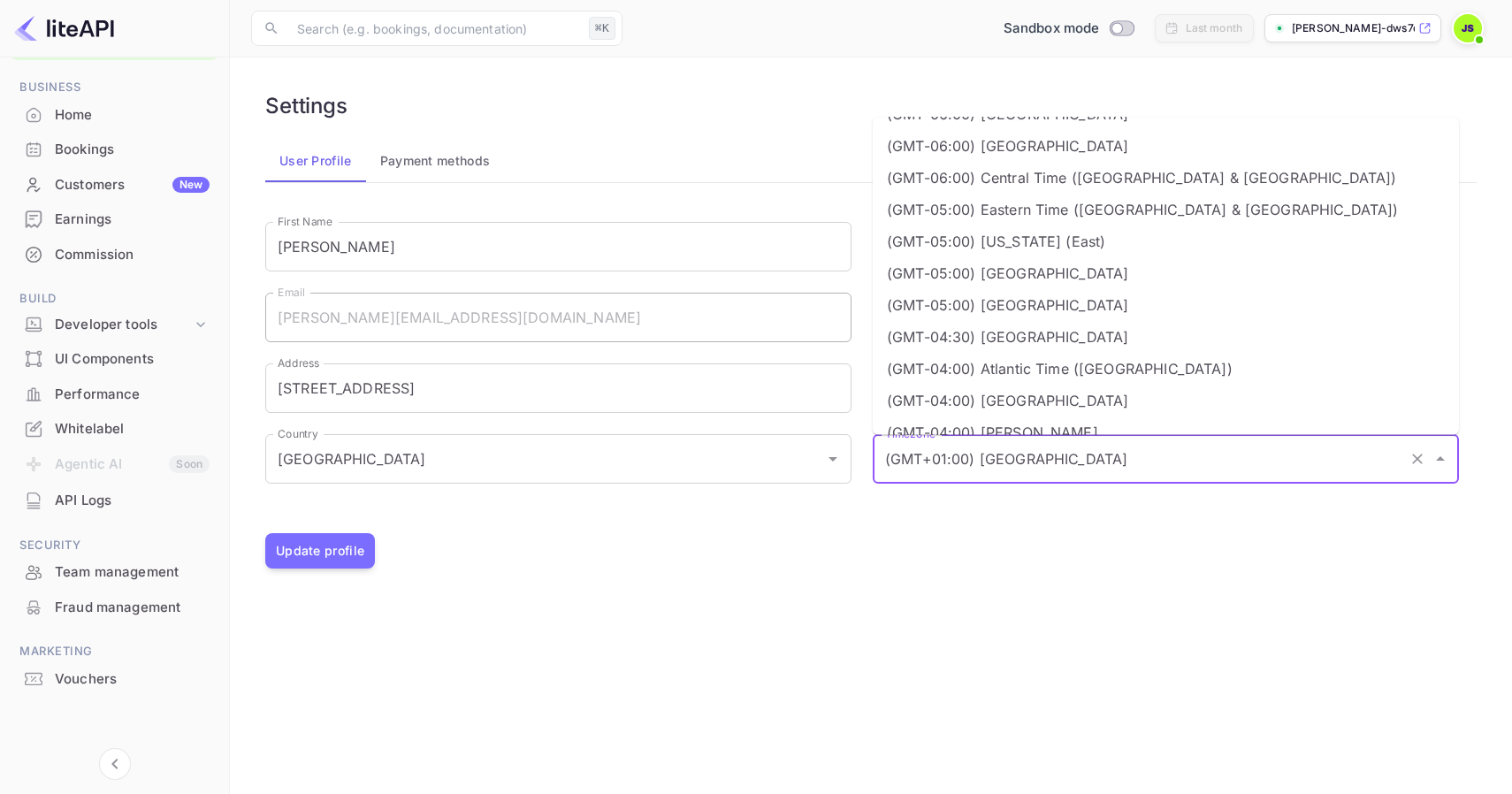
scroll to position [378, 0]
click at [1034, 208] on li "(GMT-05:00) Eastern Time ([GEOGRAPHIC_DATA] & [GEOGRAPHIC_DATA])" at bounding box center [1166, 208] width 587 height 32
type input "(GMT-05:00) Eastern Time ([GEOGRAPHIC_DATA] & [GEOGRAPHIC_DATA])"
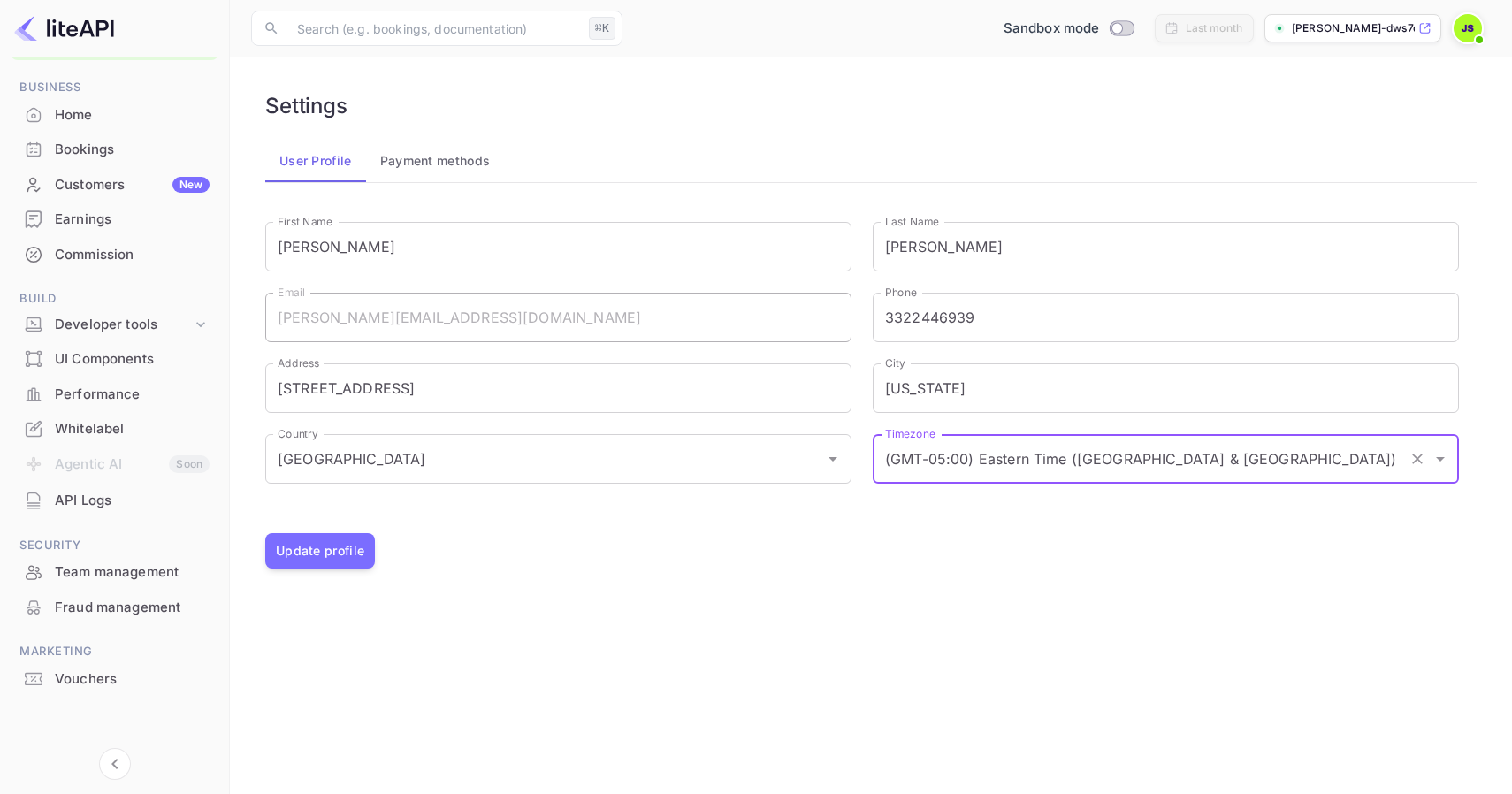
click at [908, 608] on main "Settings User Profile Payment methods First Name [PERSON_NAME] First Name Last …" at bounding box center [870, 425] width 1282 height 736
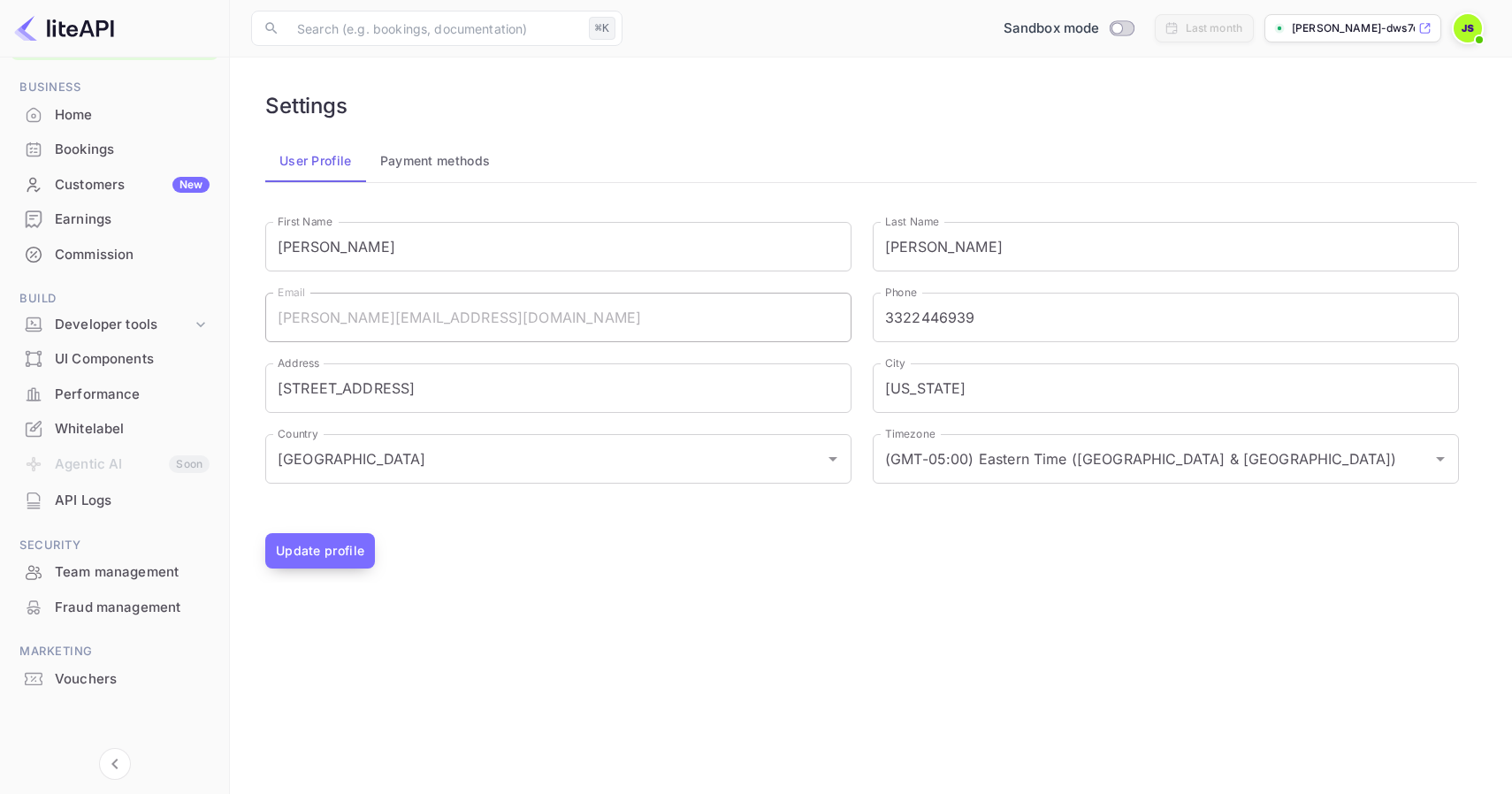
click at [299, 555] on button "Update profile" at bounding box center [321, 550] width 110 height 35
click at [427, 154] on button "Payment methods" at bounding box center [435, 161] width 139 height 42
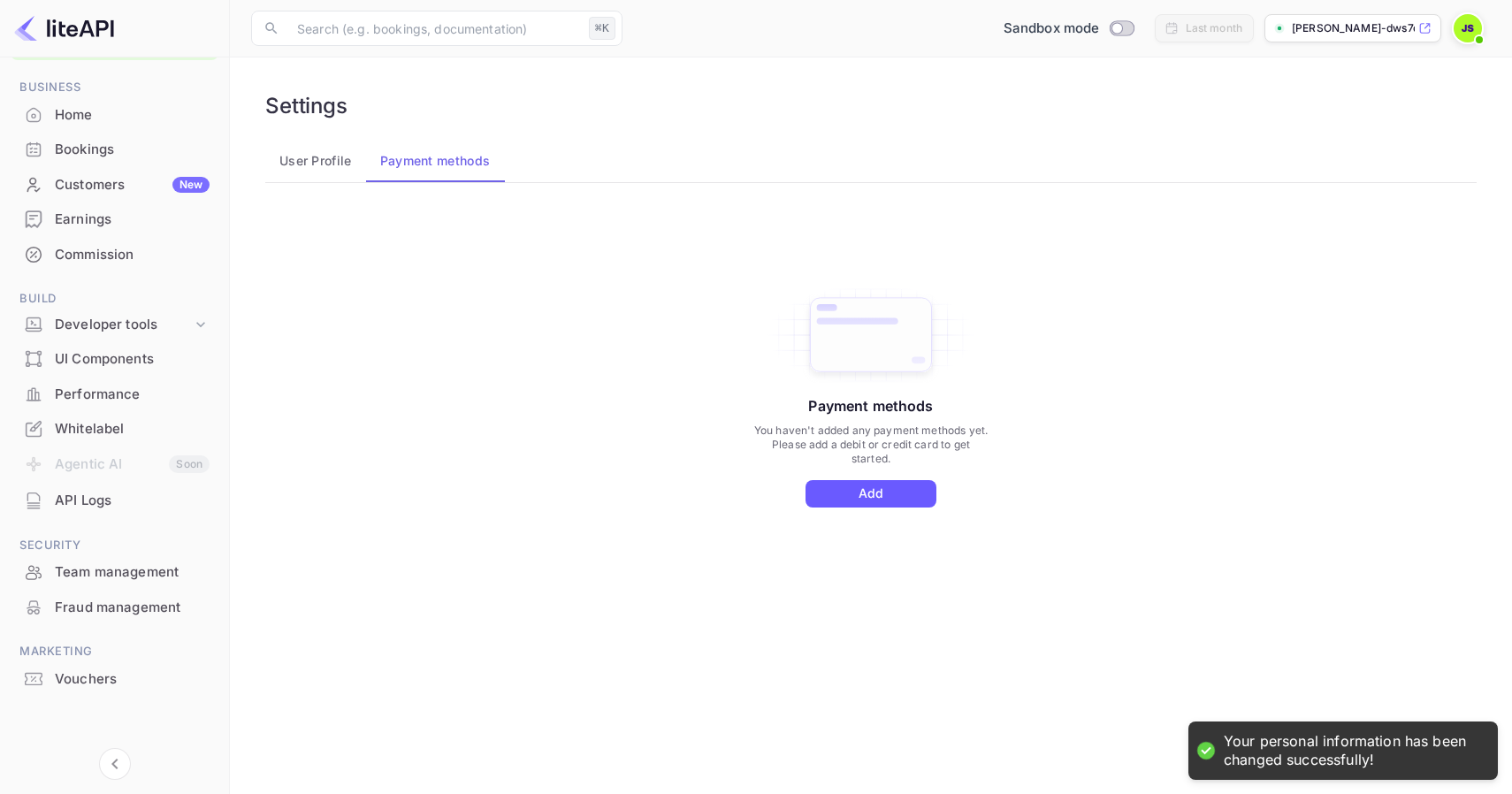
click at [860, 491] on button "Add" at bounding box center [870, 493] width 131 height 27
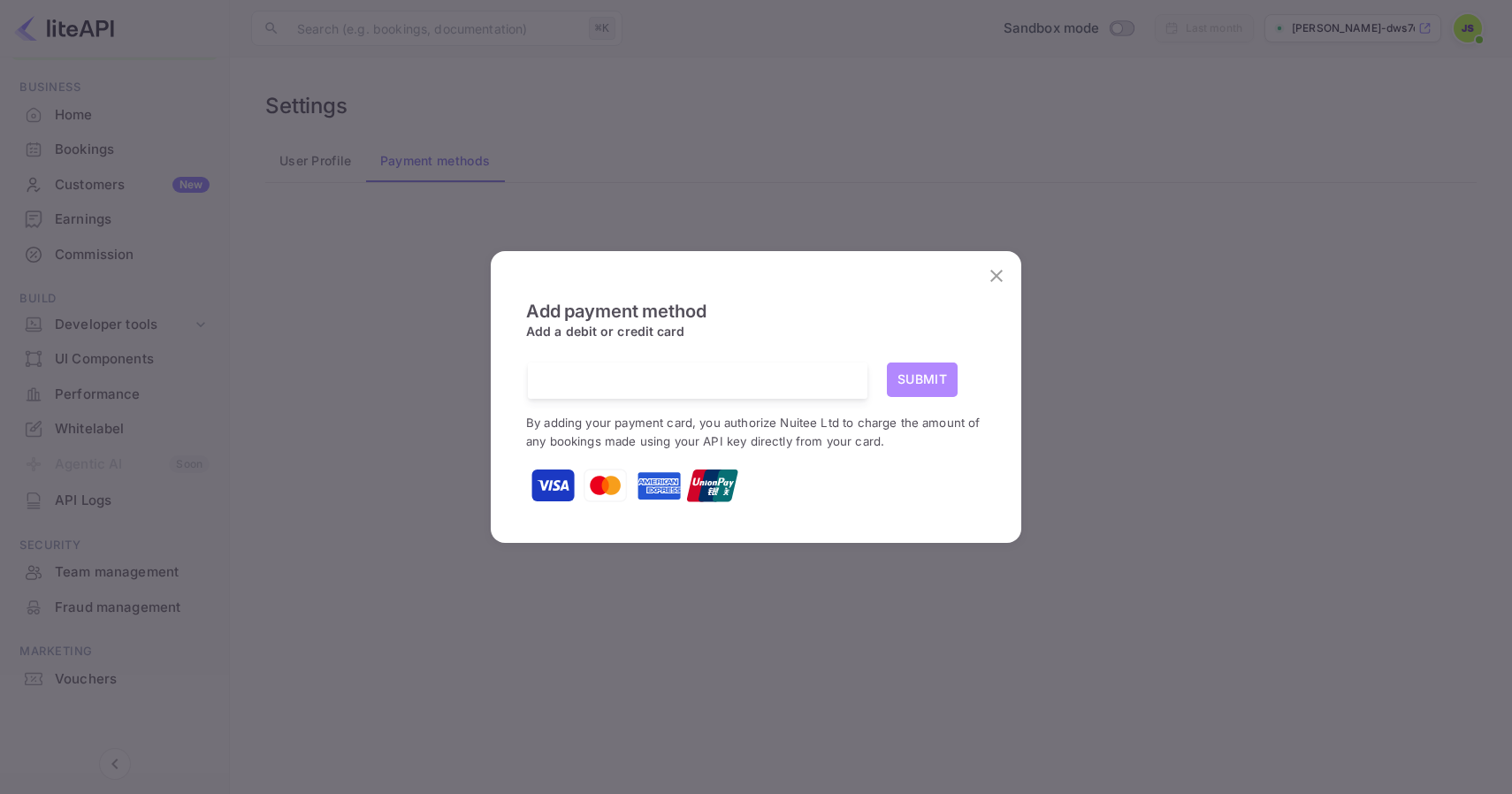
click at [922, 383] on button "Submit" at bounding box center [922, 380] width 71 height 35
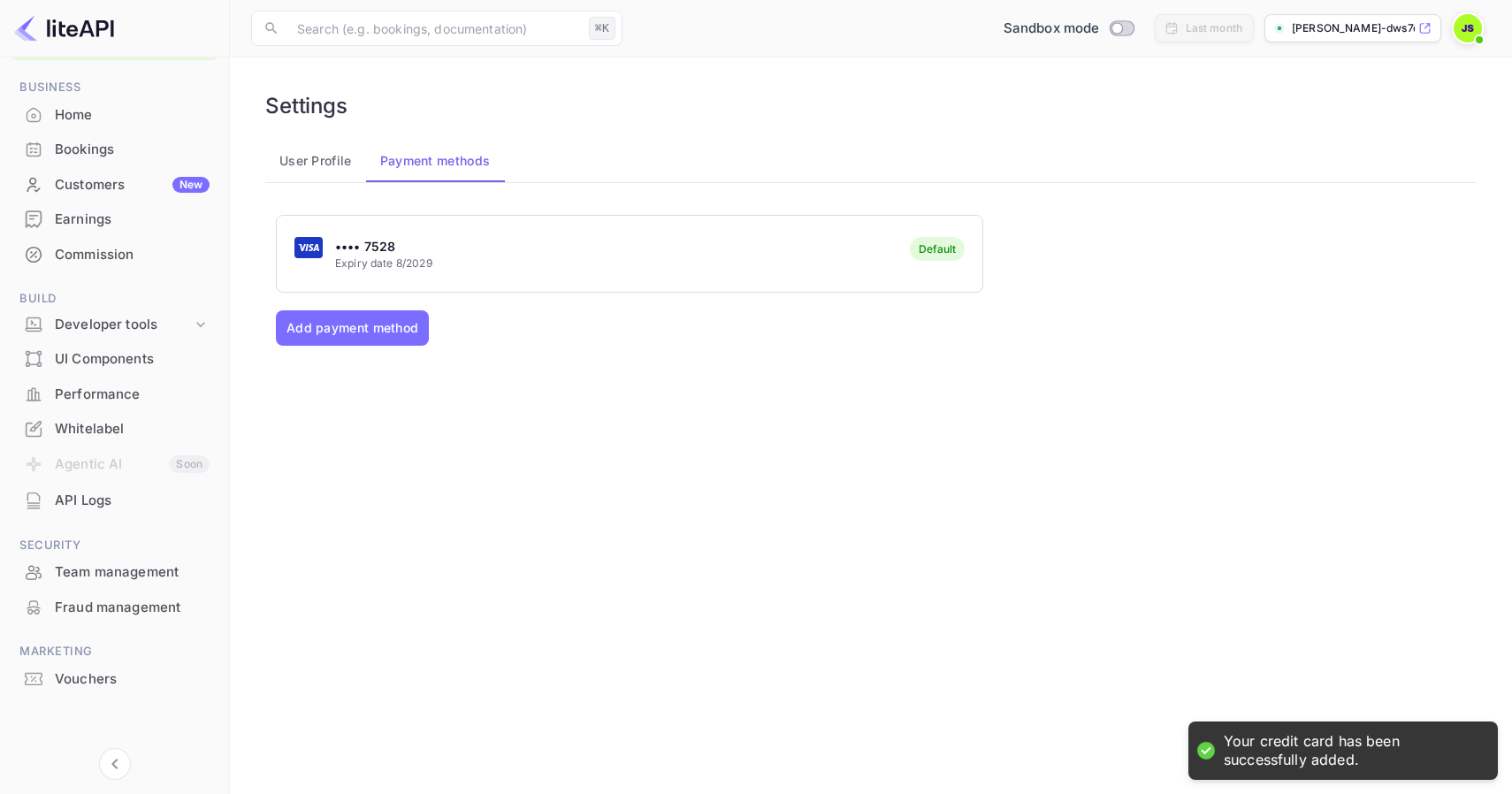
click at [125, 197] on div "Customers New" at bounding box center [115, 185] width 208 height 35
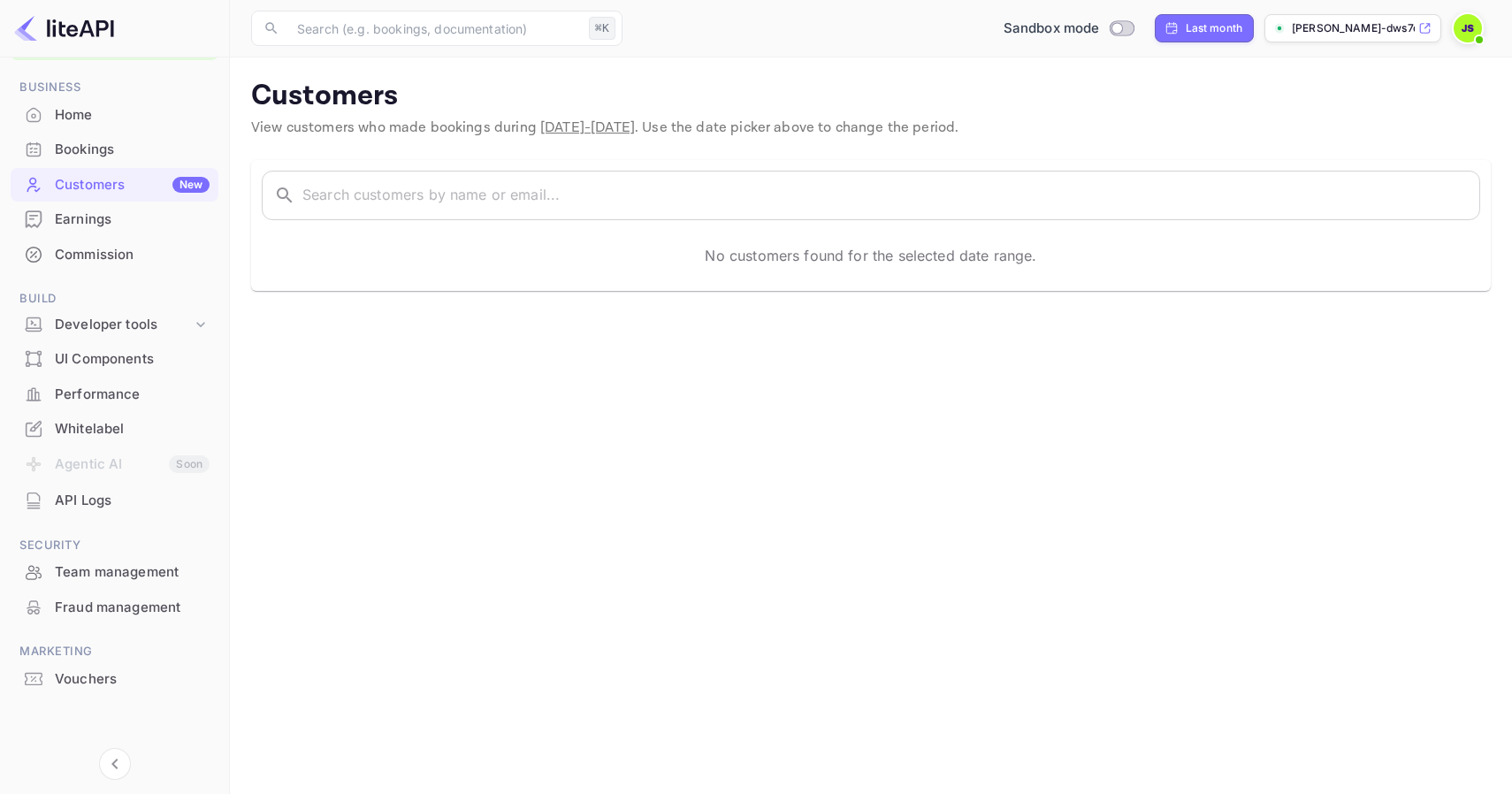
click at [112, 146] on div "Bookings" at bounding box center [132, 150] width 155 height 20
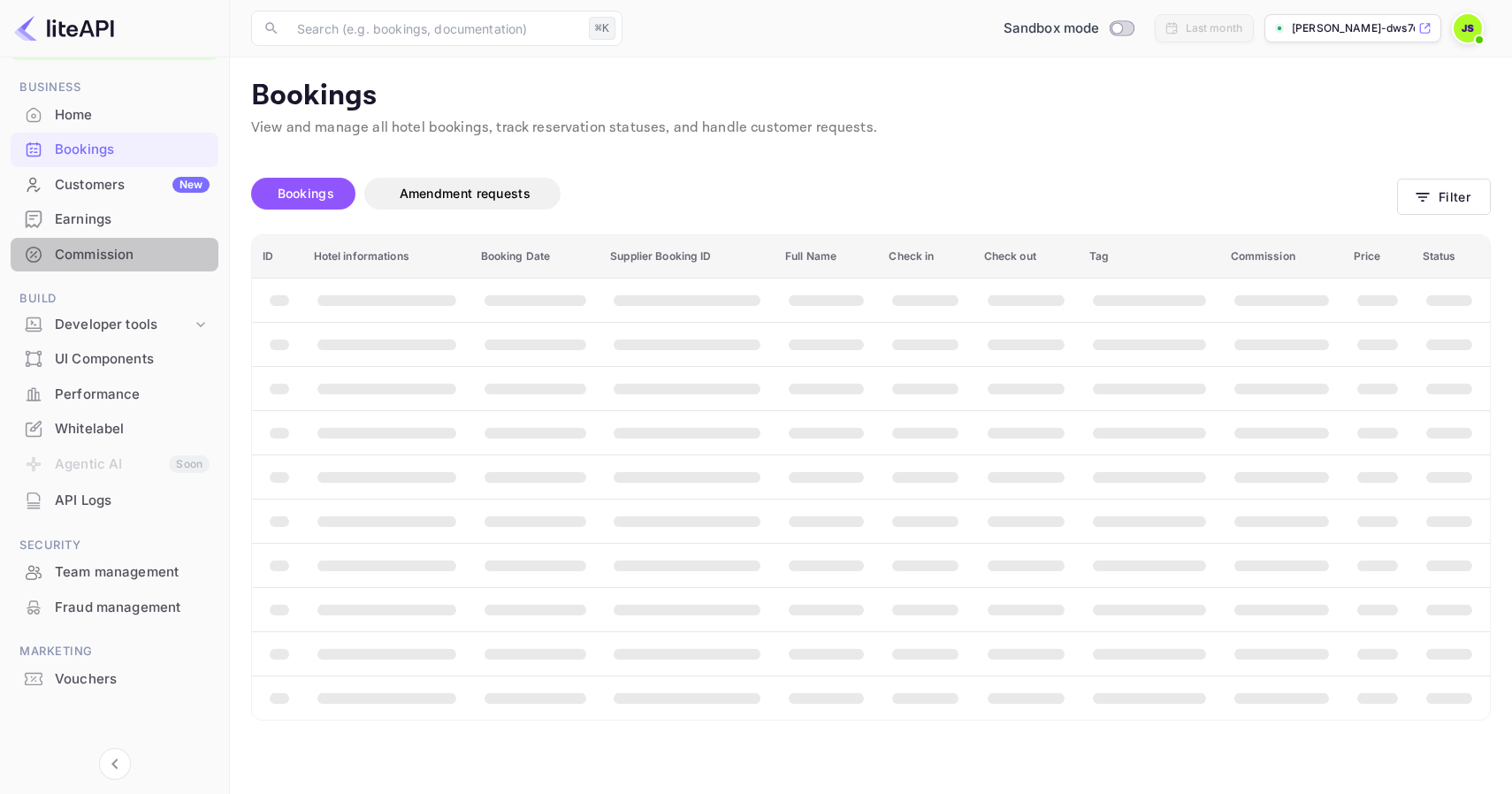
click at [105, 251] on div "Commission" at bounding box center [132, 255] width 155 height 20
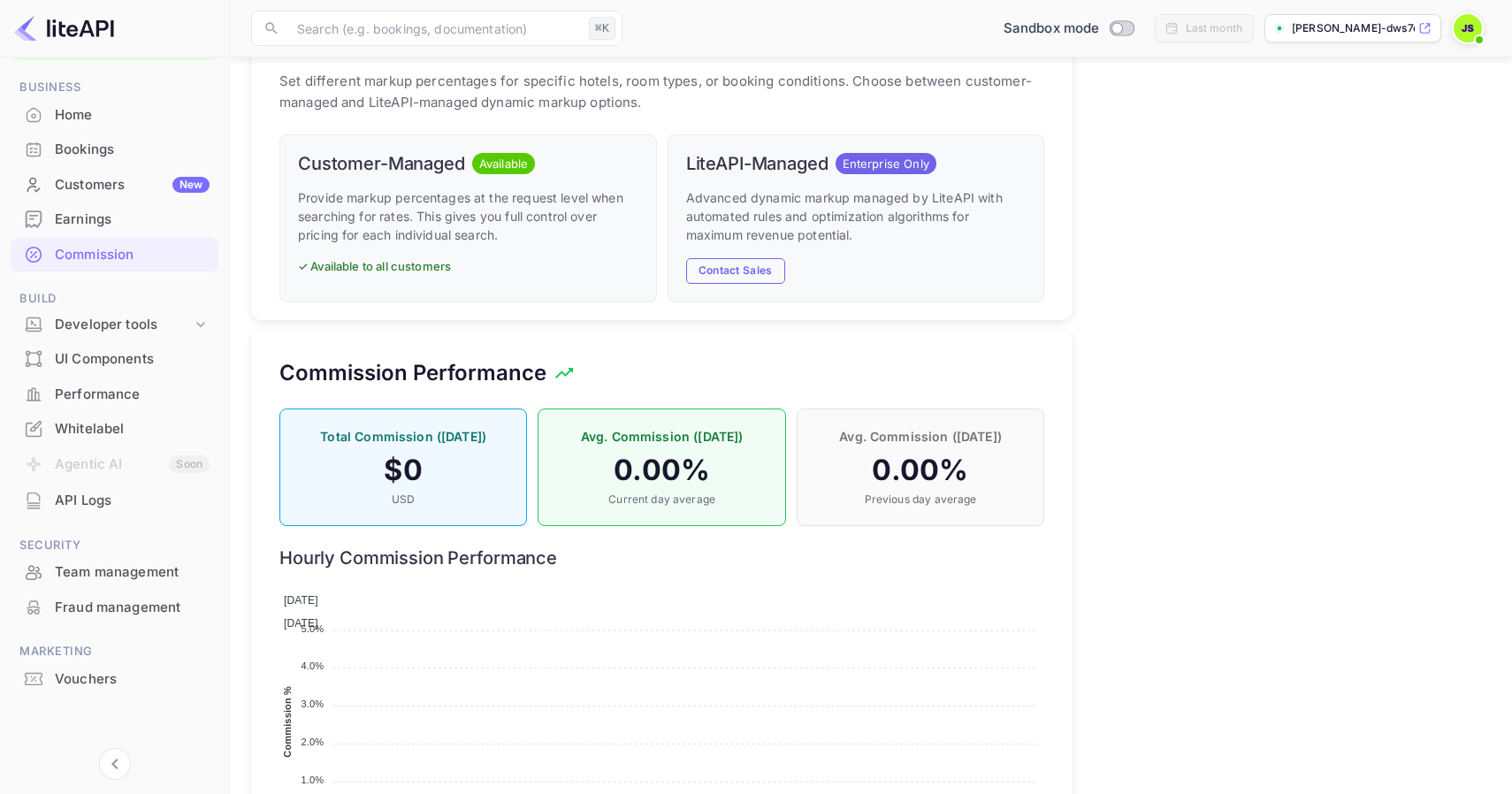
scroll to position [951, 0]
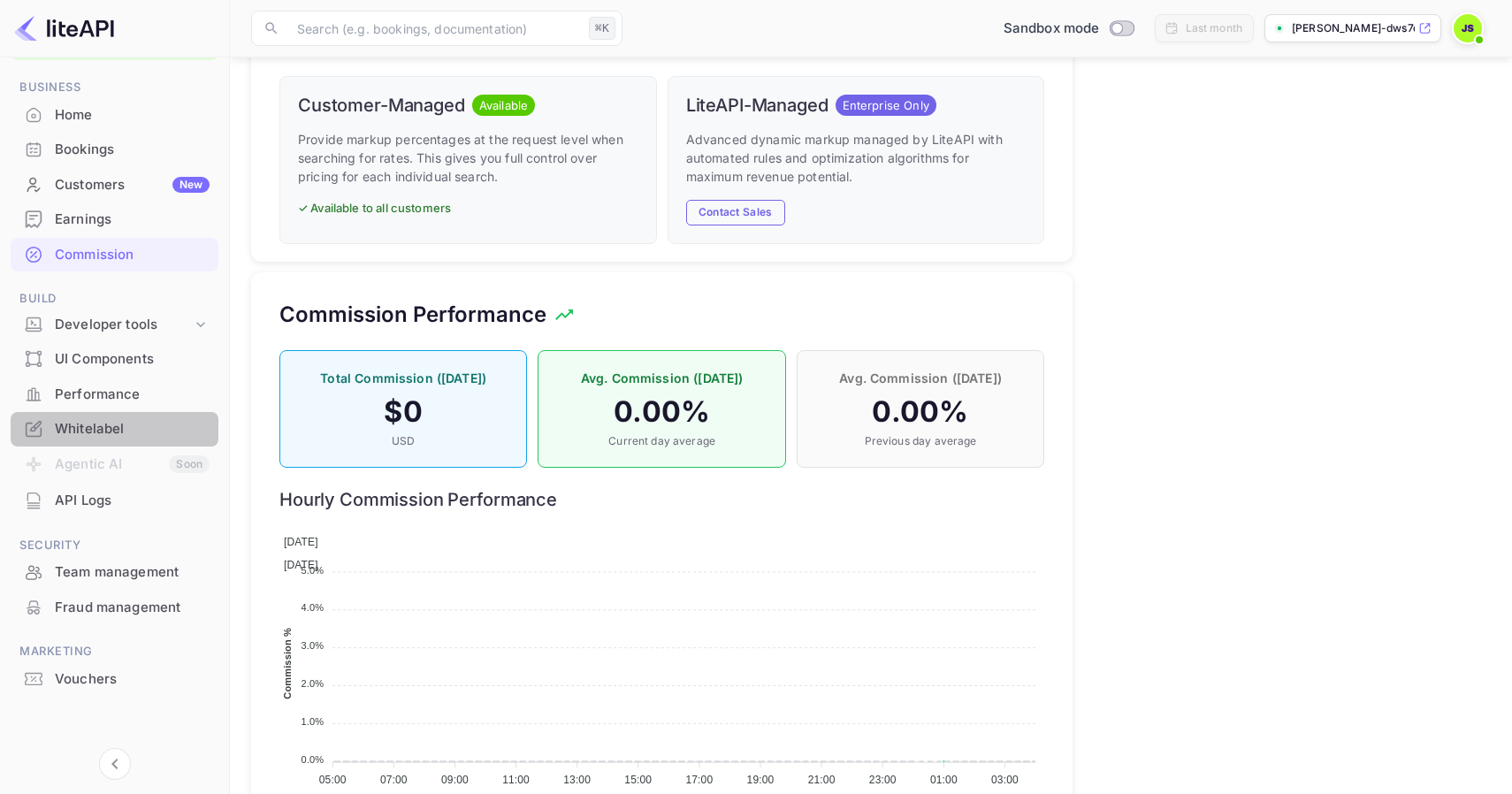
click at [91, 423] on div "Whitelabel" at bounding box center [132, 429] width 155 height 20
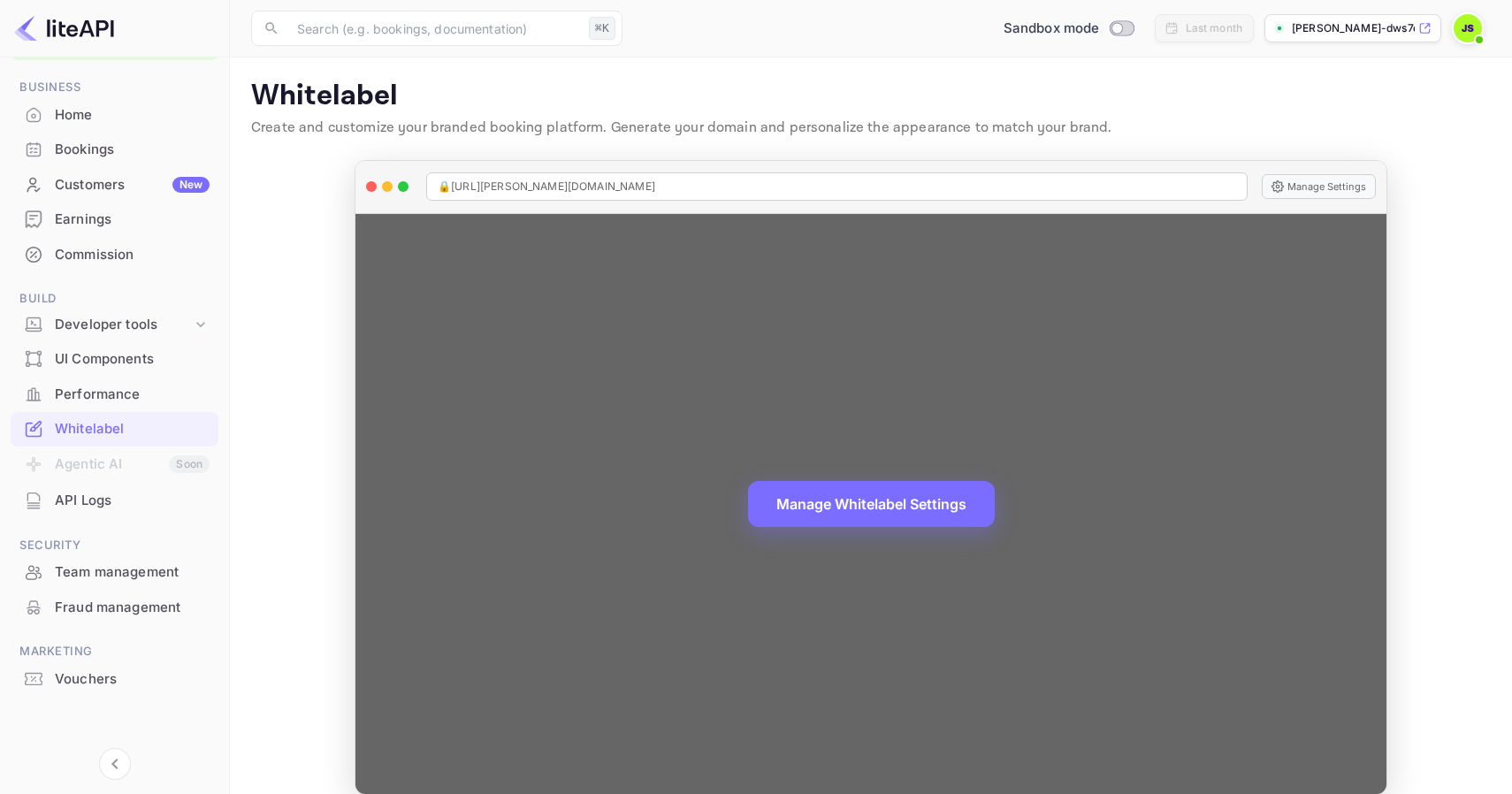
scroll to position [22, 0]
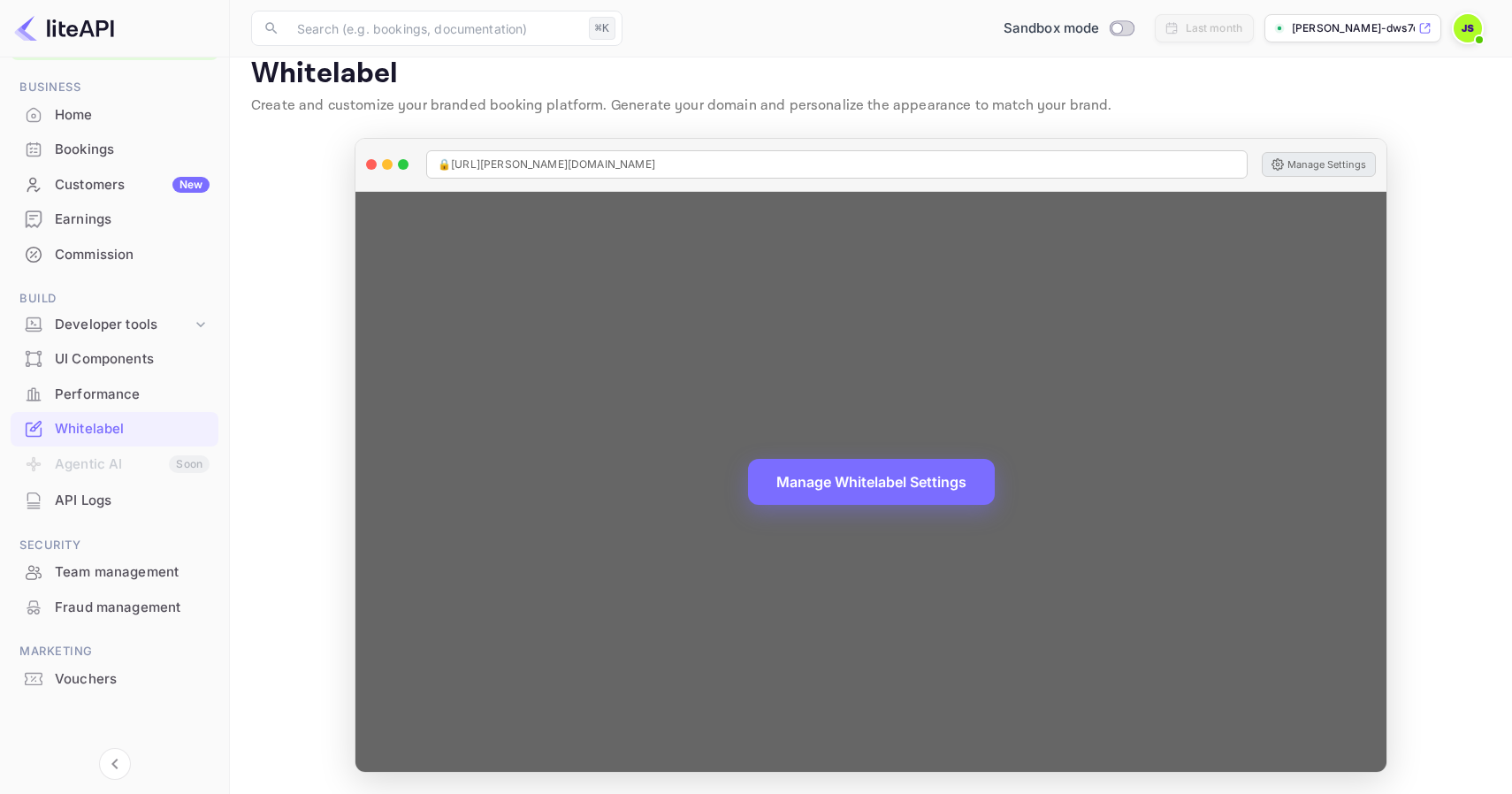
click at [1298, 165] on button "Manage Settings" at bounding box center [1319, 164] width 114 height 25
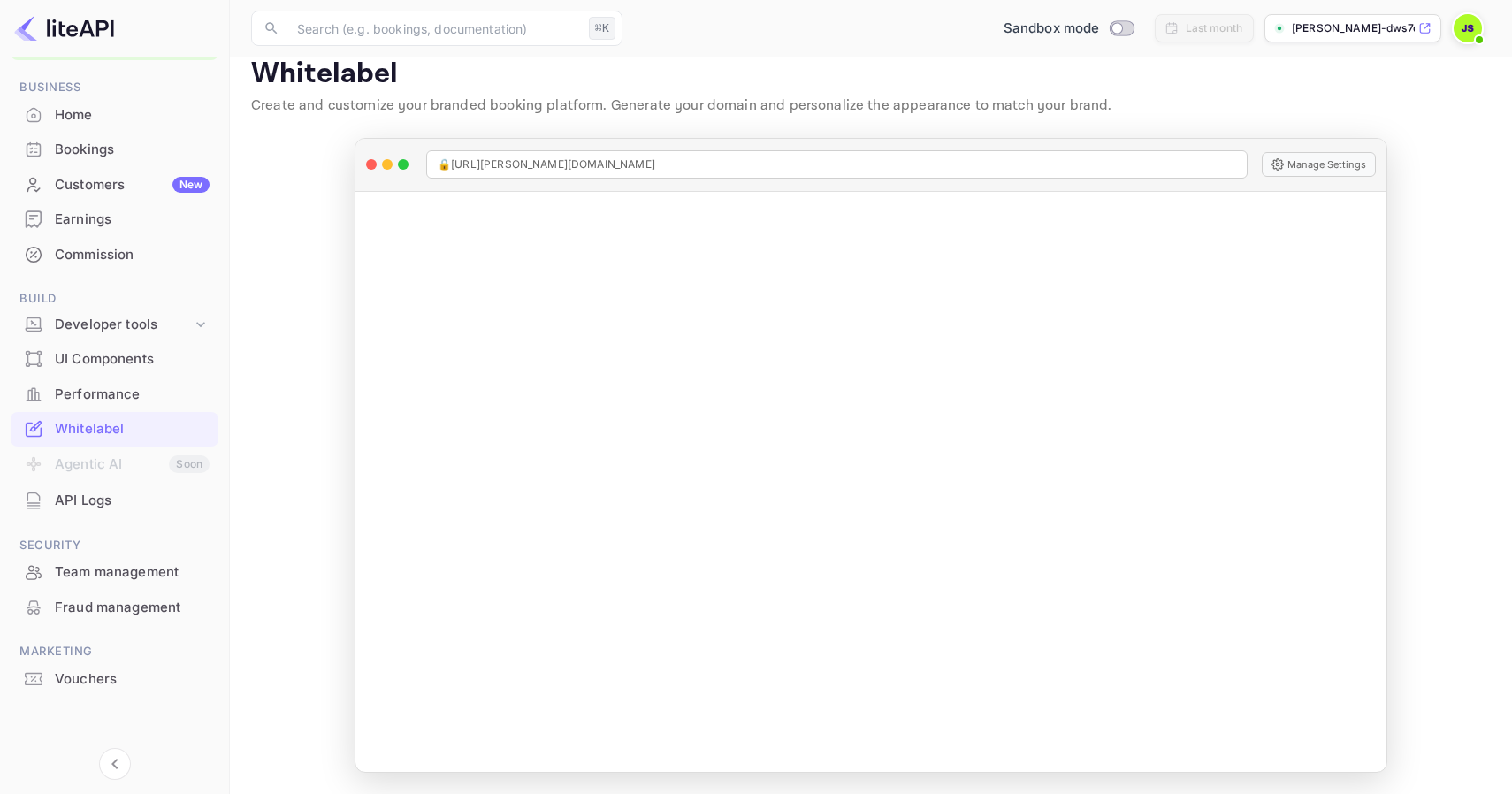
click at [109, 570] on div "Team management" at bounding box center [132, 572] width 155 height 20
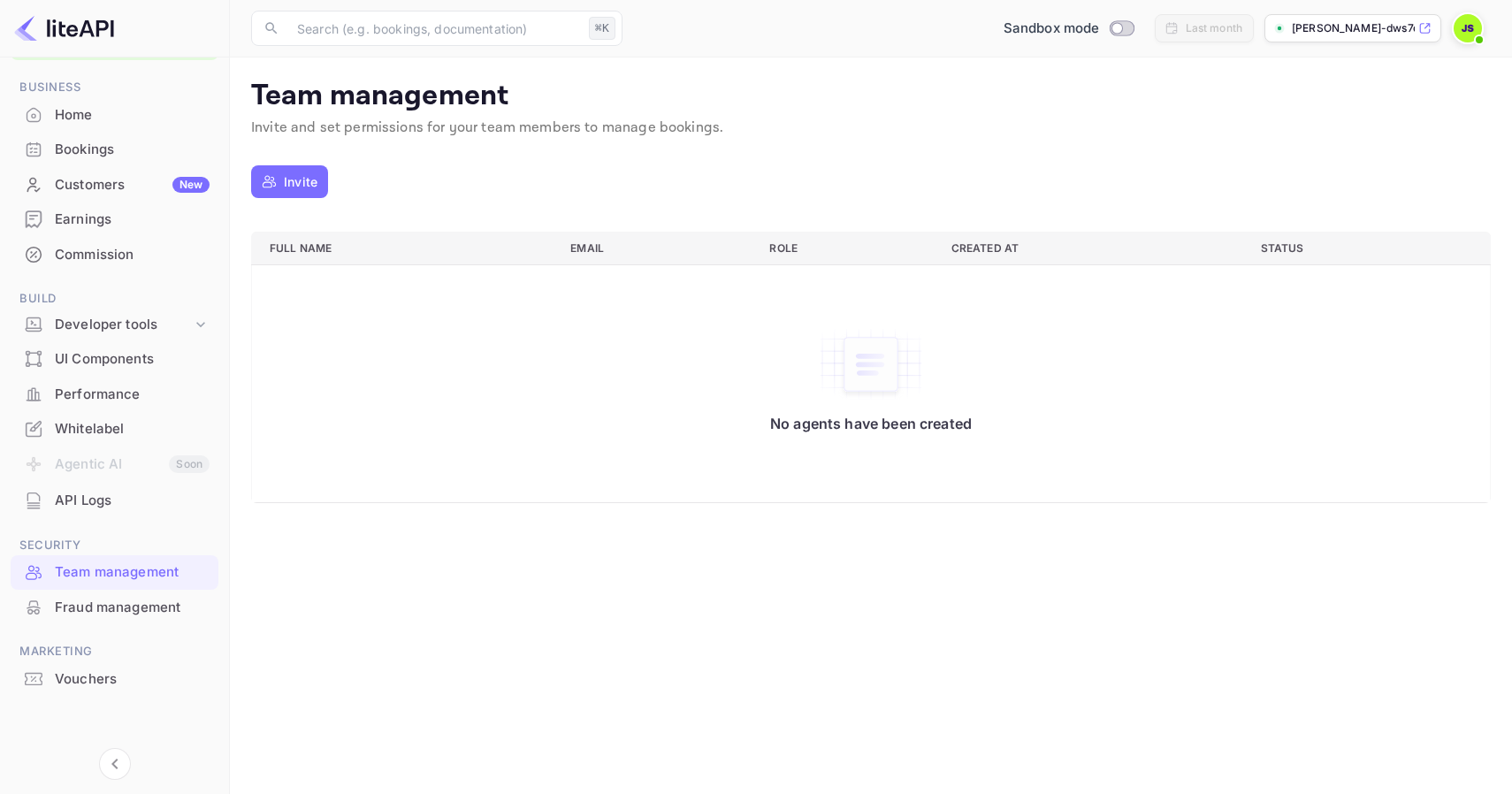
click at [99, 120] on div "Home" at bounding box center [132, 115] width 155 height 20
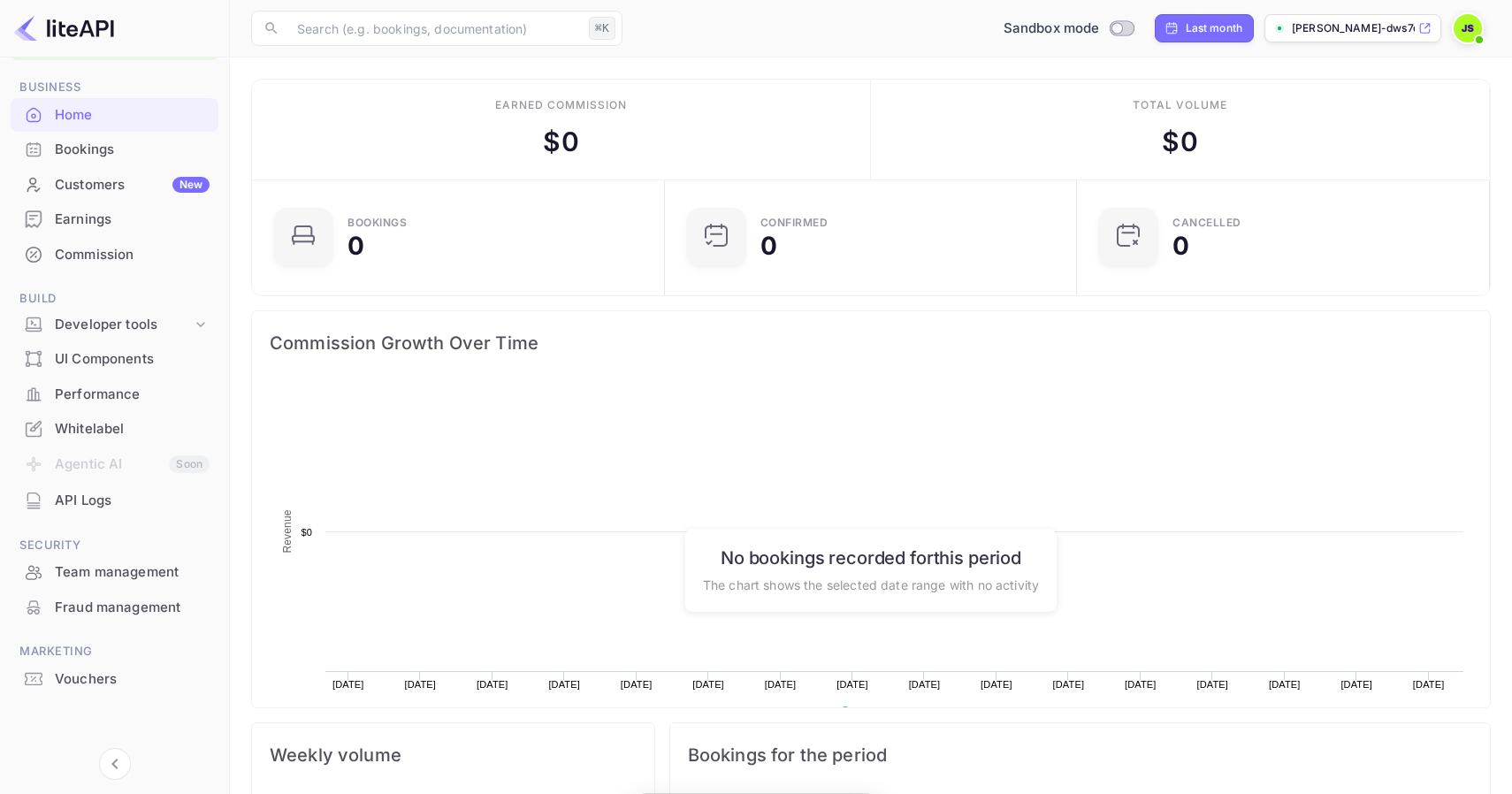
scroll to position [288, 403]
click at [108, 335] on div "Developer tools" at bounding box center [115, 325] width 208 height 31
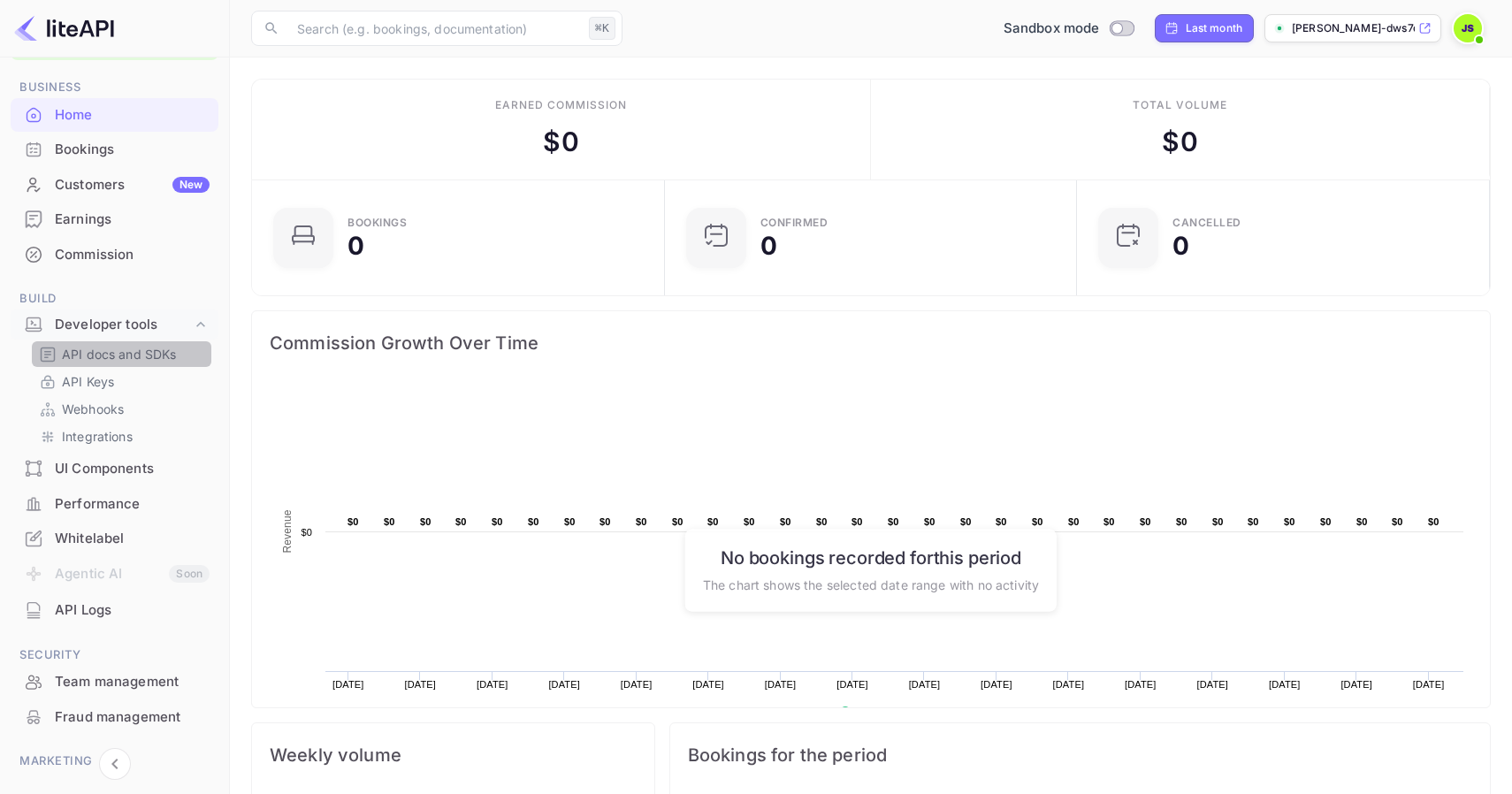
click at [98, 350] on p "API docs and SDKs" at bounding box center [119, 354] width 115 height 19
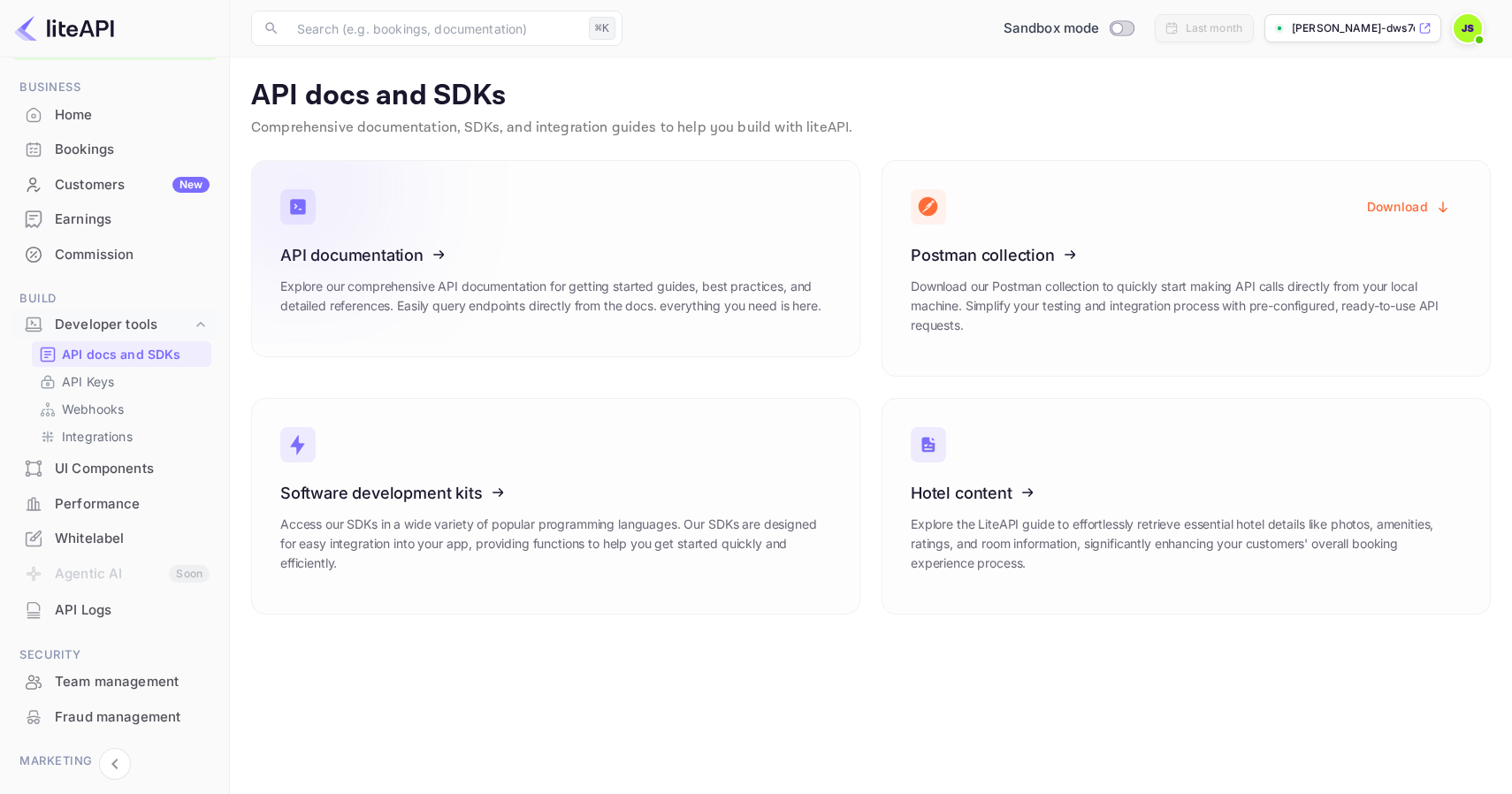
click at [440, 226] on icon at bounding box center [389, 252] width 275 height 182
click at [110, 406] on p "Webhooks" at bounding box center [93, 408] width 62 height 19
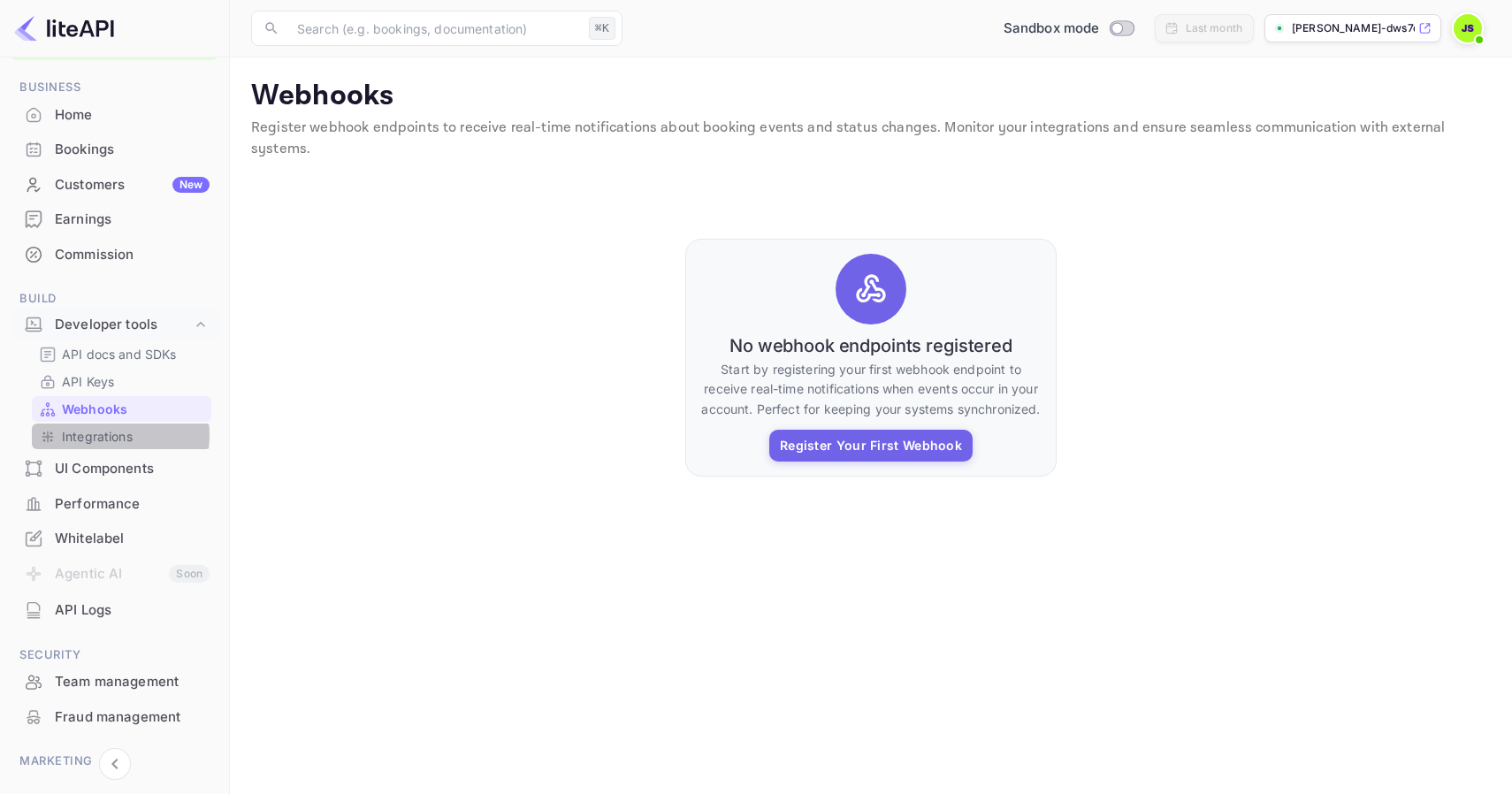
click at [101, 434] on p "Integrations" at bounding box center [97, 435] width 71 height 19
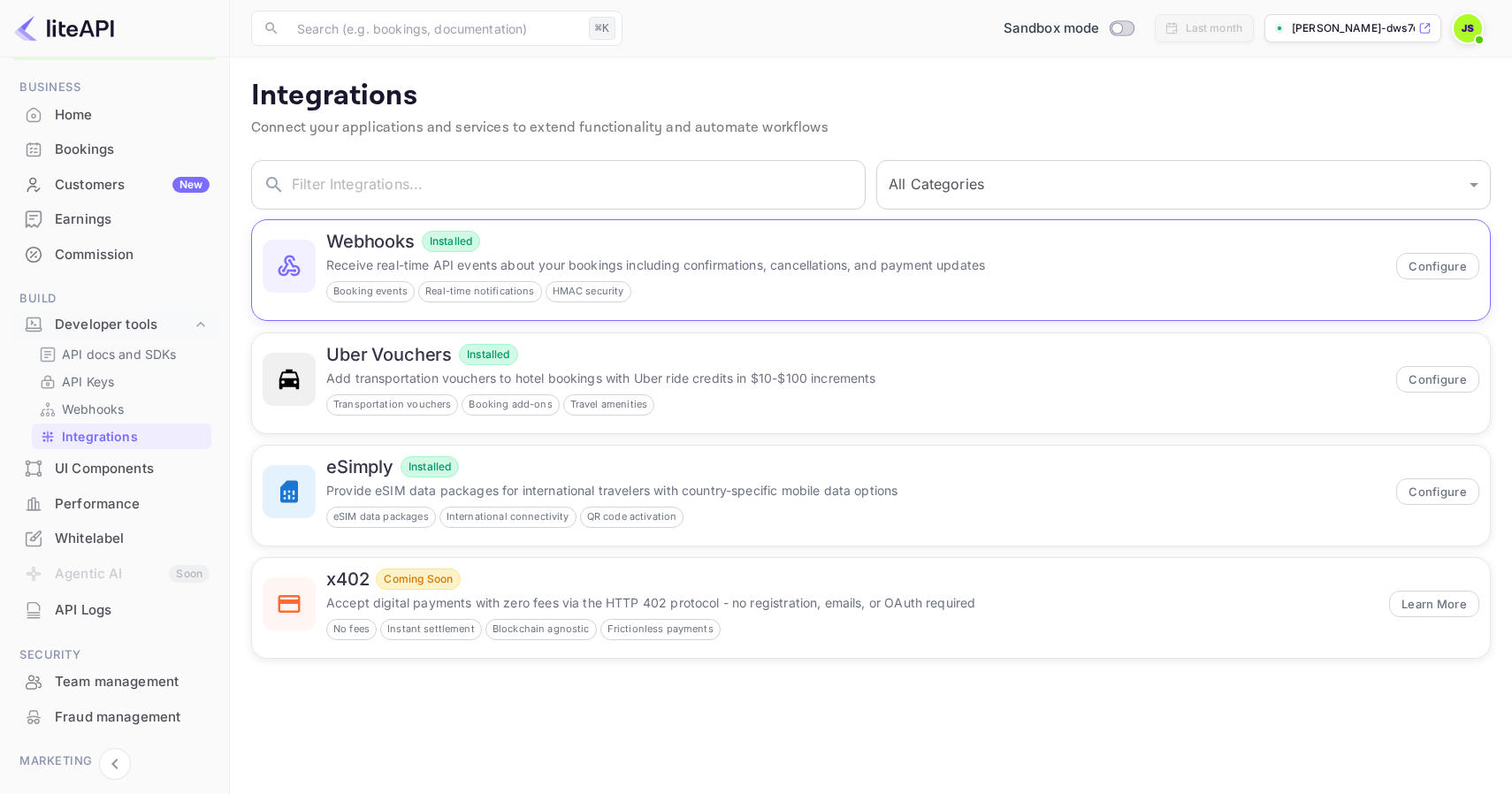
click at [554, 249] on div "Webhooks Installed" at bounding box center [856, 241] width 1059 height 21
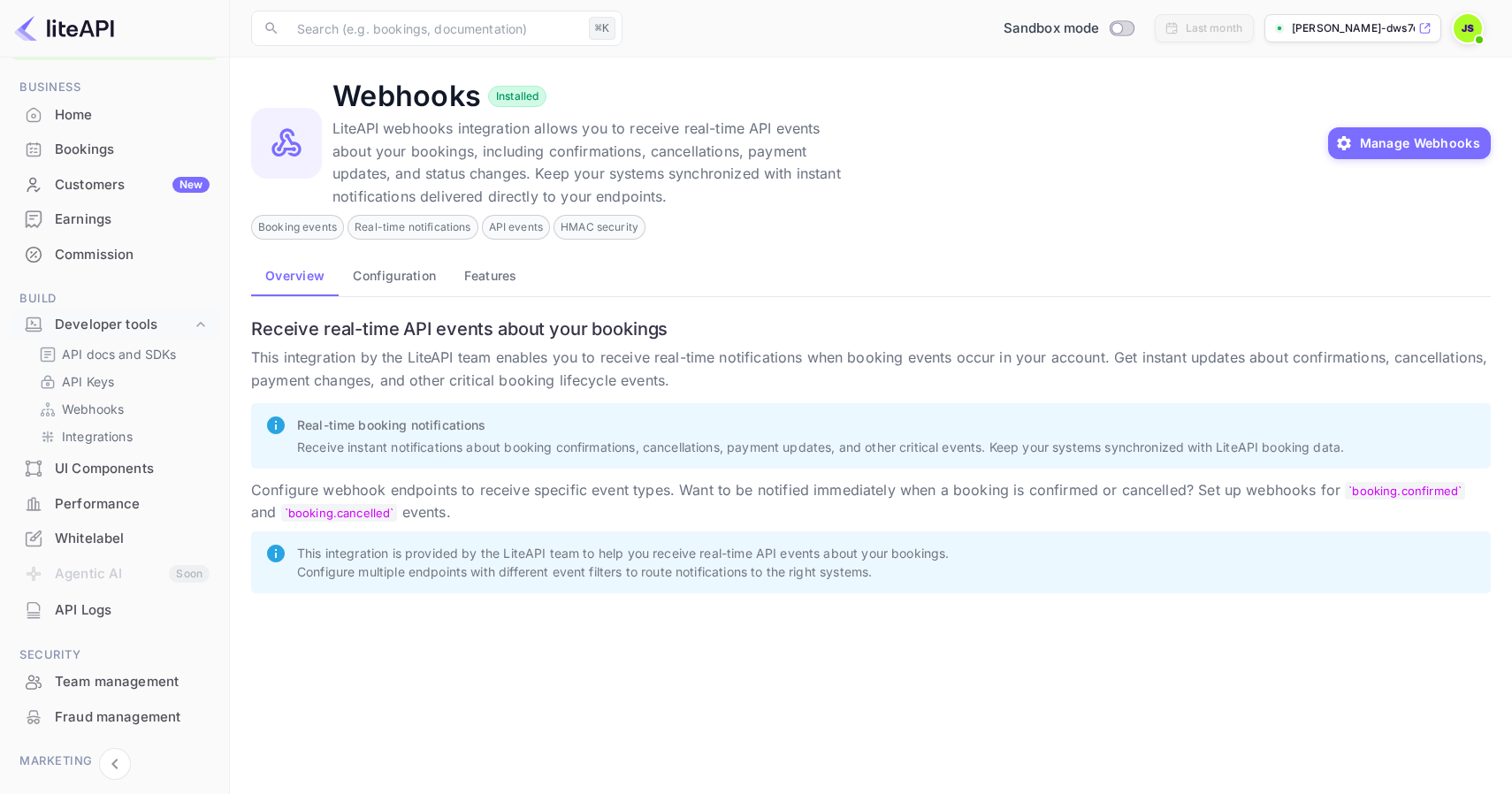
click at [380, 281] on button "Configuration" at bounding box center [395, 275] width 112 height 42
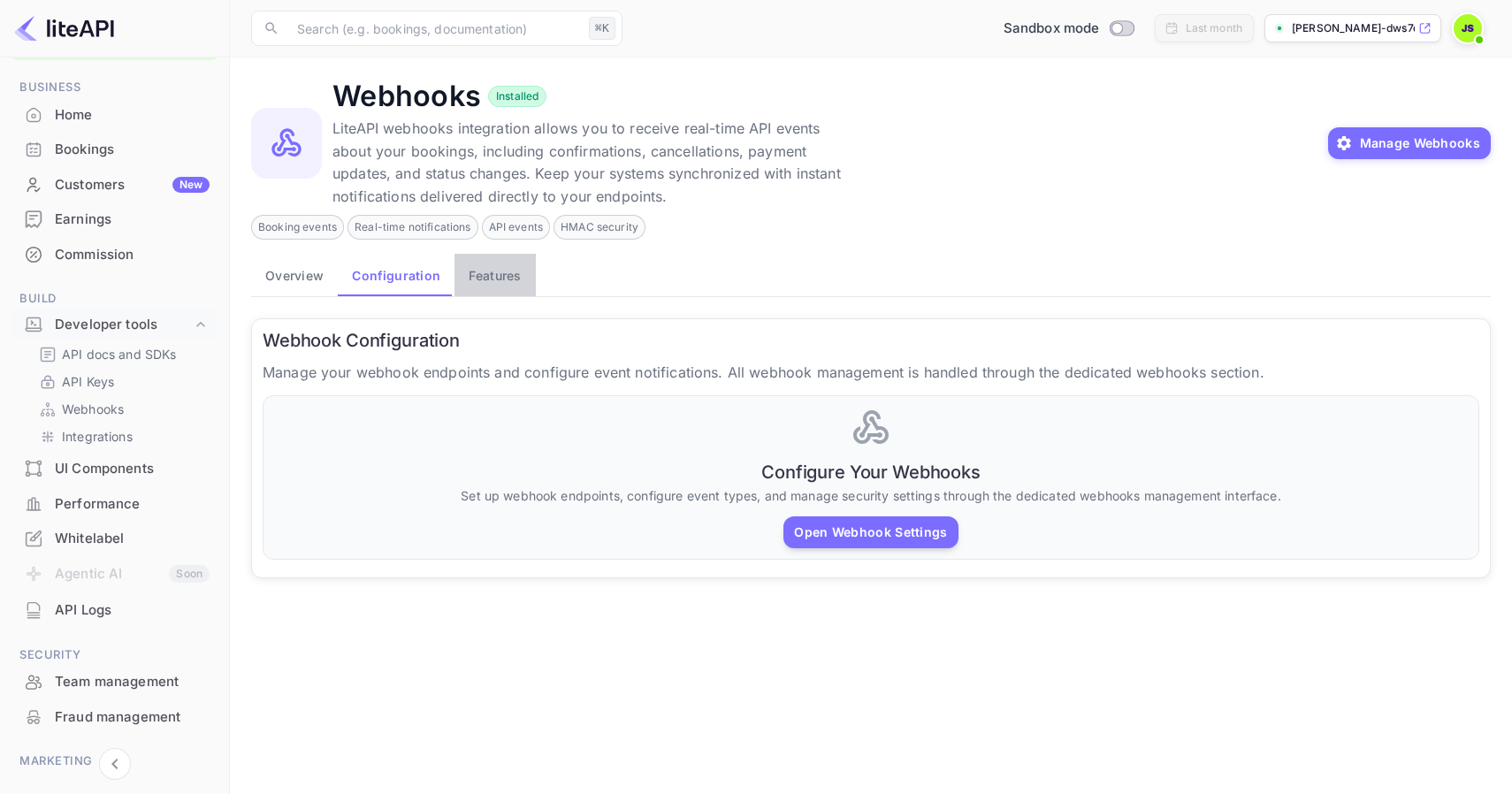
click at [504, 276] on button "Features" at bounding box center [495, 275] width 81 height 42
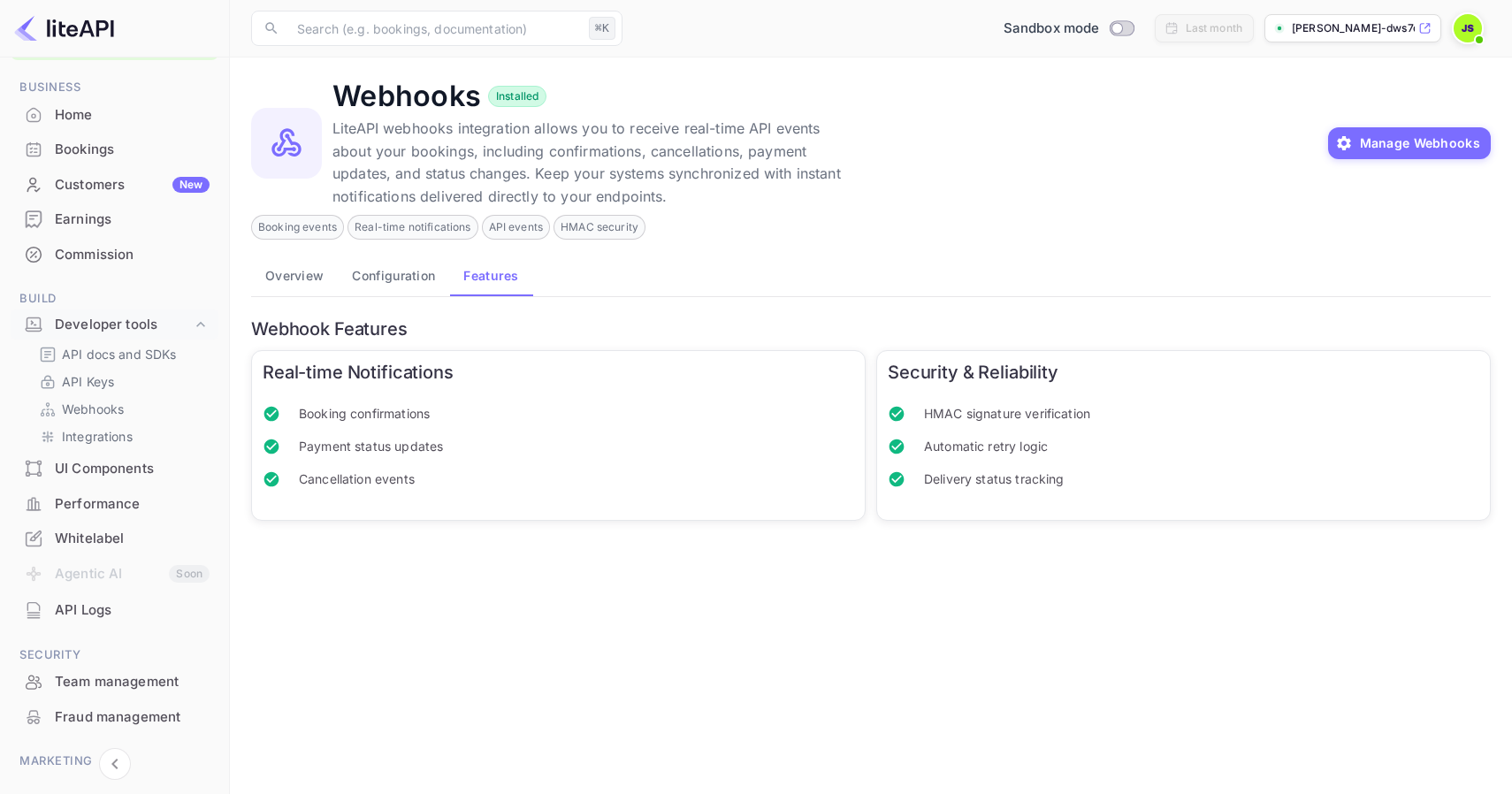
click at [168, 503] on div "Performance" at bounding box center [132, 504] width 155 height 20
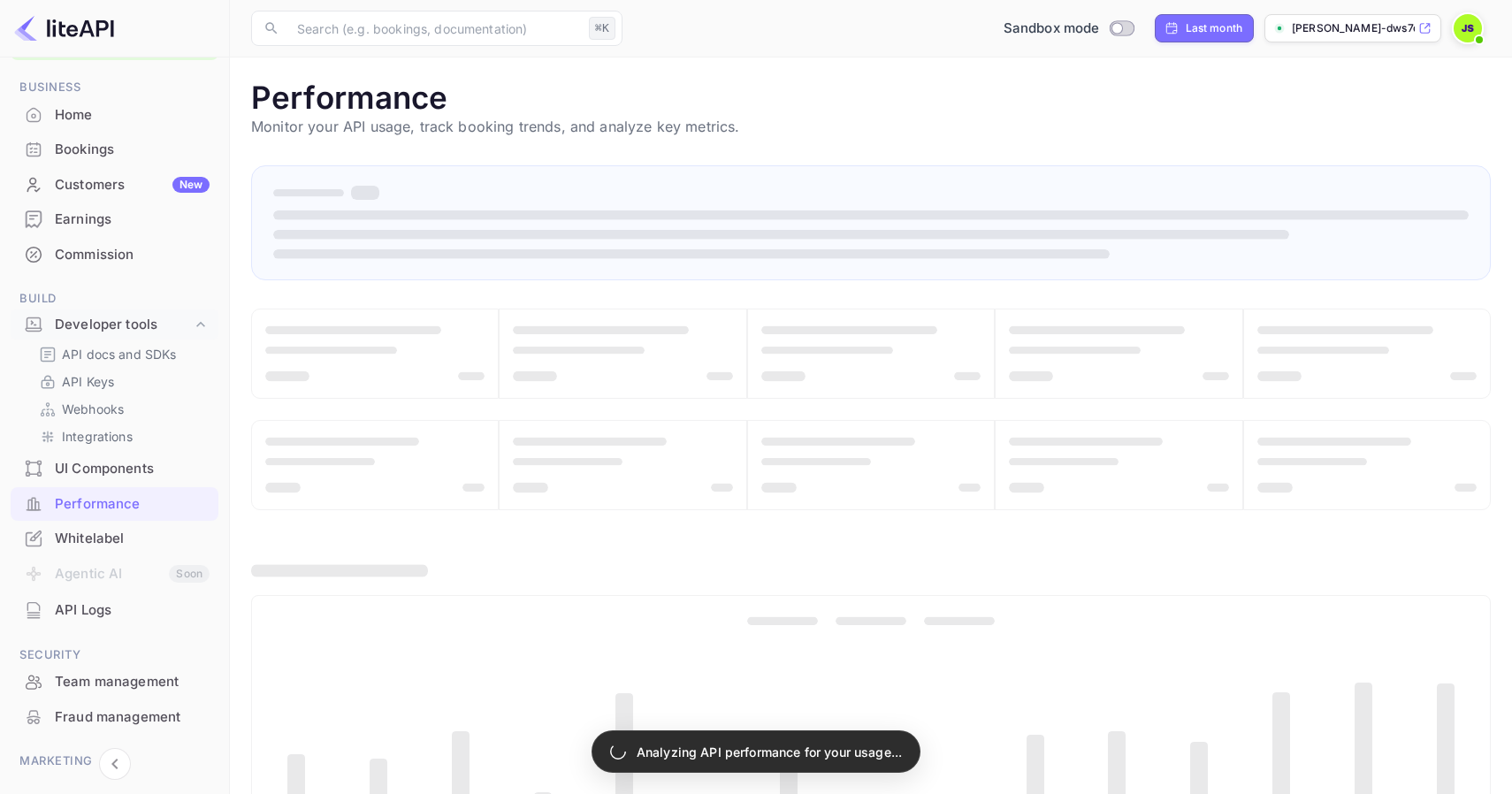
click at [139, 465] on div "UI Components" at bounding box center [132, 468] width 155 height 20
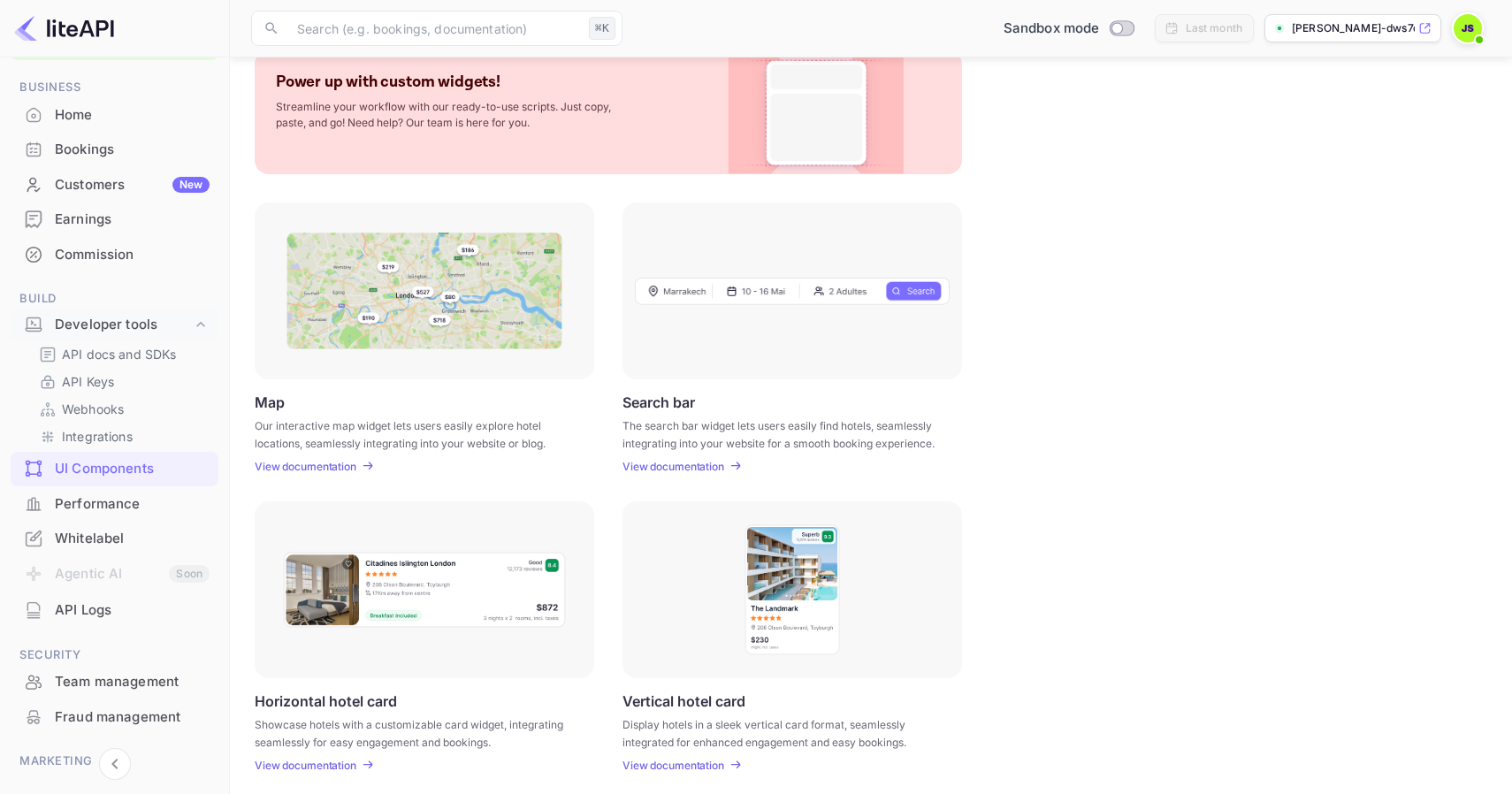
scroll to position [107, 0]
click at [336, 465] on p "View documentation" at bounding box center [306, 468] width 102 height 13
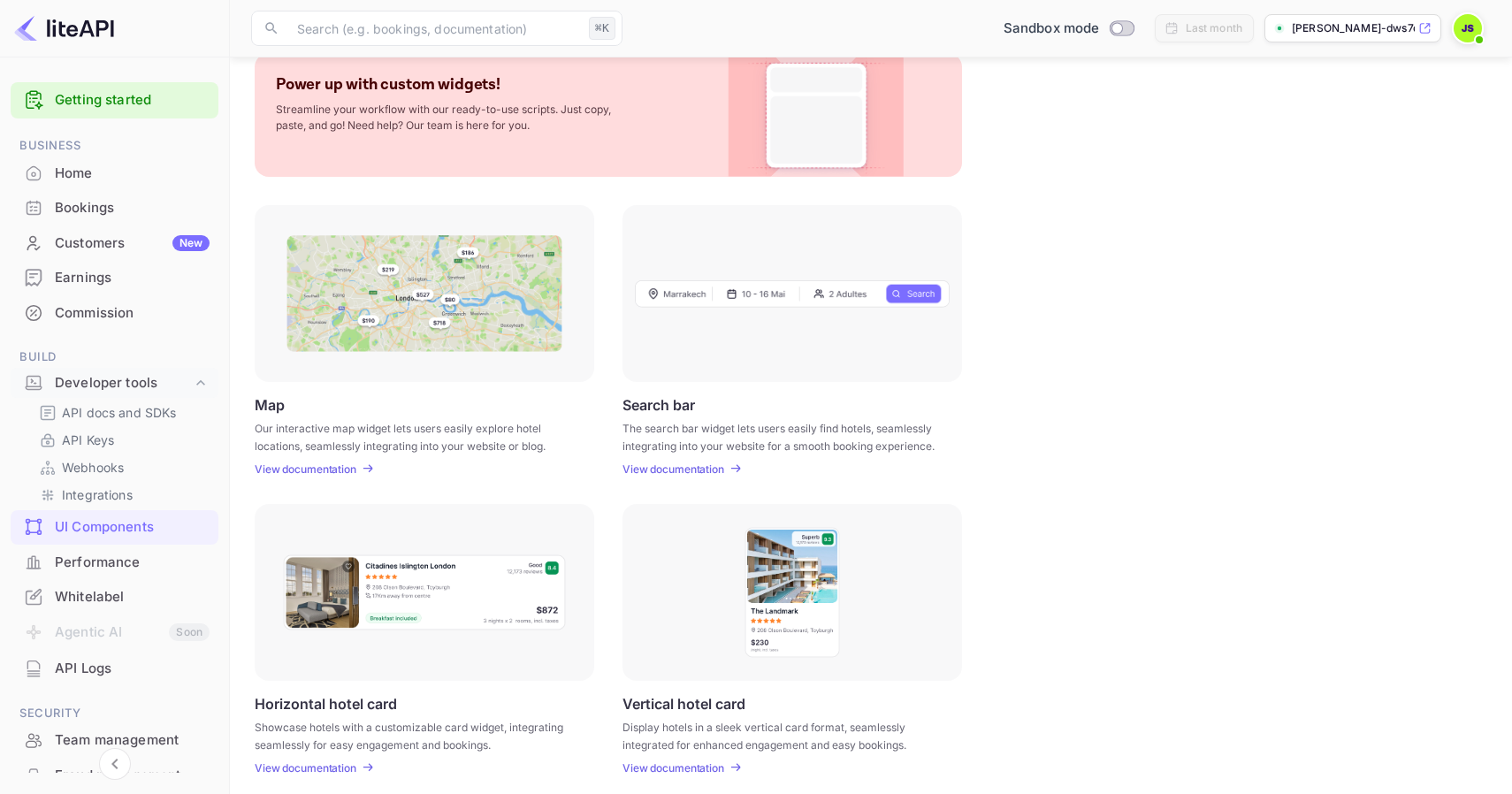
click at [126, 86] on div "Getting started" at bounding box center [115, 100] width 208 height 36
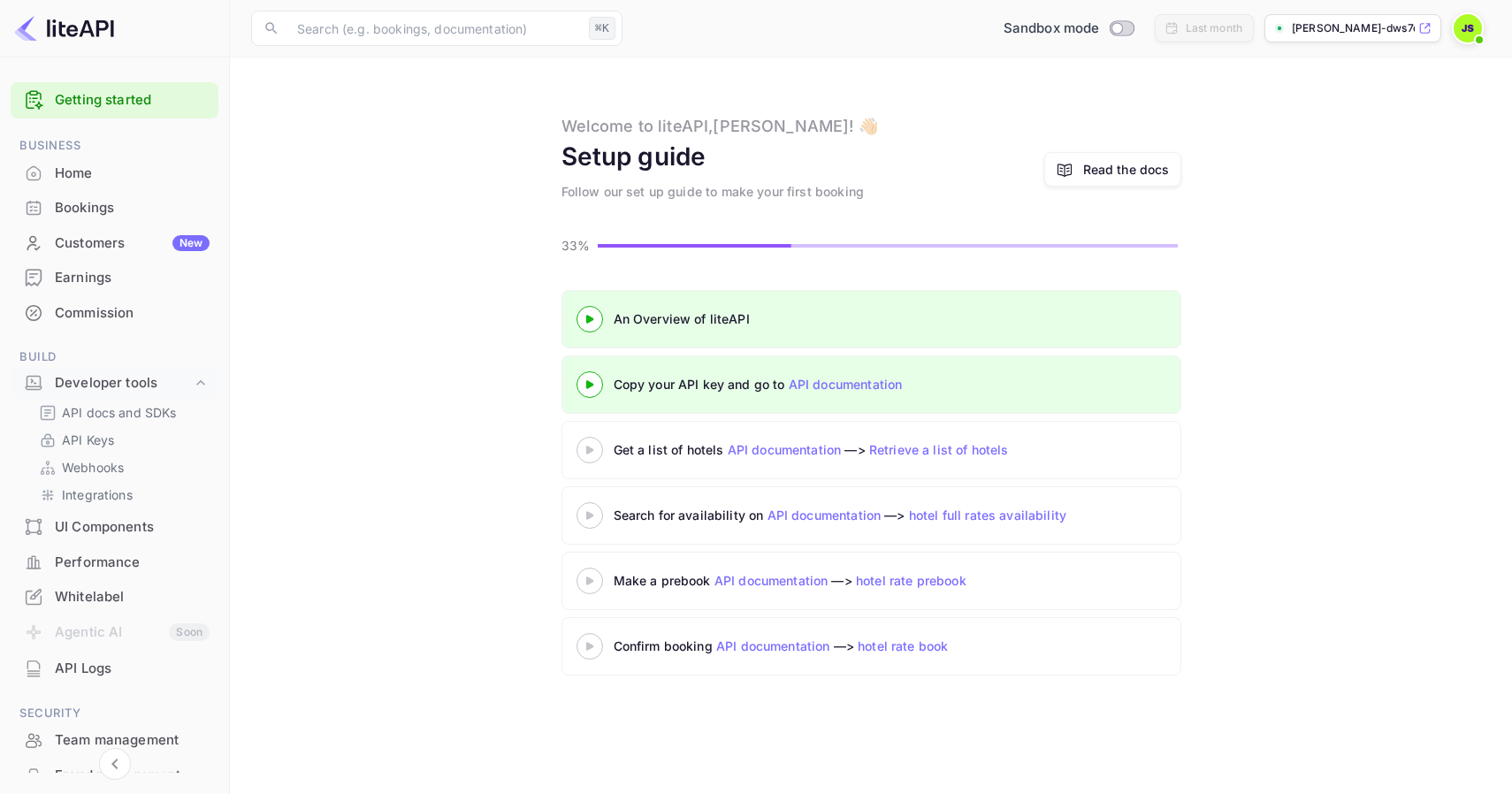
click at [955, 449] on link "Retrieve a list of hotels" at bounding box center [939, 449] width 140 height 15
click at [119, 439] on link "API Keys" at bounding box center [121, 439] width 165 height 19
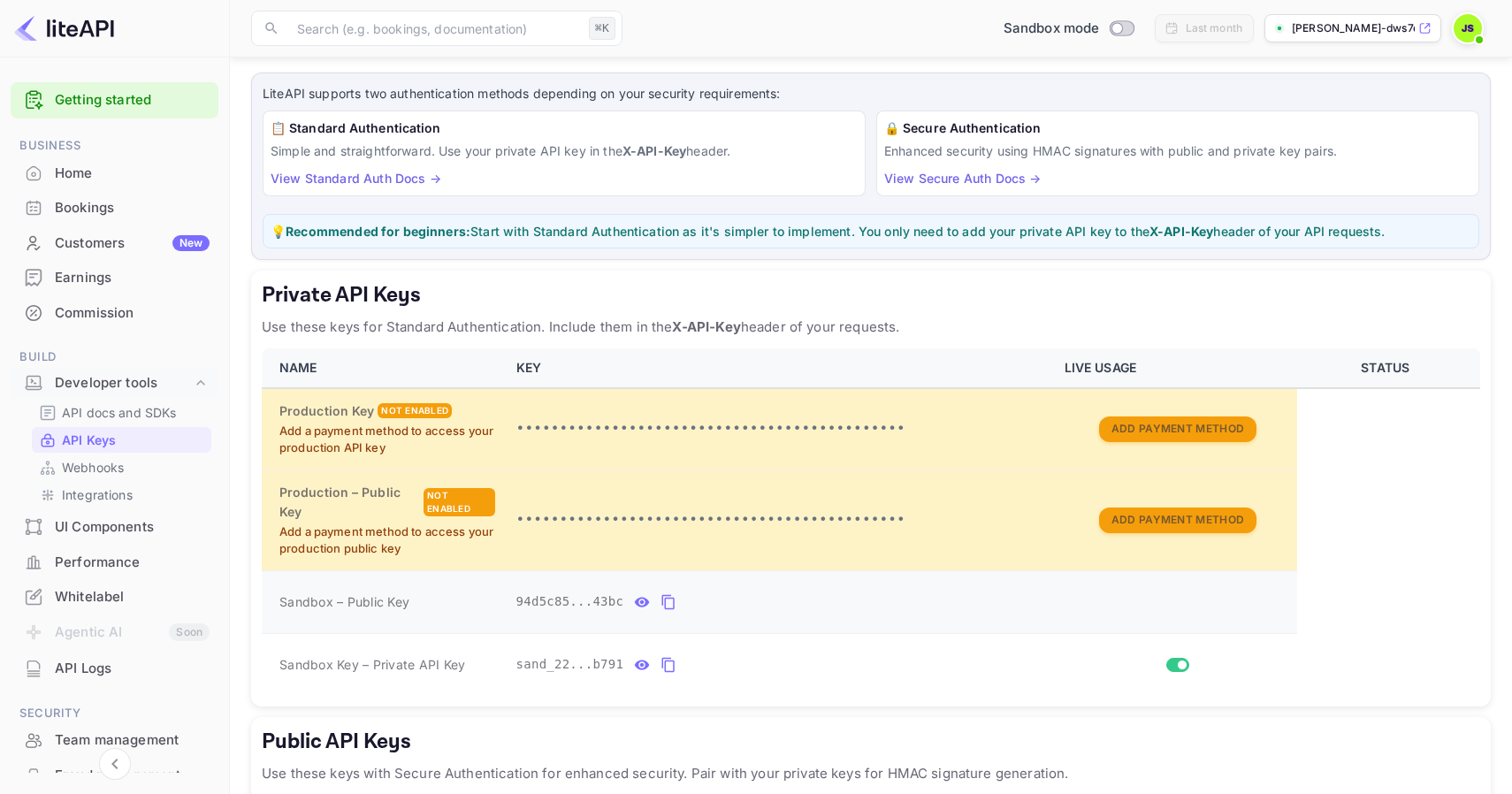
scroll to position [89, 0]
click at [668, 599] on icon "private api keys table" at bounding box center [669, 599] width 16 height 21
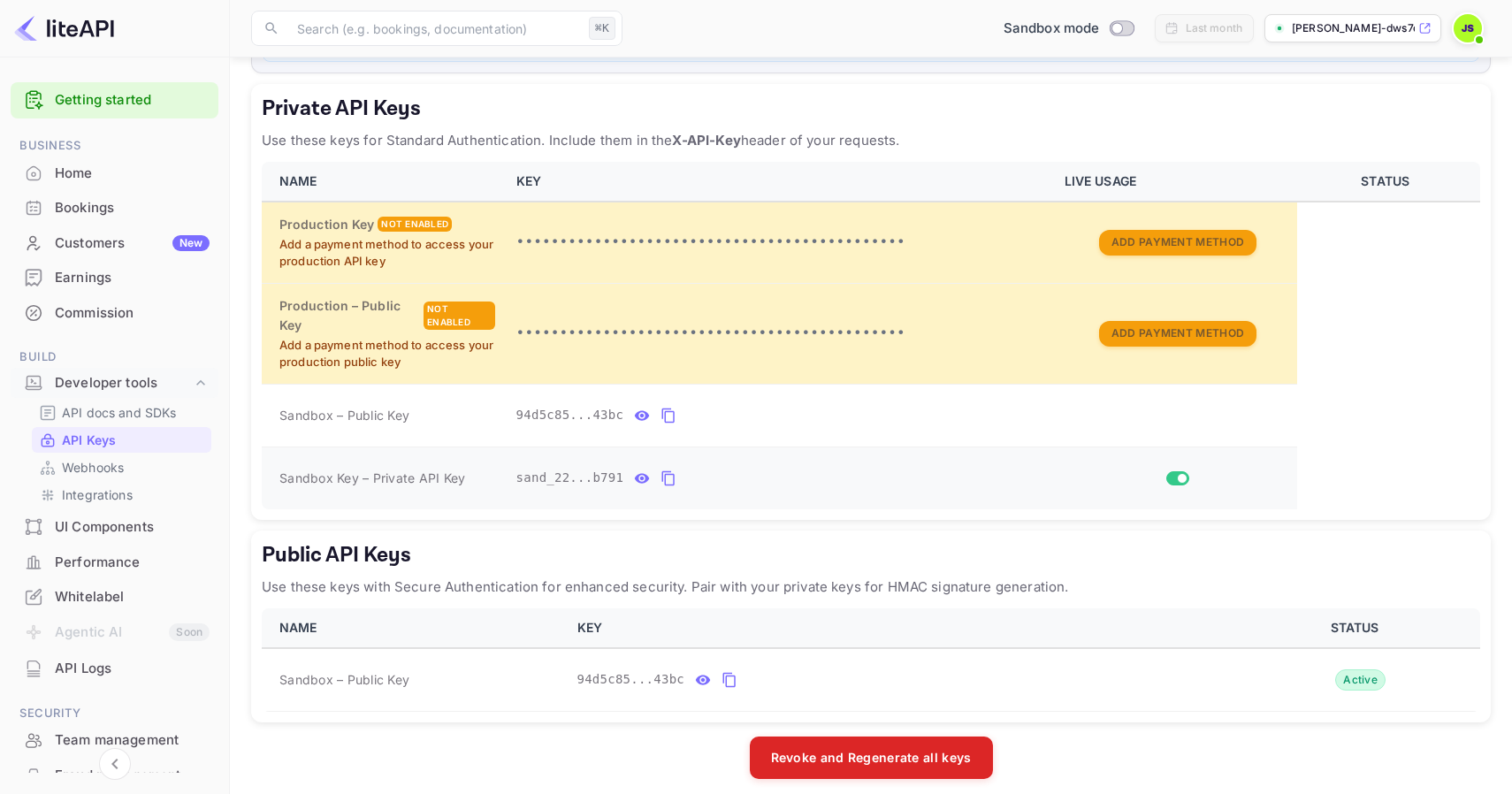
scroll to position [288, 0]
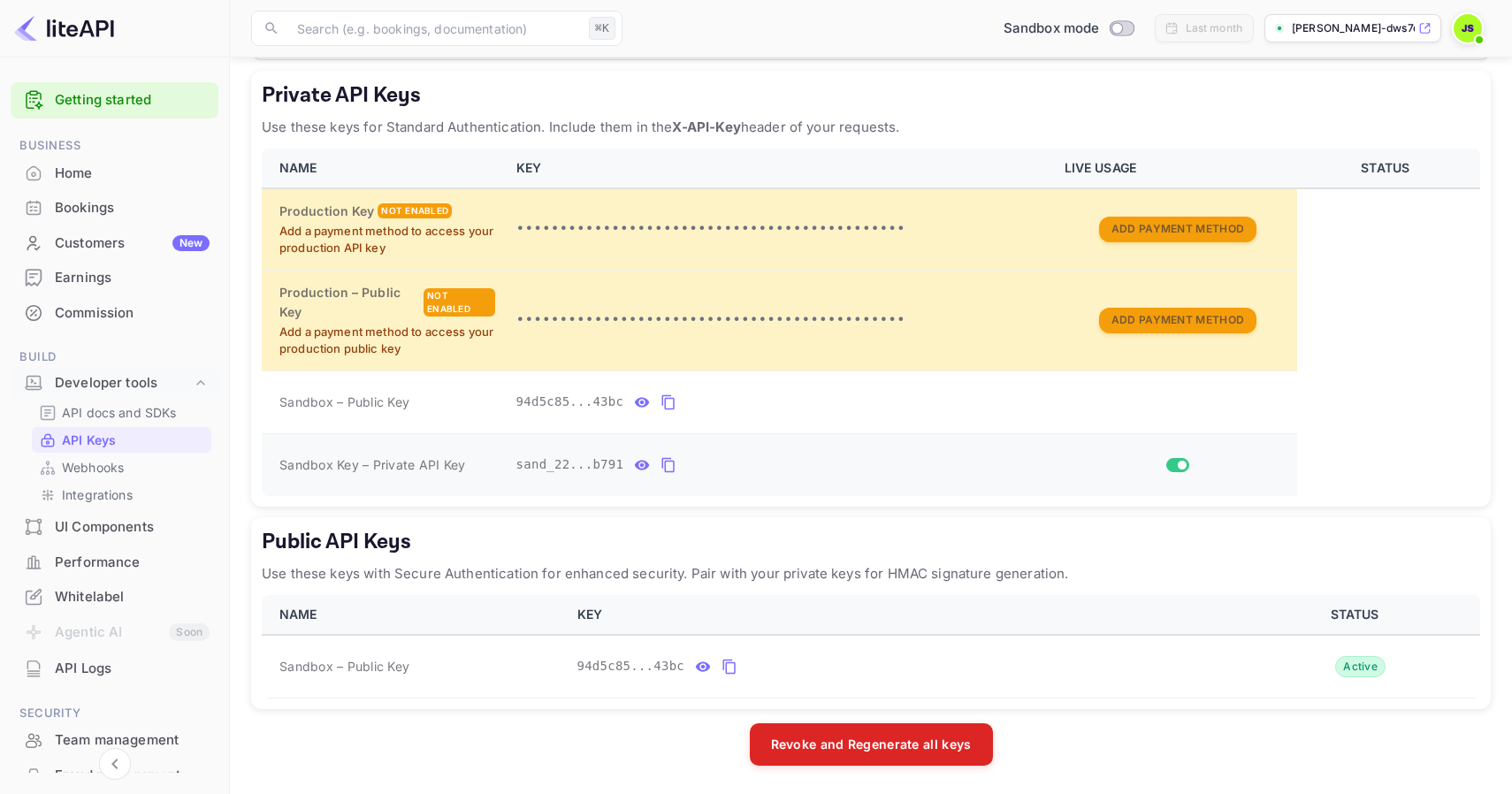
click at [667, 465] on icon "private api keys table" at bounding box center [669, 464] width 16 height 21
click at [109, 204] on div "Bookings" at bounding box center [132, 208] width 155 height 20
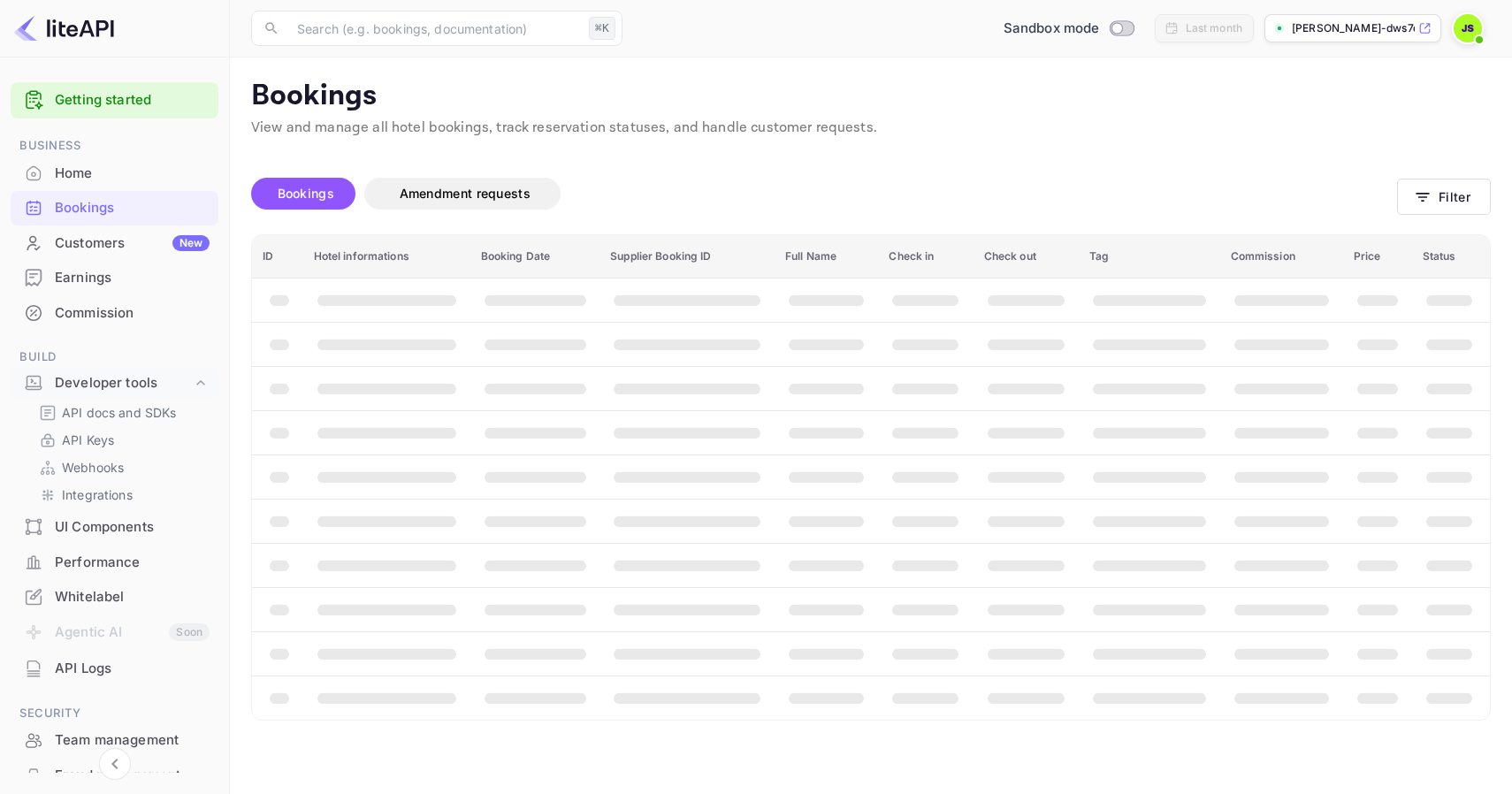
click at [104, 241] on div "Customers New" at bounding box center [132, 244] width 155 height 20
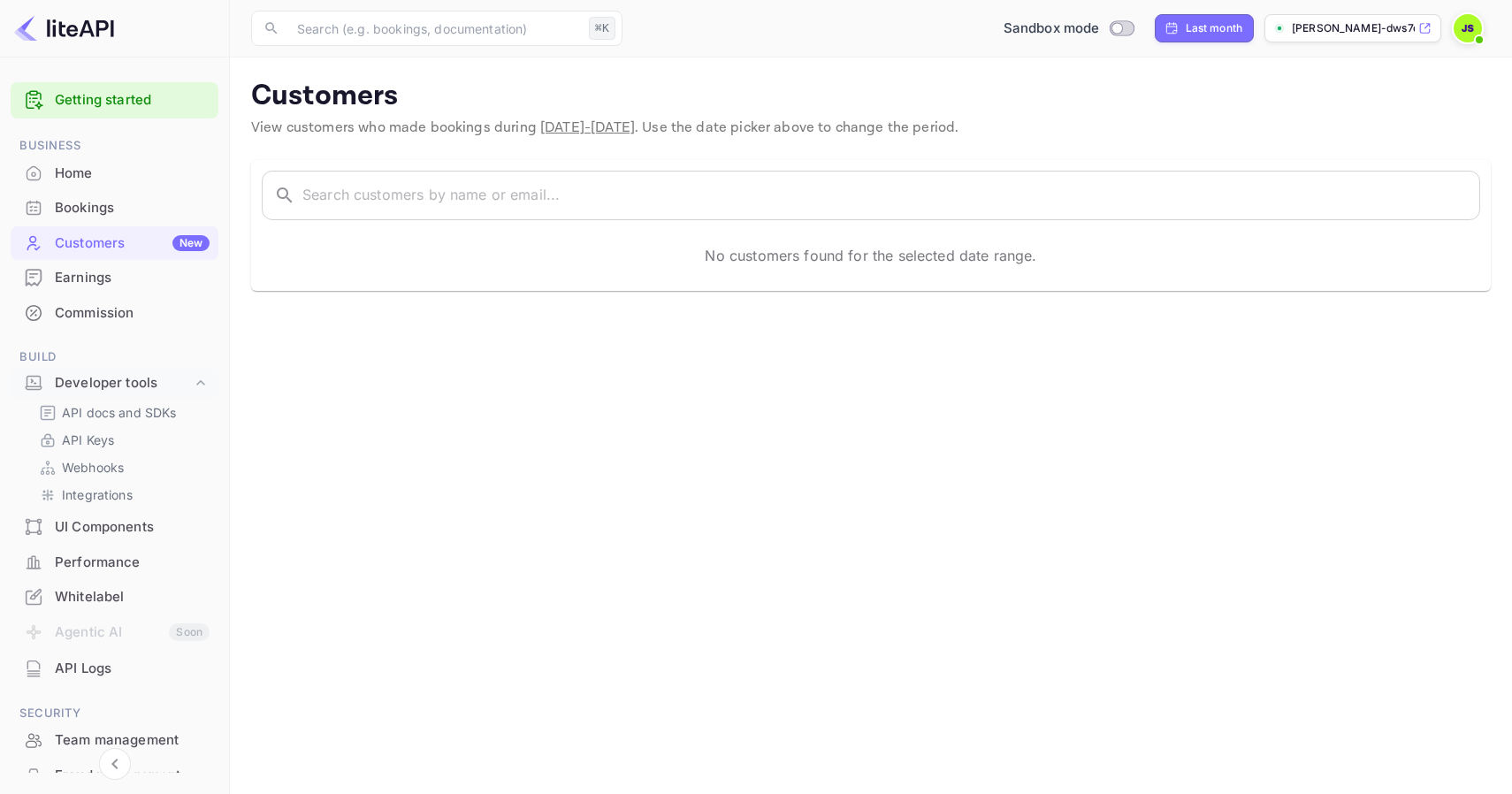
click at [118, 176] on div "Home" at bounding box center [132, 174] width 155 height 20
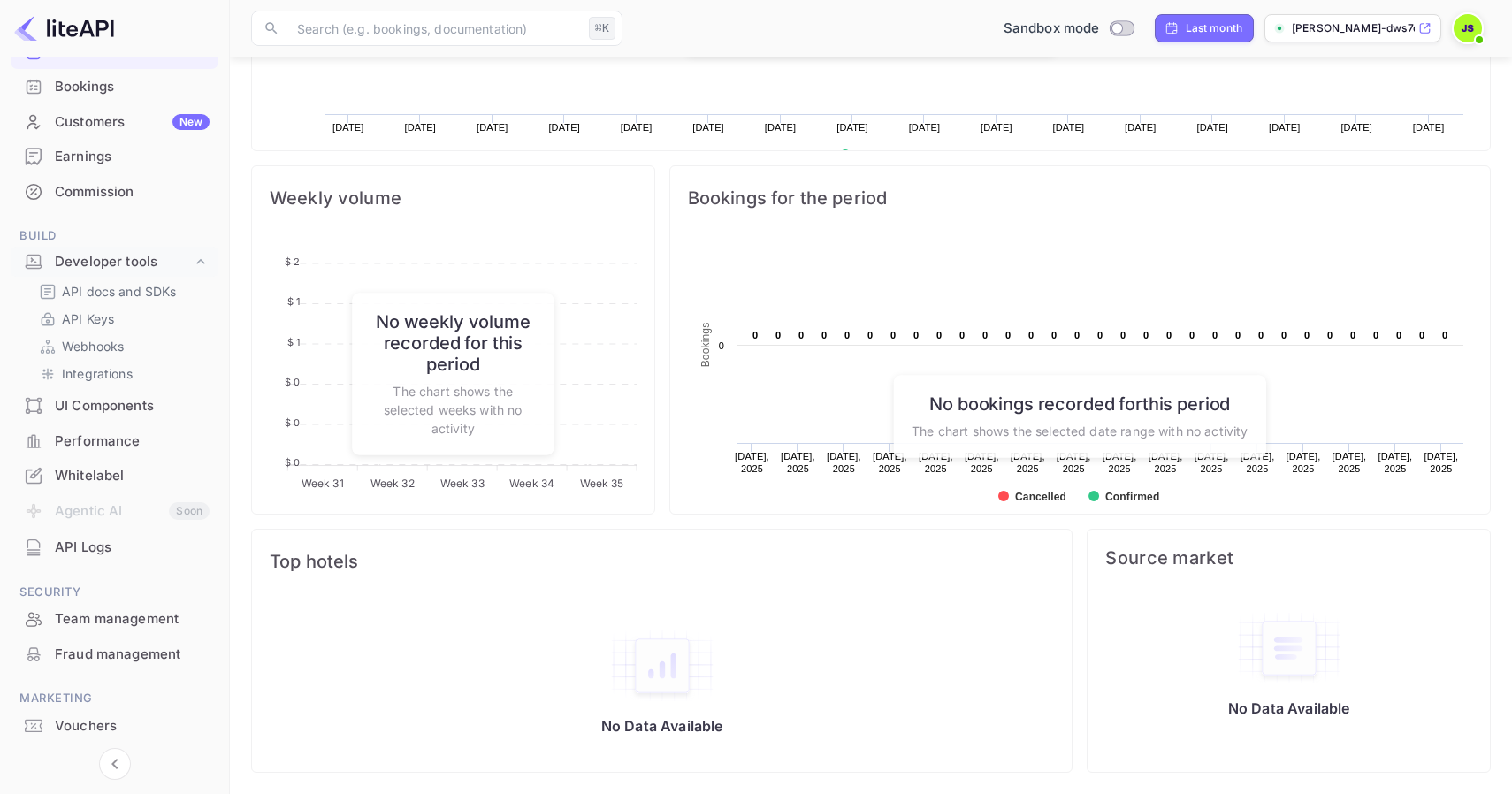
scroll to position [168, 0]
